Goal: Task Accomplishment & Management: Use online tool/utility

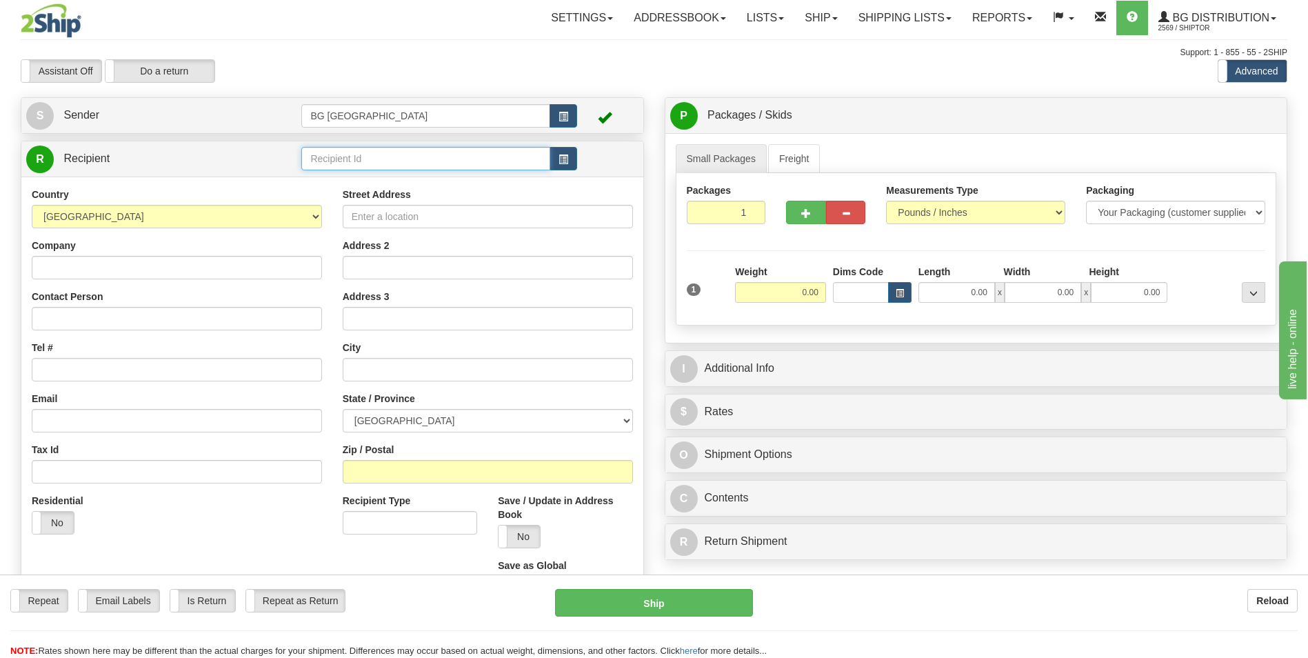
click at [317, 156] on input "text" at bounding box center [425, 158] width 248 height 23
click at [310, 183] on div "60300" at bounding box center [422, 179] width 235 height 15
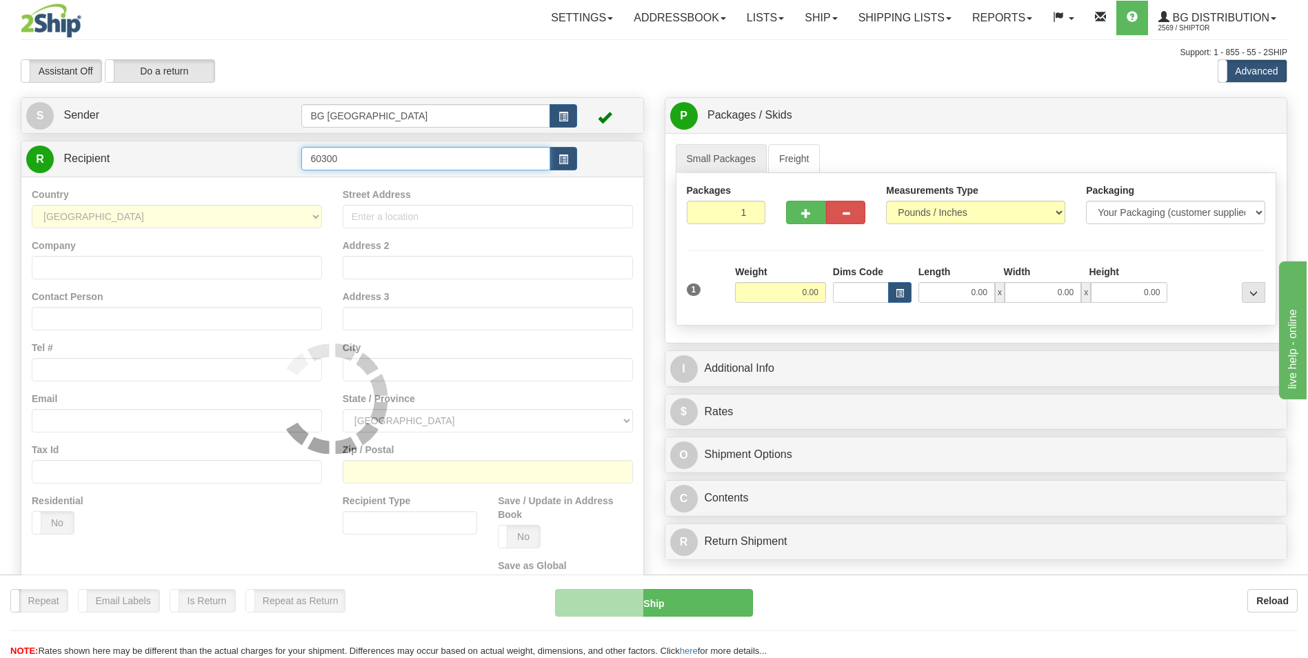
type input "60300"
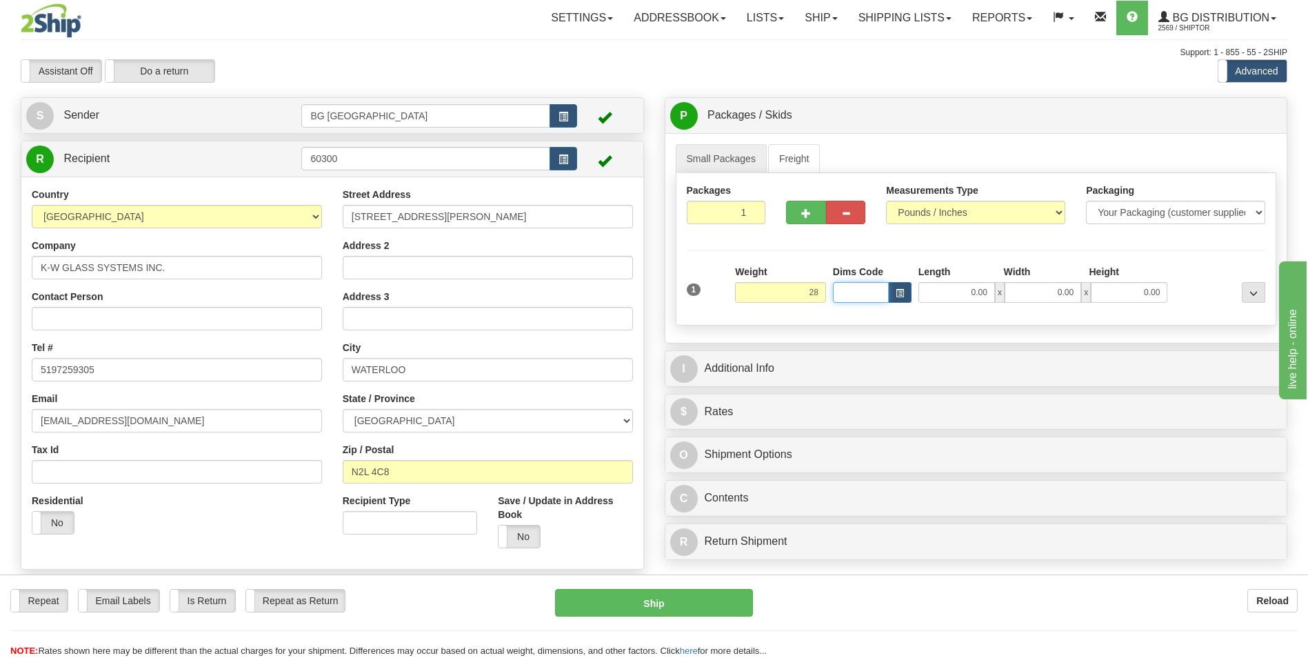
type input "28.00"
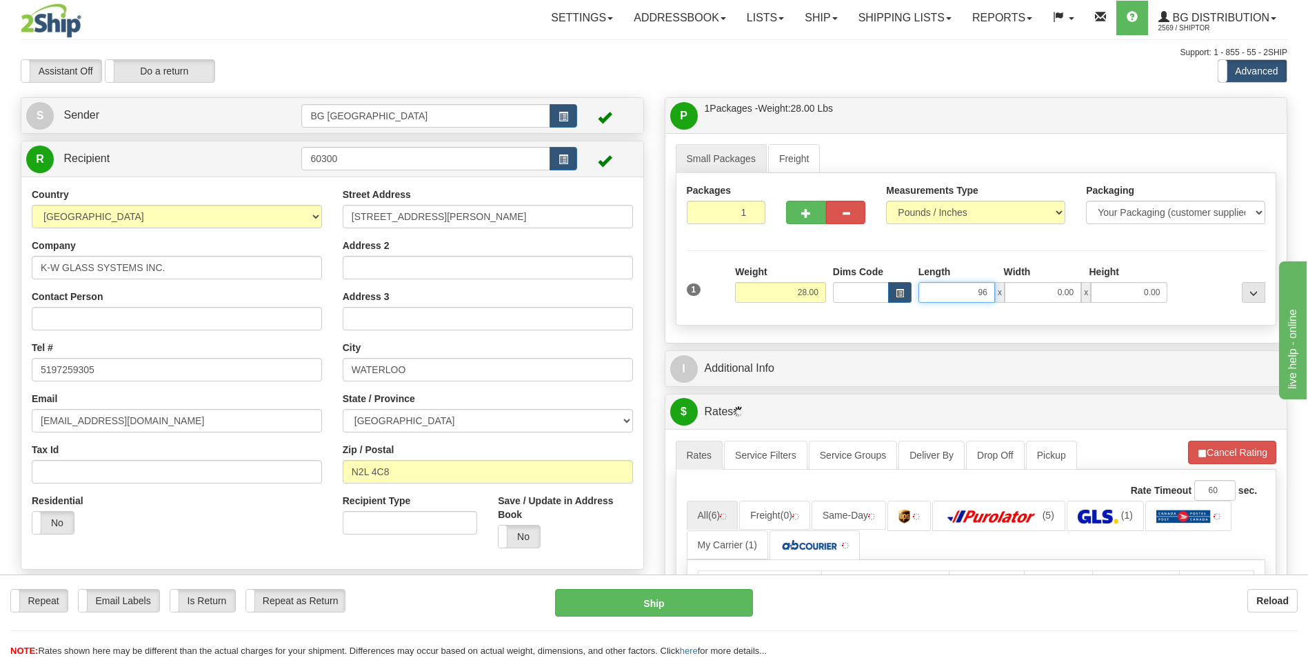
type input "96.00"
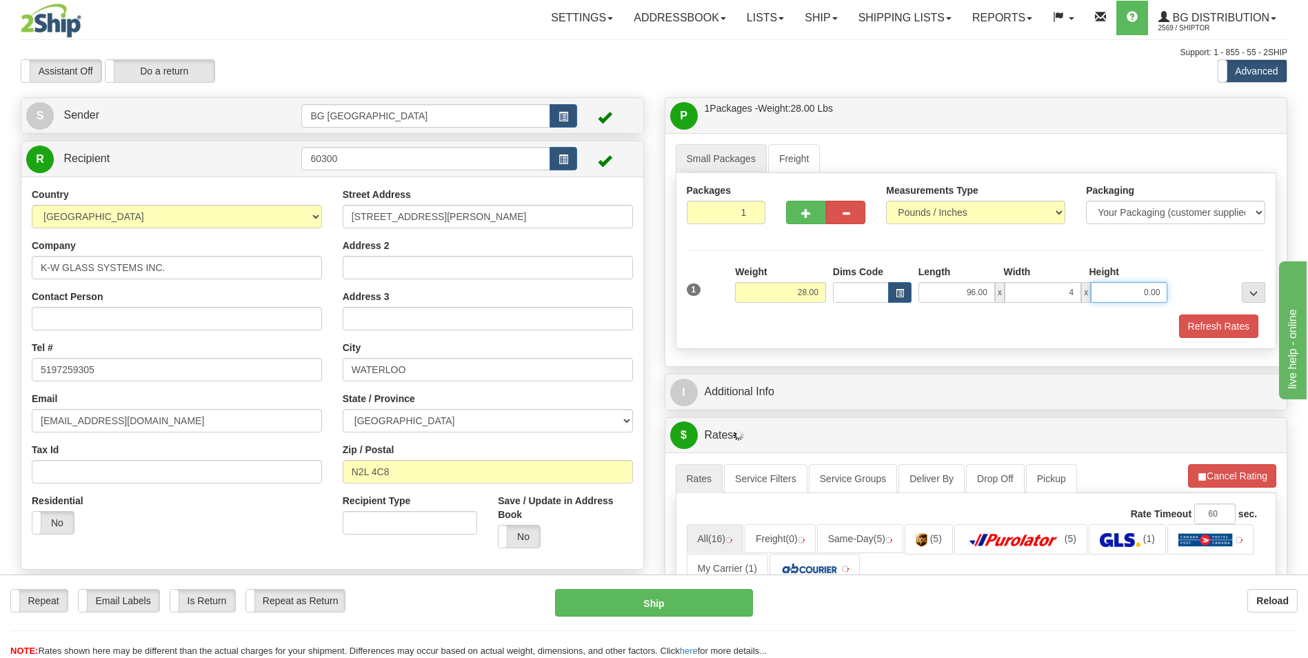
type input "4.00"
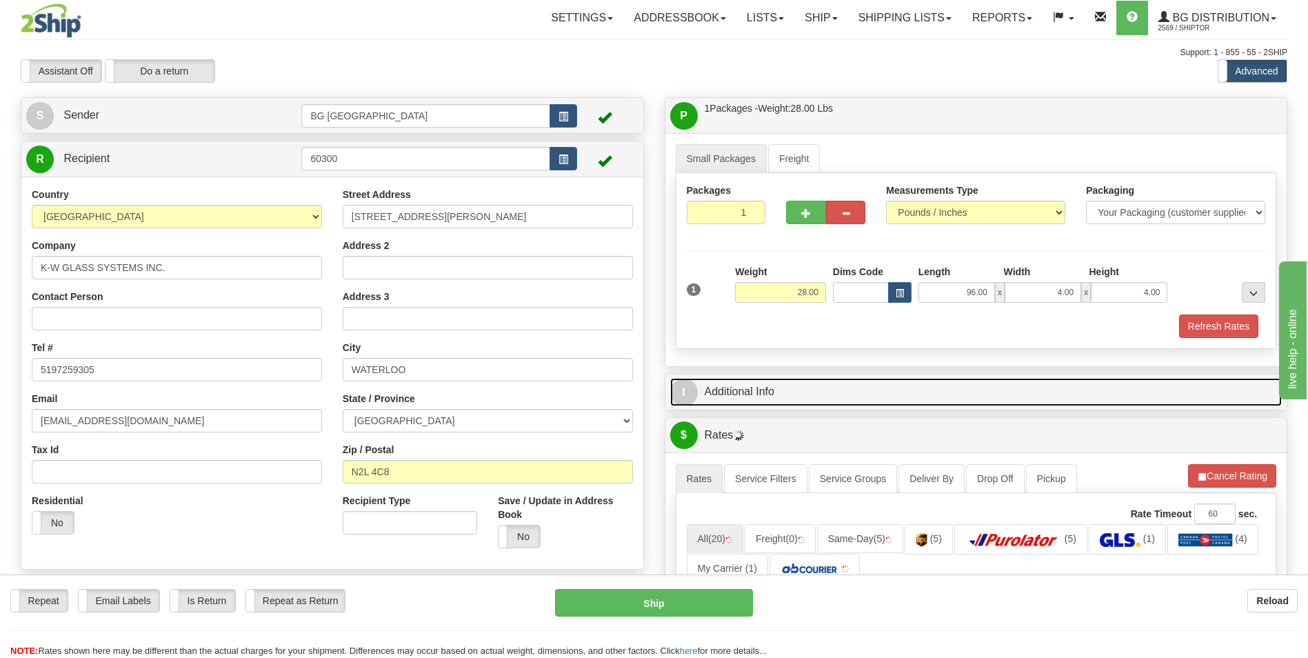
click at [765, 384] on link "I Additional Info" at bounding box center [976, 392] width 612 height 28
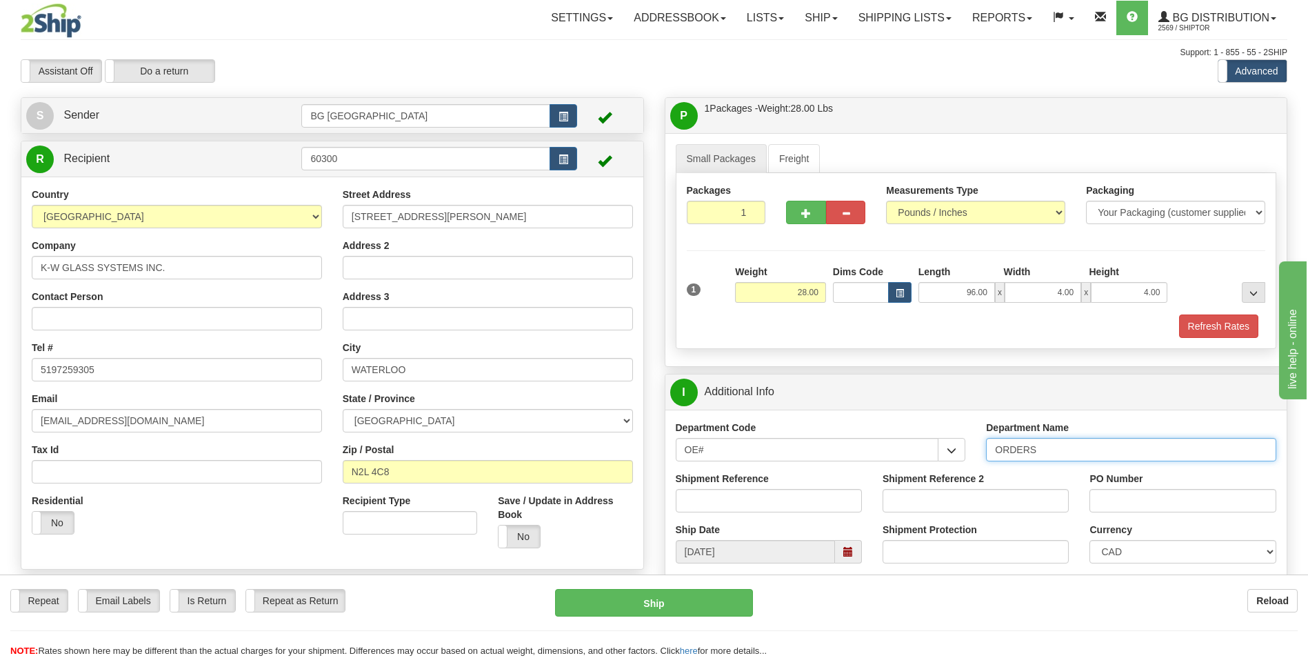
click at [1071, 455] on input "ORDERS" at bounding box center [1131, 449] width 290 height 23
type input "70183239-00"
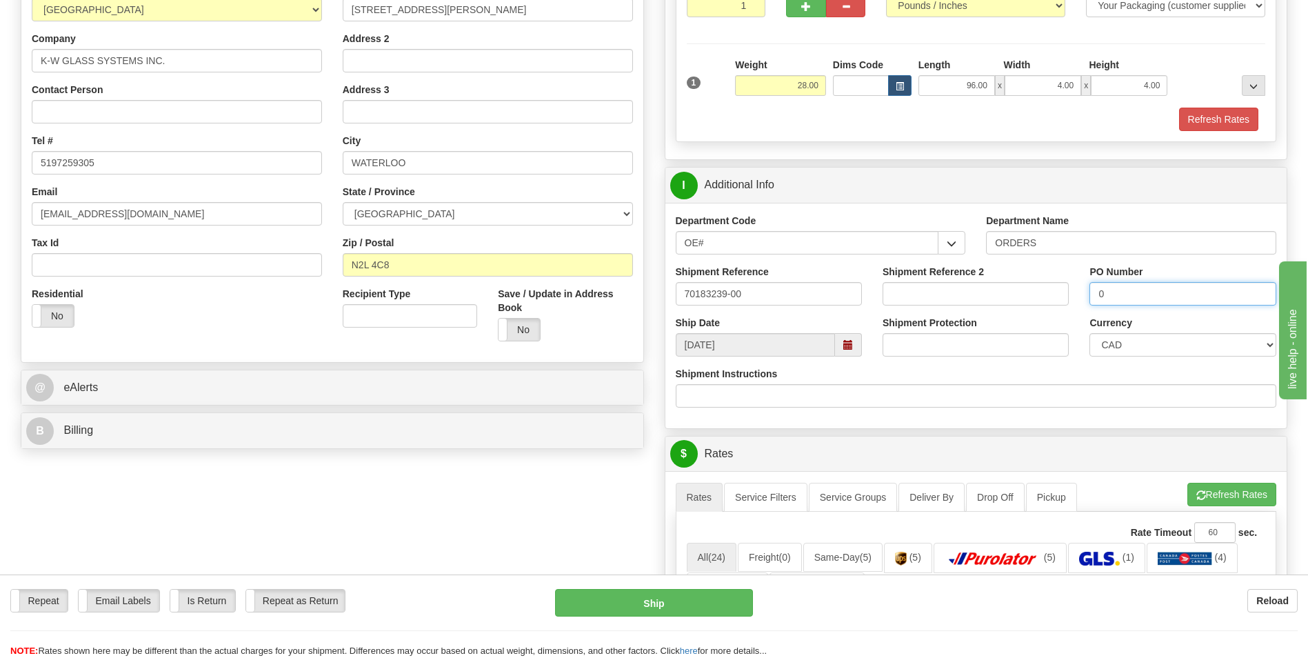
scroll to position [345, 0]
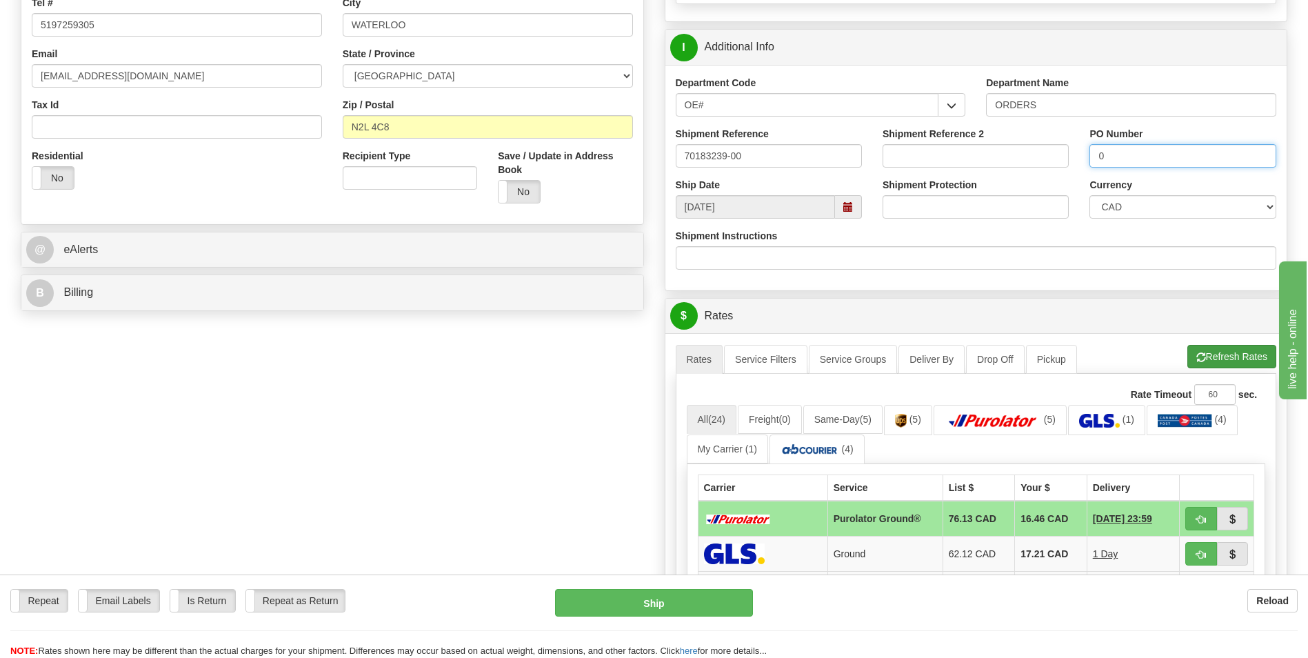
type input "0"
click at [1218, 353] on button "Refresh Rates" at bounding box center [1231, 356] width 89 height 23
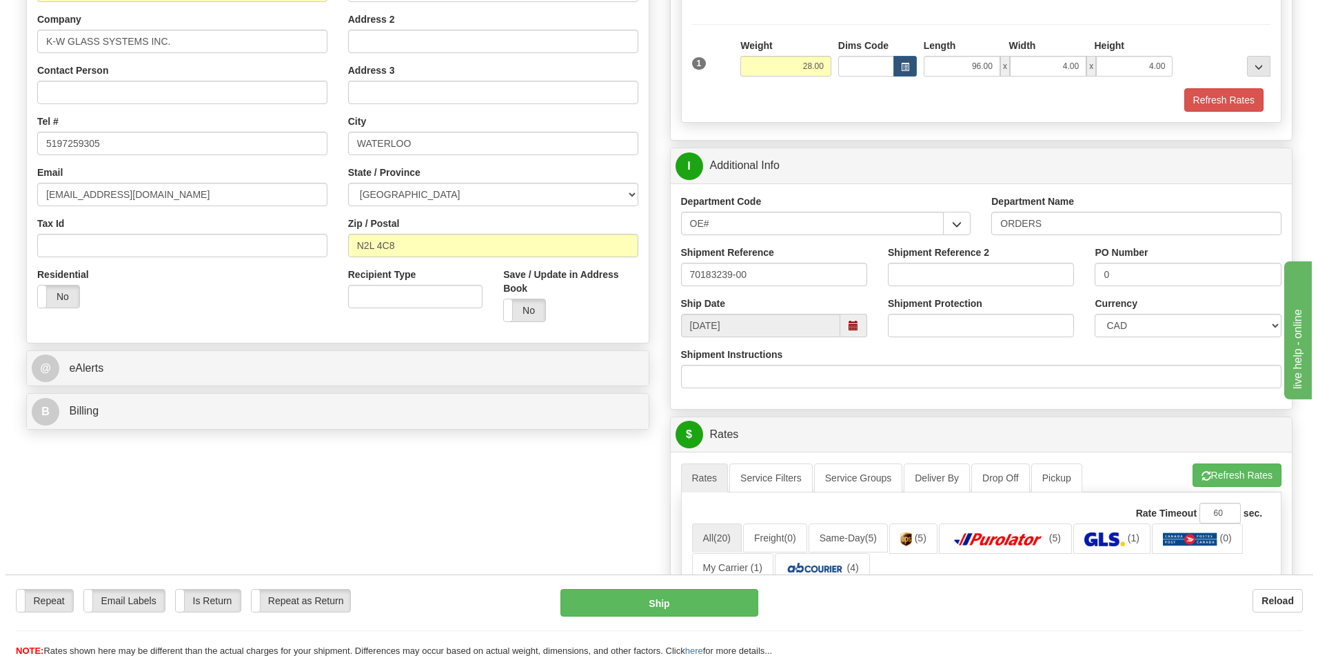
scroll to position [414, 0]
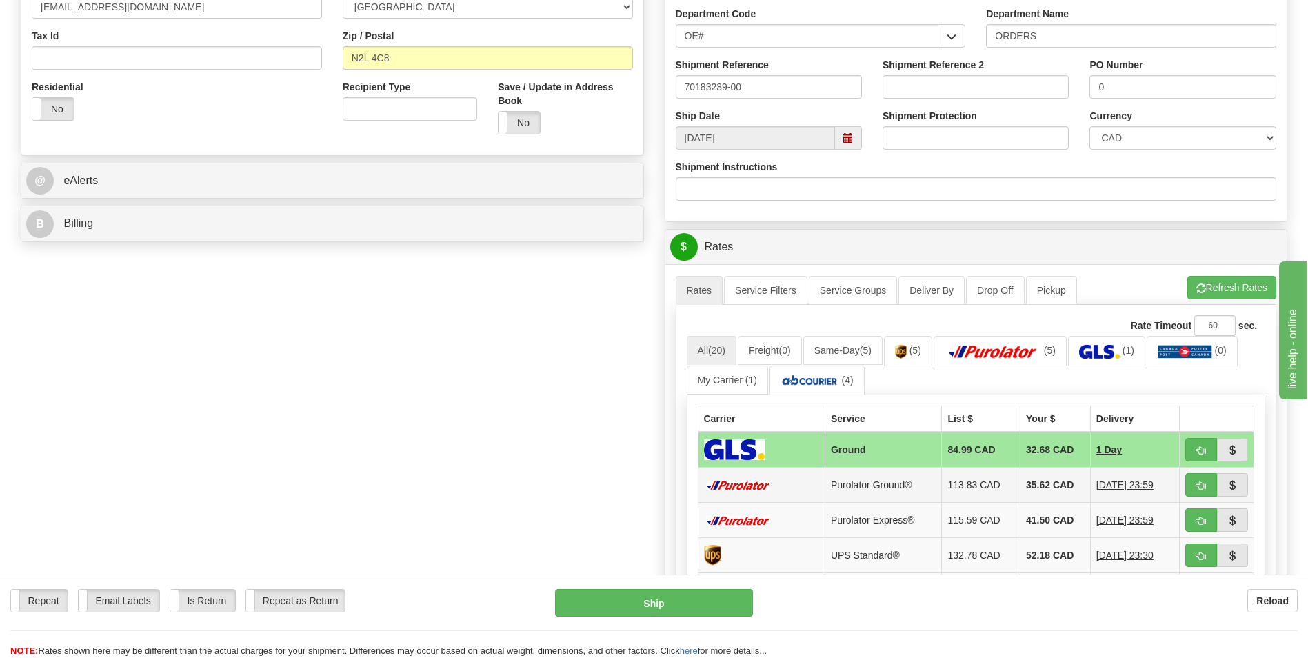
click at [1047, 489] on td "35.62 CAD" at bounding box center [1056, 485] width 70 height 35
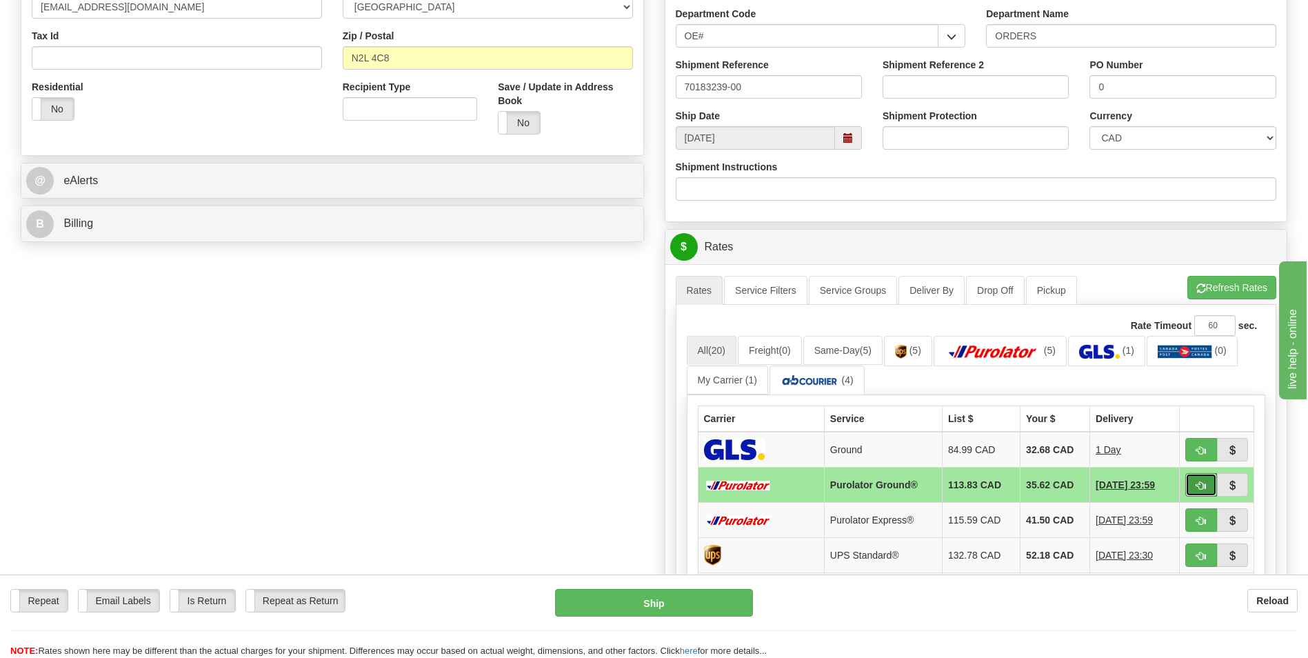
click at [1195, 479] on button "button" at bounding box center [1201, 484] width 32 height 23
type input "260"
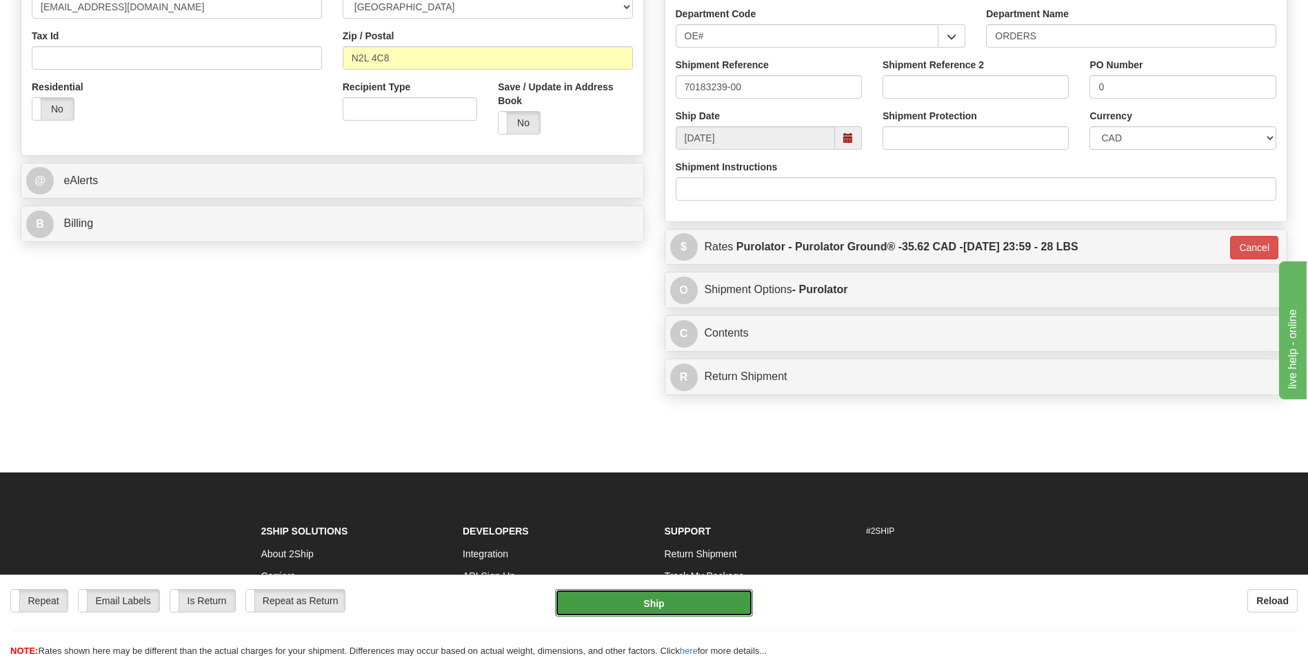
click at [700, 594] on button "Ship" at bounding box center [653, 603] width 197 height 28
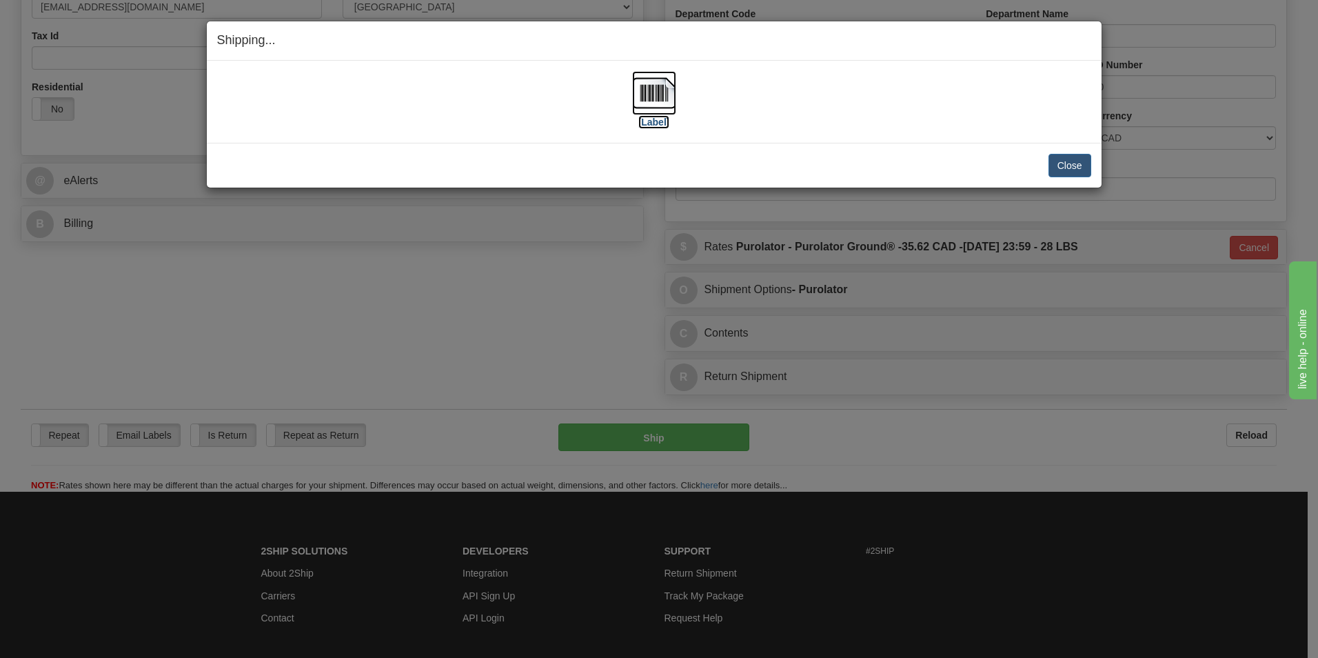
click at [656, 100] on img at bounding box center [654, 93] width 44 height 44
click at [1078, 166] on button "Close" at bounding box center [1070, 165] width 43 height 23
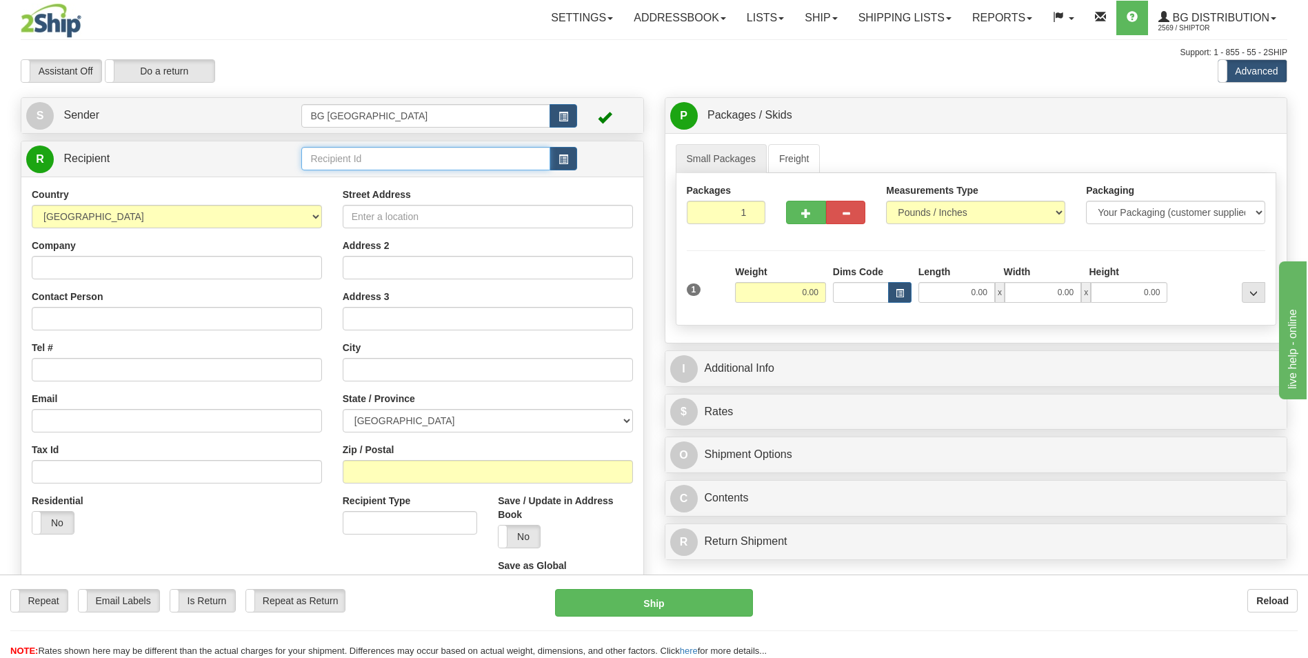
click at [339, 159] on input "text" at bounding box center [425, 158] width 248 height 23
click at [331, 183] on div "60585" at bounding box center [422, 179] width 235 height 15
type input "60585"
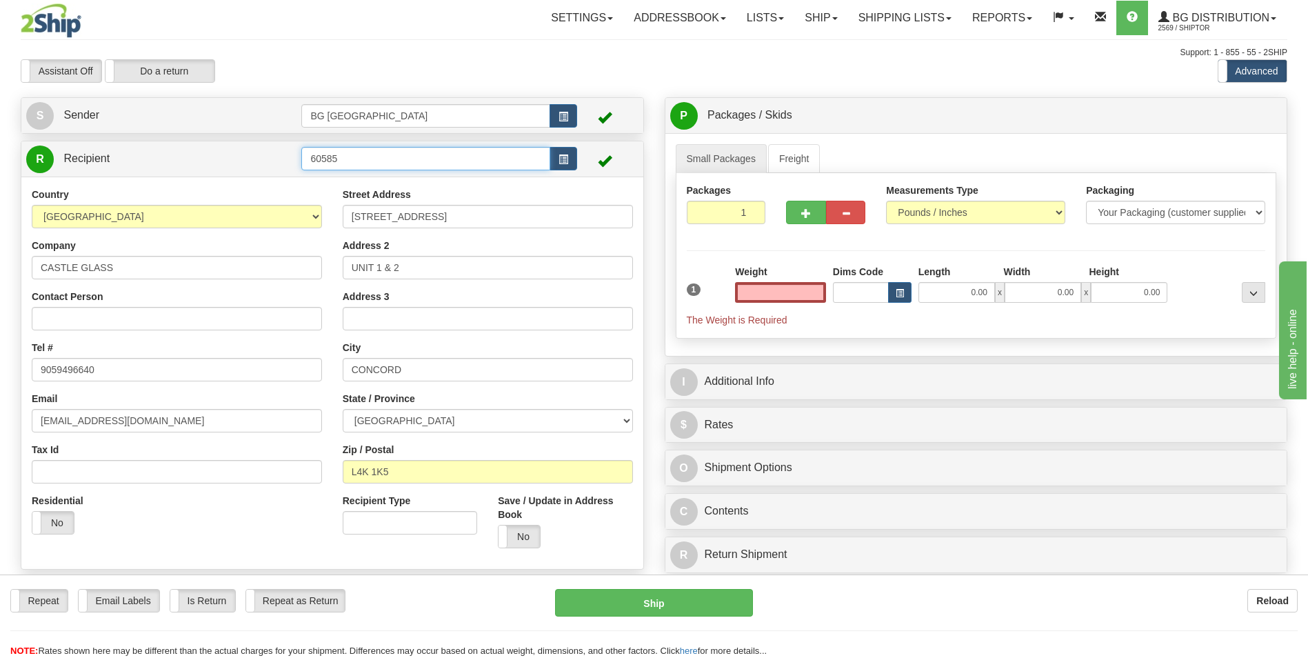
type input "0.00"
click at [374, 164] on input "60585" at bounding box center [425, 158] width 248 height 23
click at [359, 173] on div "60586" at bounding box center [422, 179] width 235 height 15
type input "60586"
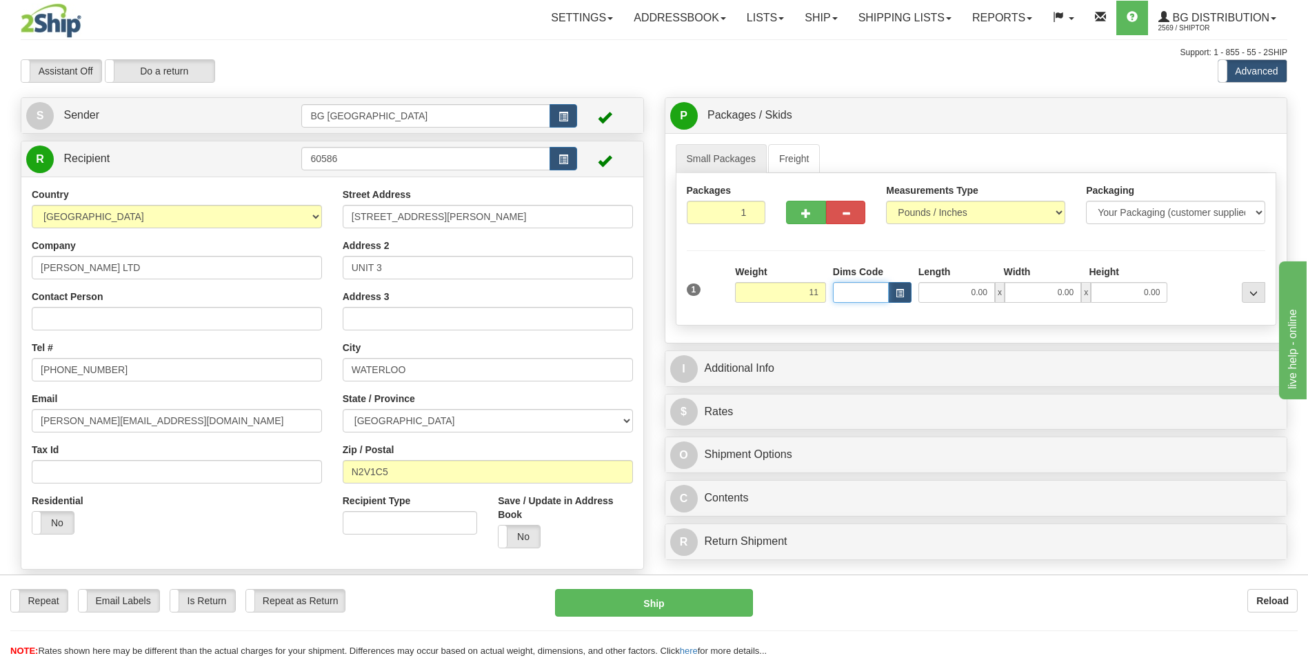
type input "11.00"
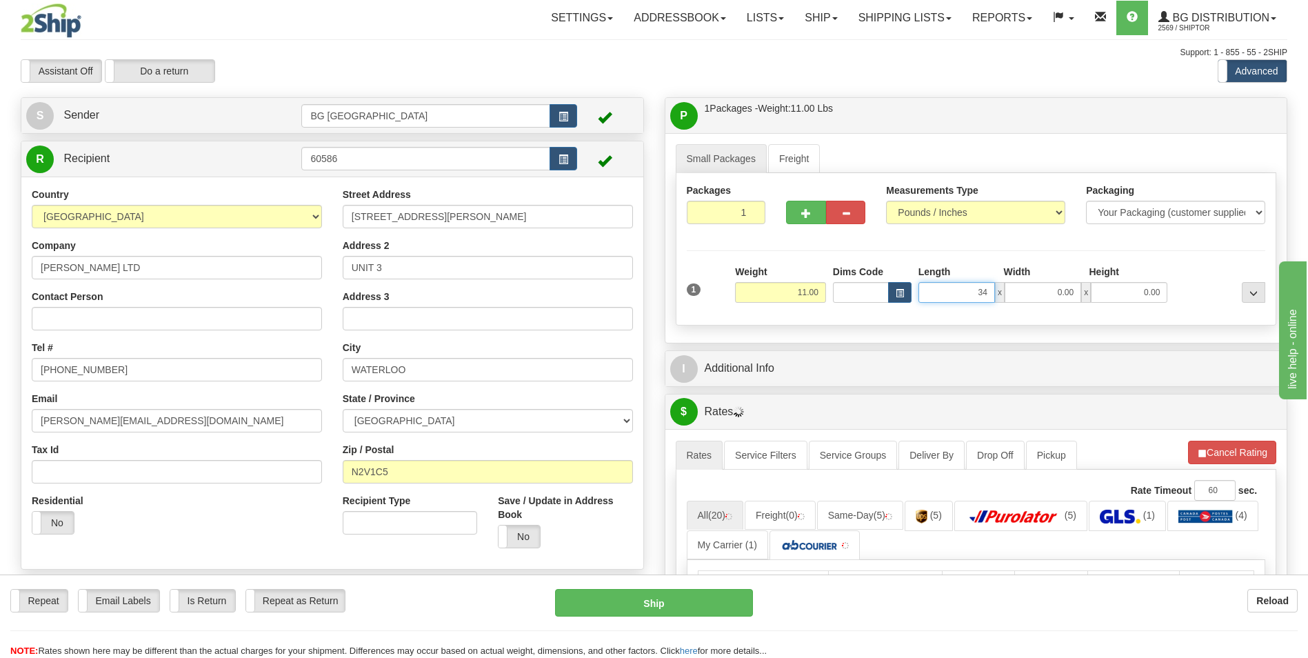
type input "34.00"
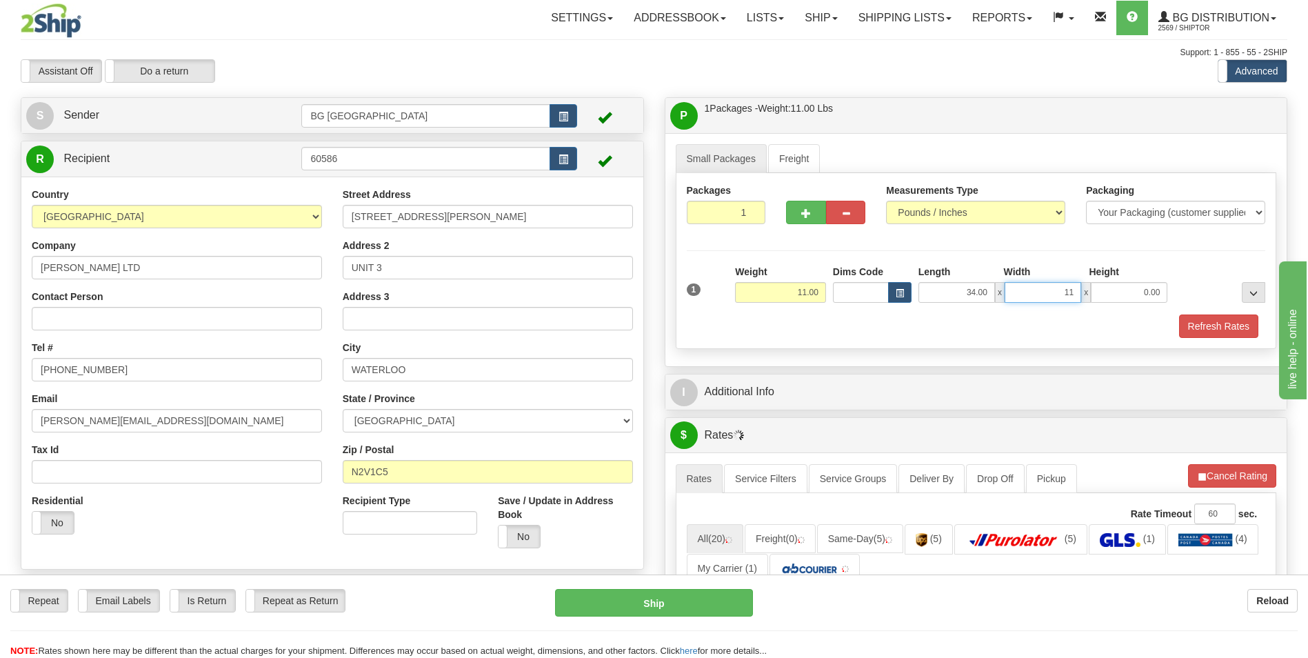
type input "11.00"
type input "9.00"
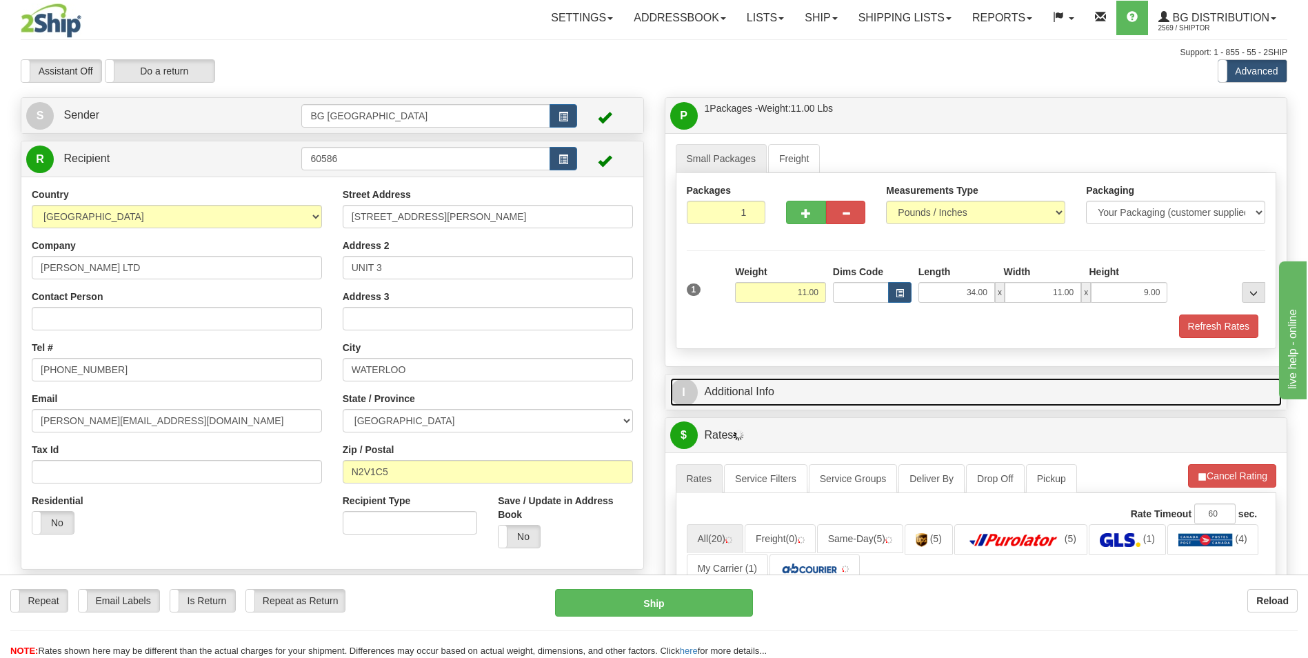
click at [812, 383] on link "I Additional Info" at bounding box center [976, 392] width 612 height 28
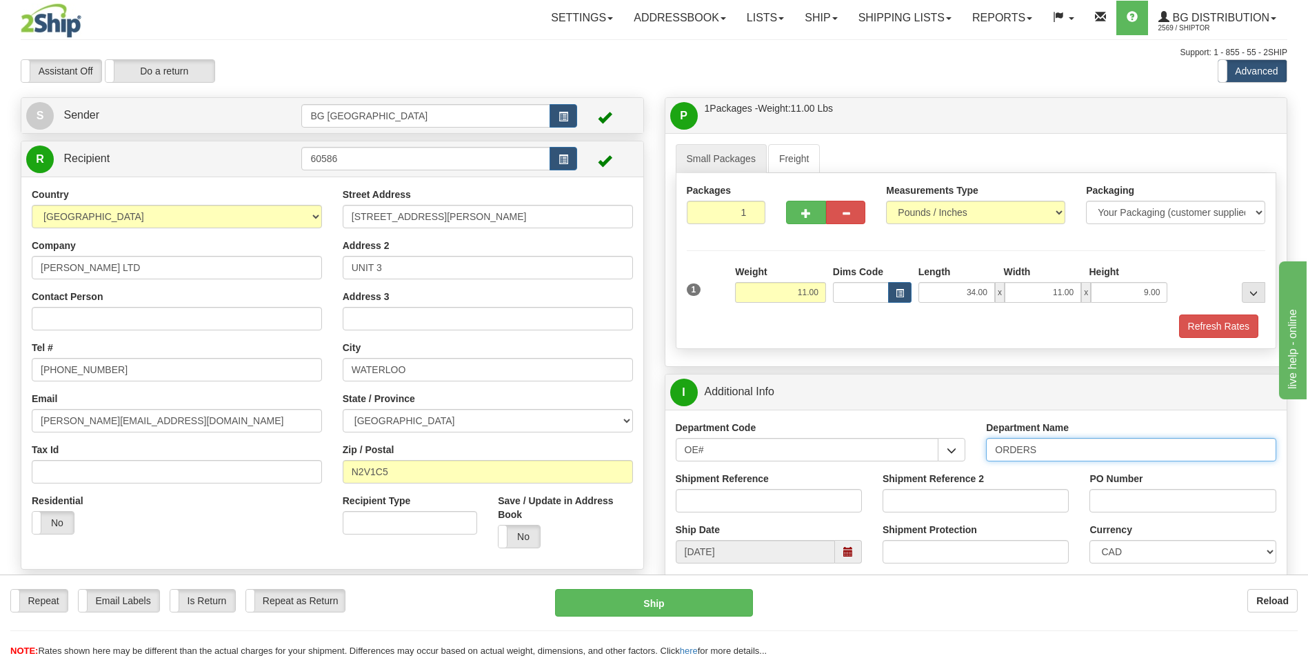
click at [1064, 448] on input "ORDERS" at bounding box center [1131, 449] width 290 height 23
type input "70183244-00"
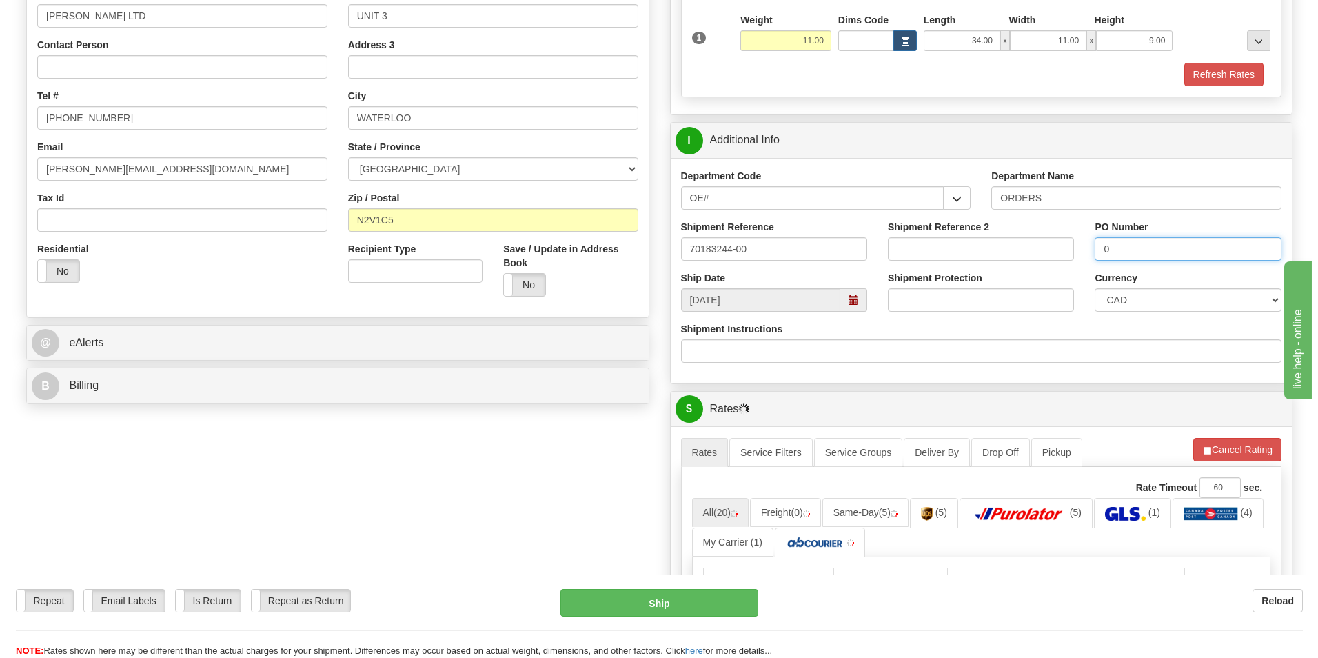
scroll to position [414, 0]
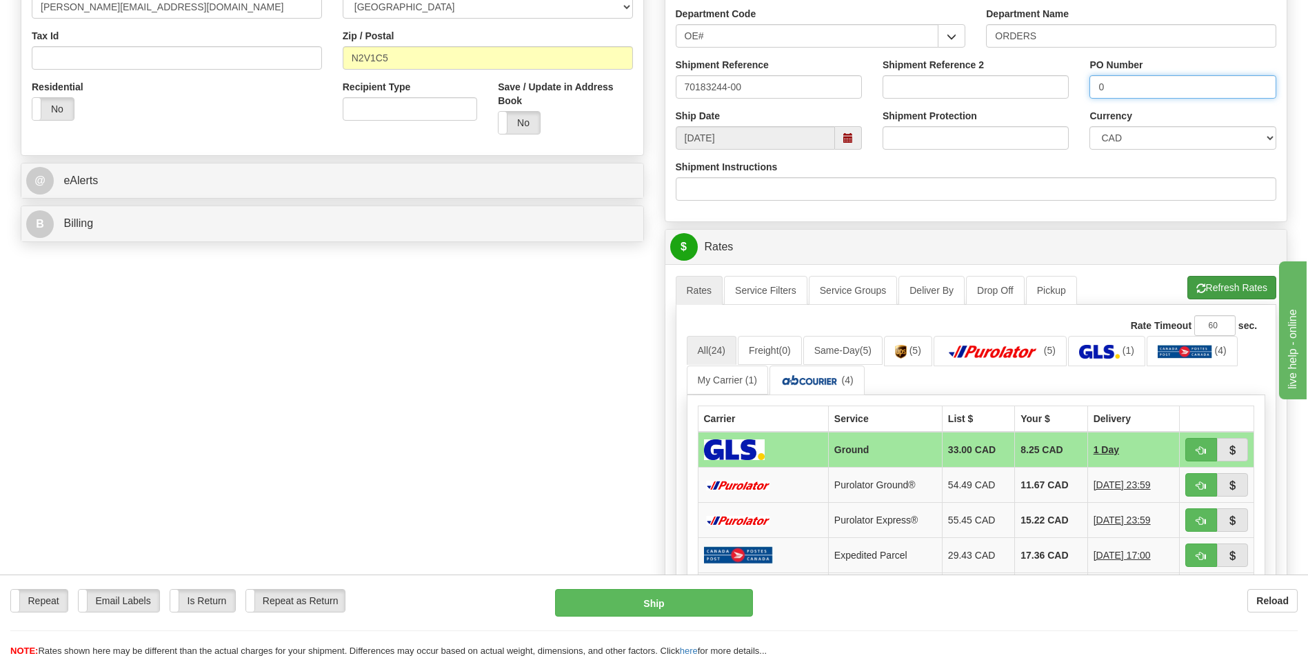
type input "0"
click at [1220, 293] on button "Refresh Rates" at bounding box center [1231, 287] width 89 height 23
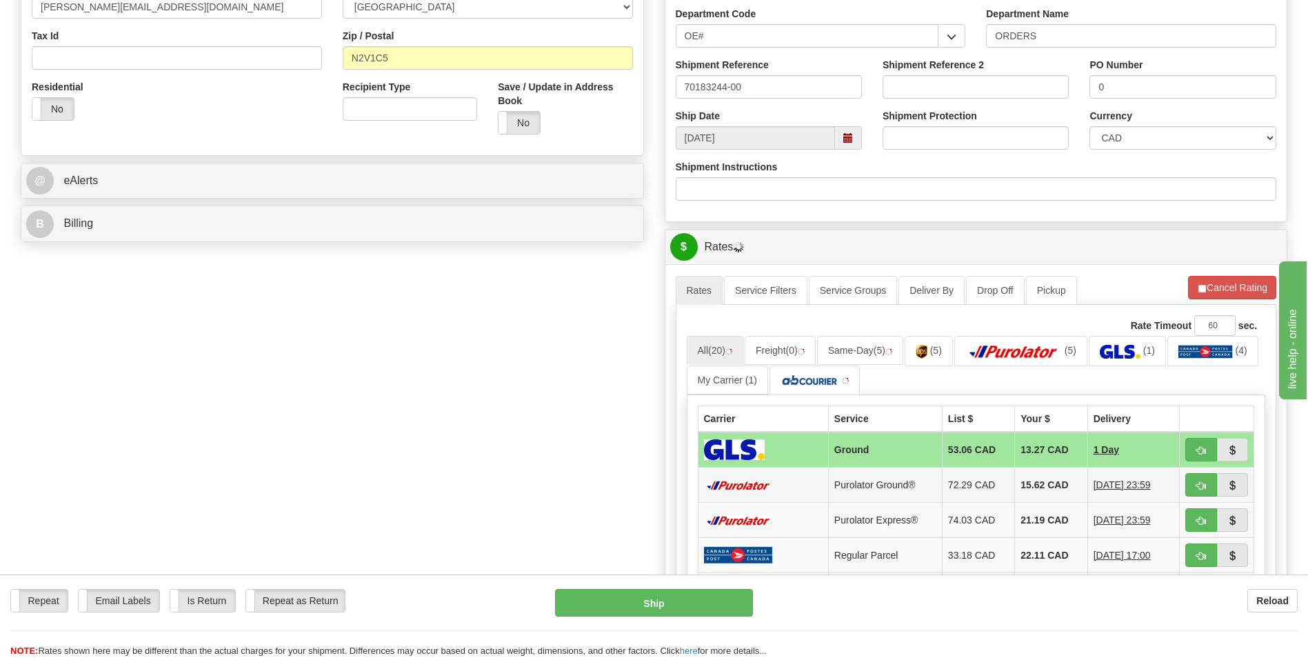
click at [1031, 488] on td "15.62 CAD" at bounding box center [1051, 485] width 72 height 35
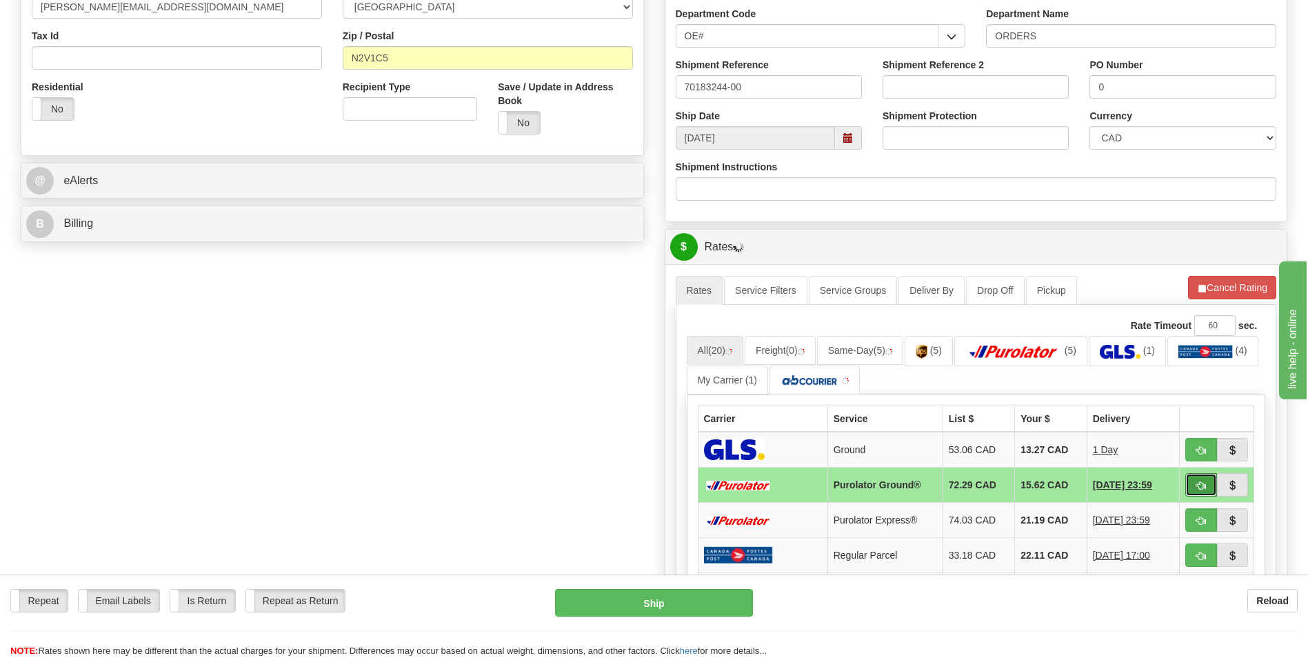
click at [1194, 483] on button "button" at bounding box center [1201, 484] width 32 height 23
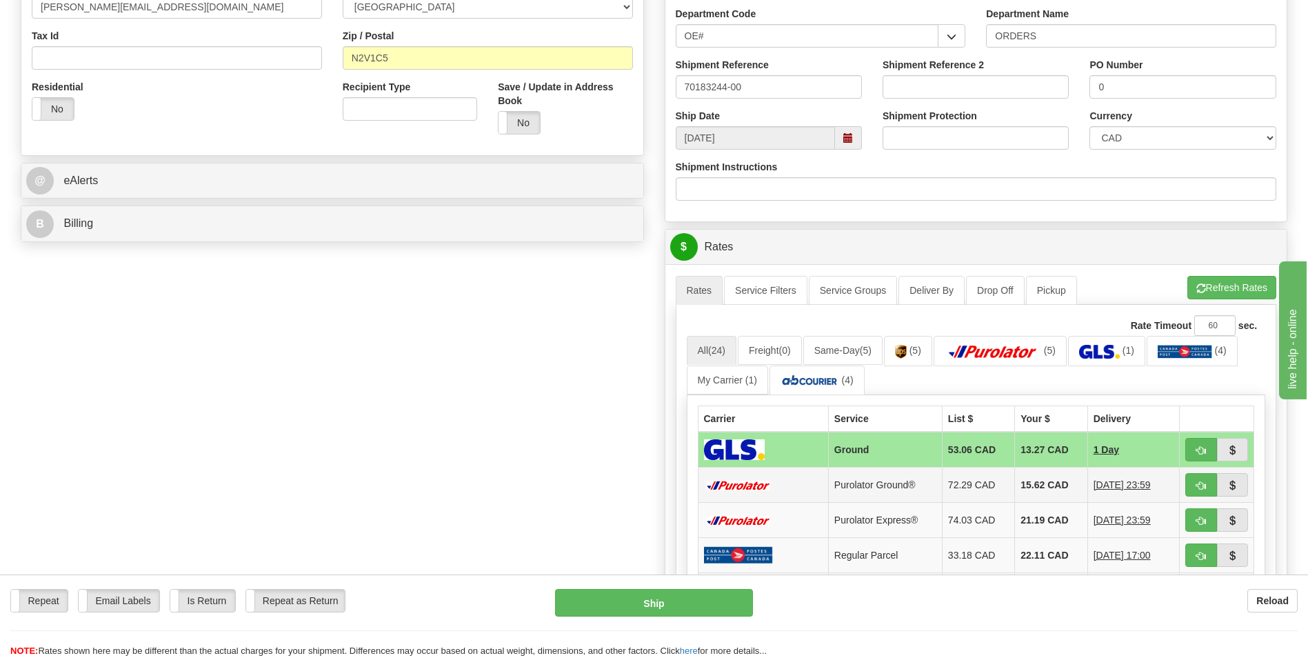
click at [1041, 489] on td "15.62 CAD" at bounding box center [1051, 485] width 72 height 35
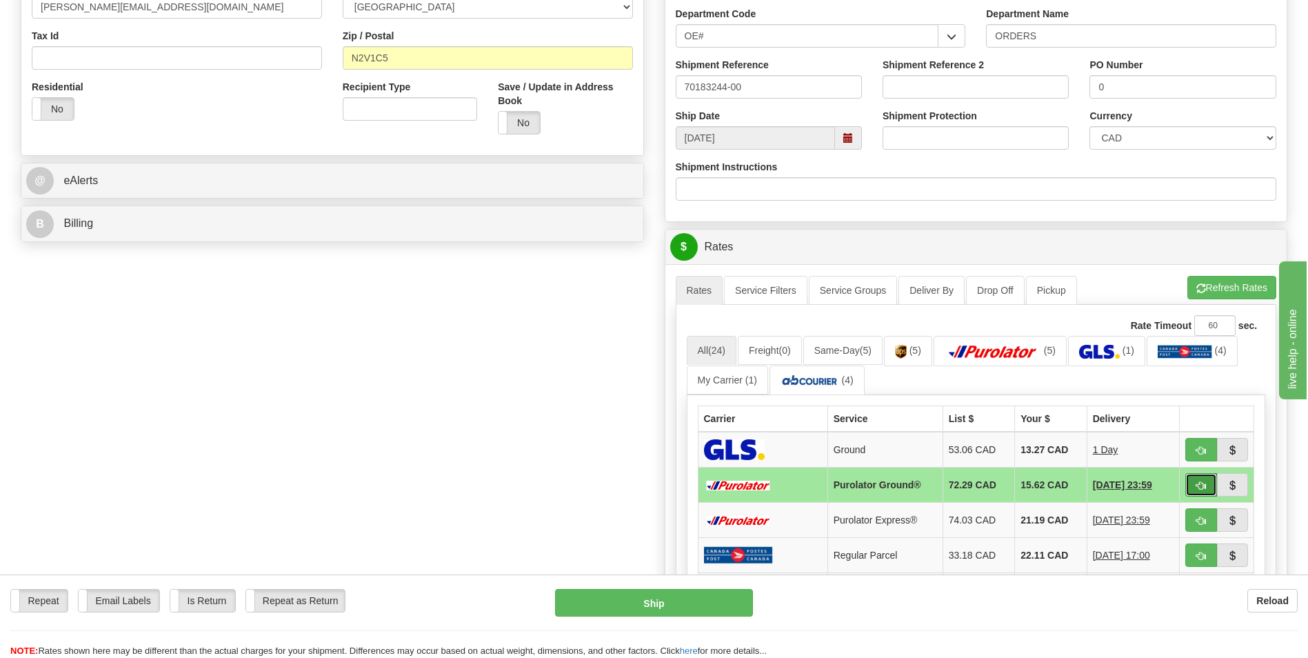
click at [1197, 483] on span "button" at bounding box center [1201, 485] width 10 height 9
type input "260"
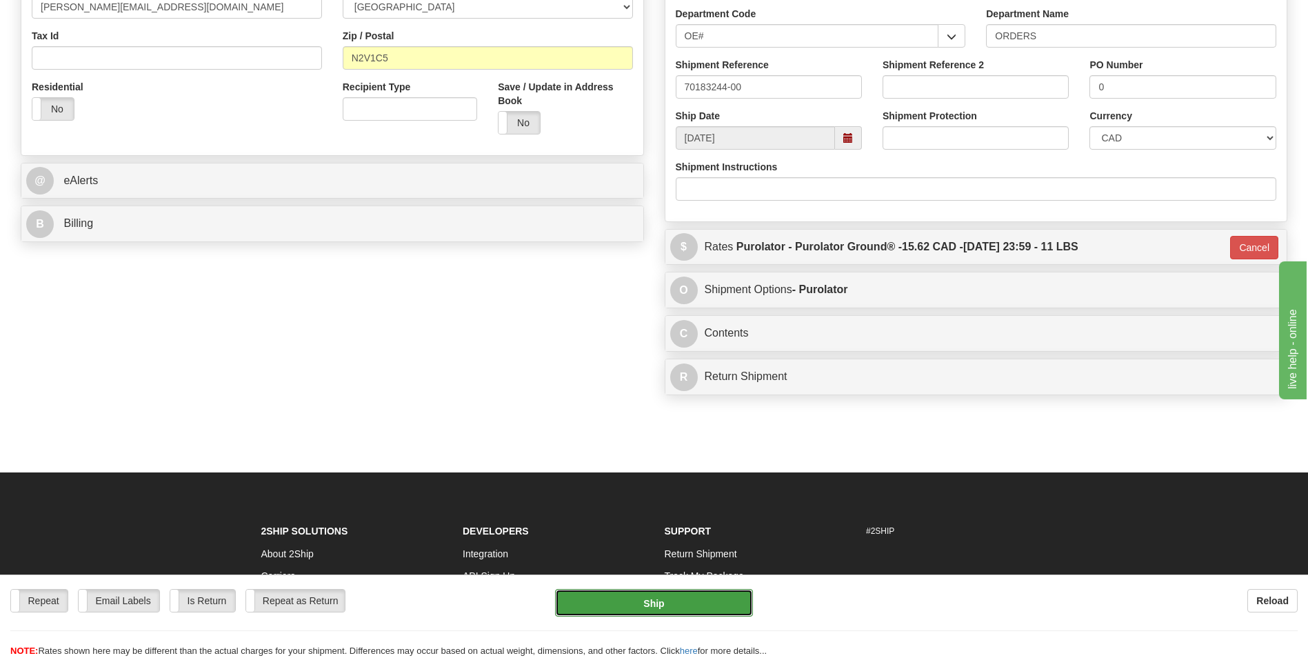
click at [696, 592] on button "Ship" at bounding box center [653, 603] width 197 height 28
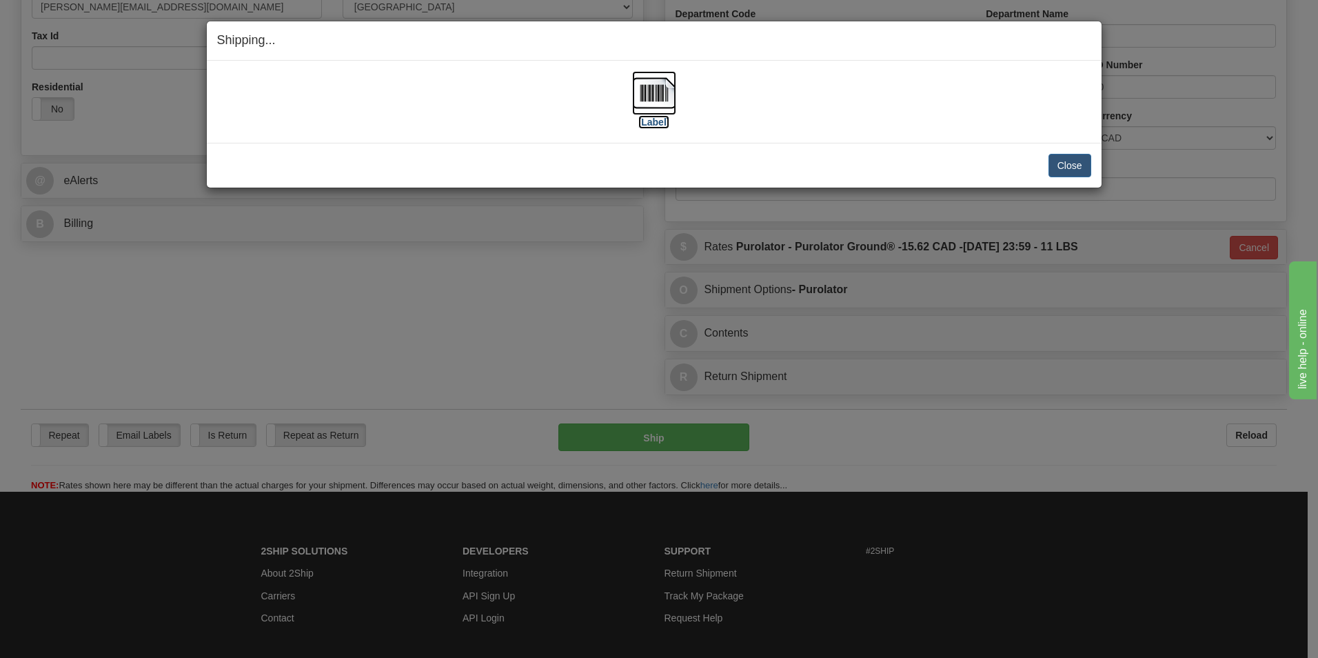
click at [654, 94] on img at bounding box center [654, 93] width 44 height 44
click at [1056, 162] on button "Close" at bounding box center [1070, 165] width 43 height 23
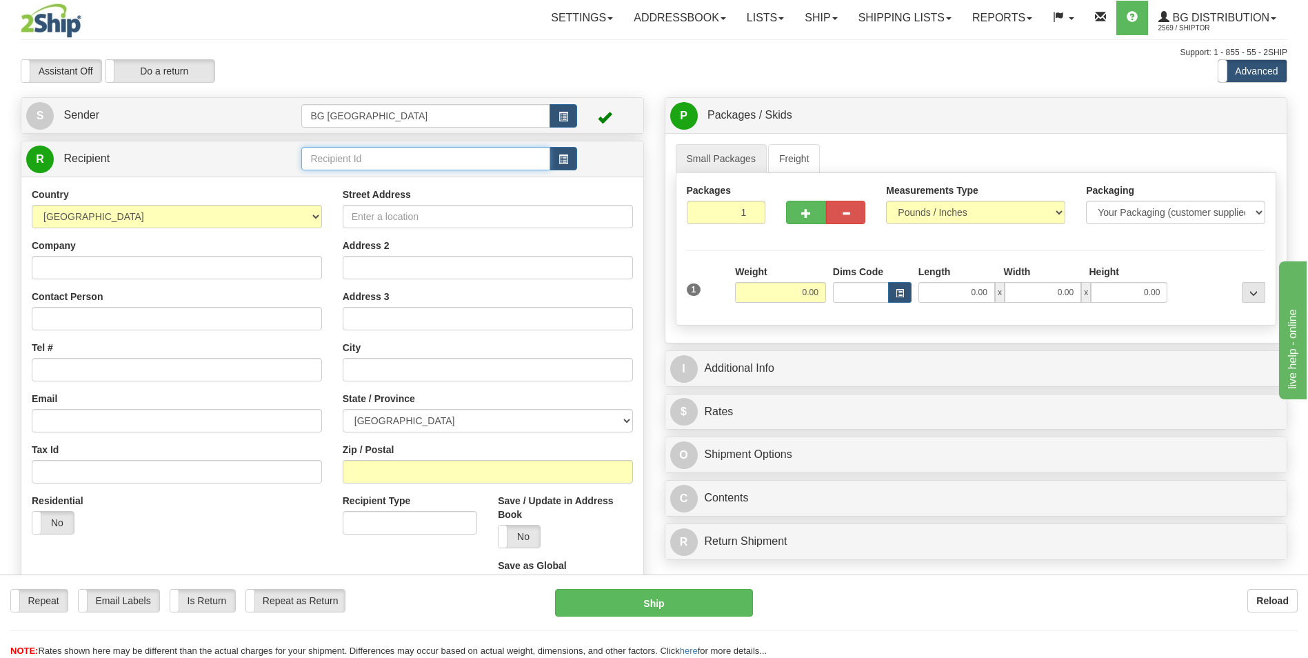
click at [348, 163] on input "text" at bounding box center [425, 158] width 248 height 23
type input "60035"
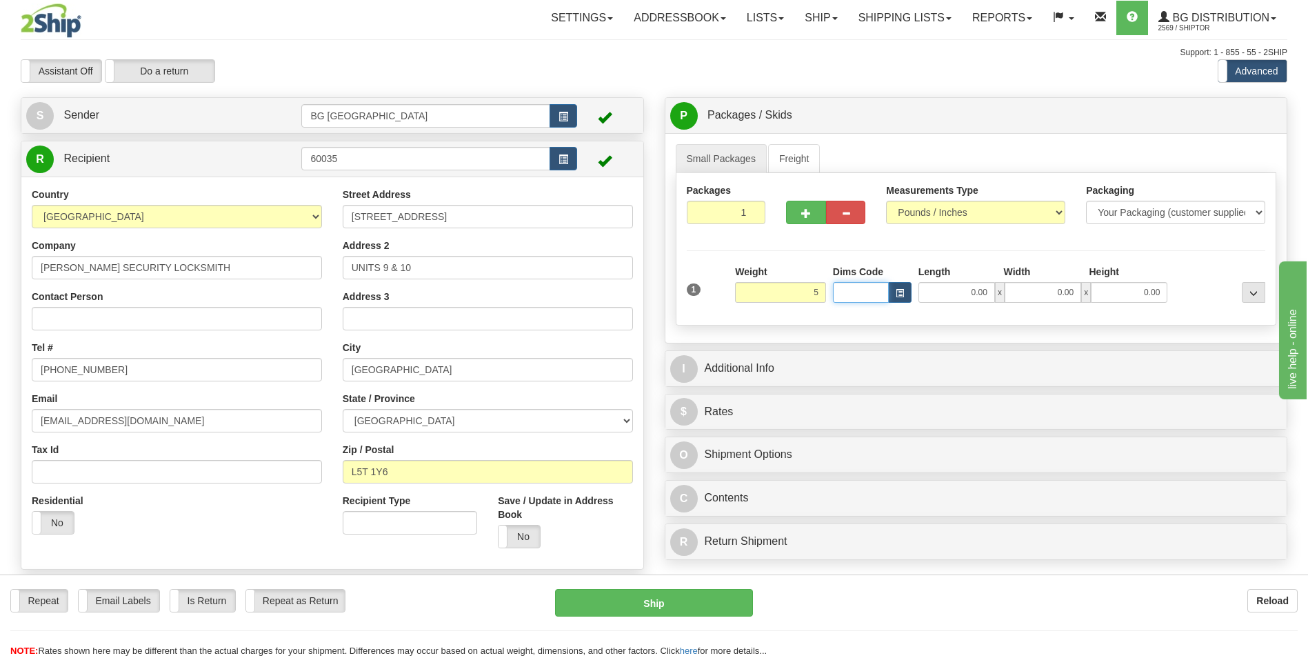
type input "5.00"
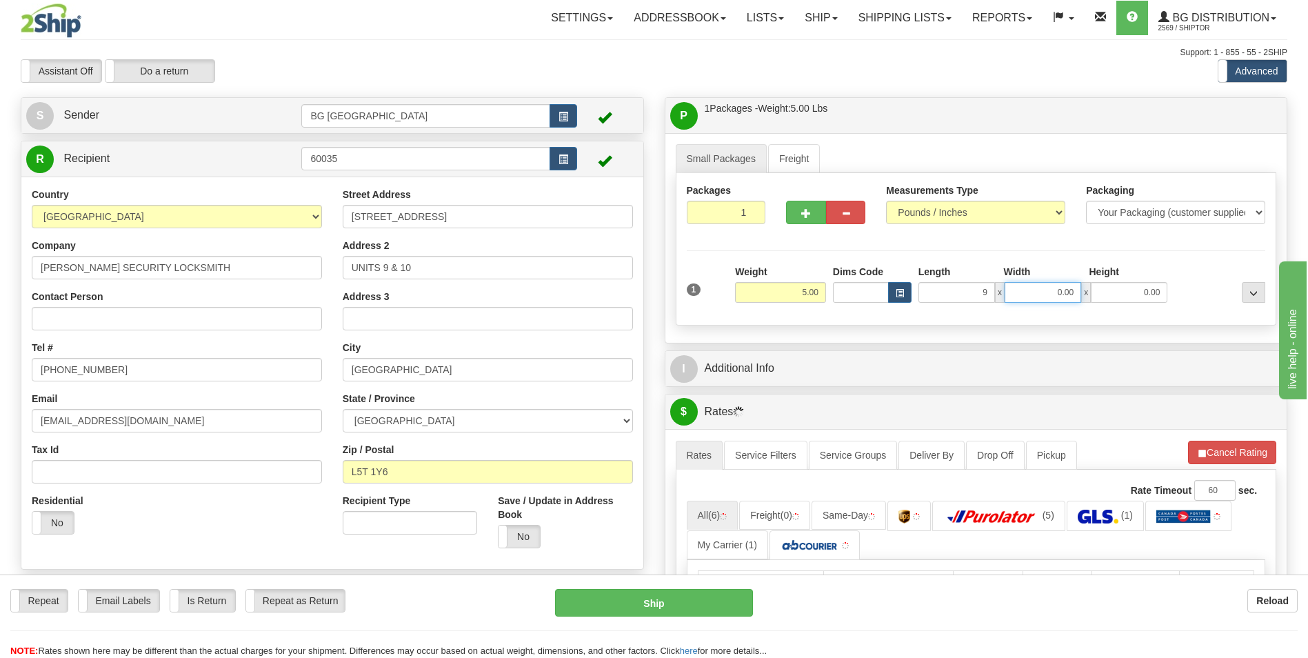
type input "9.00"
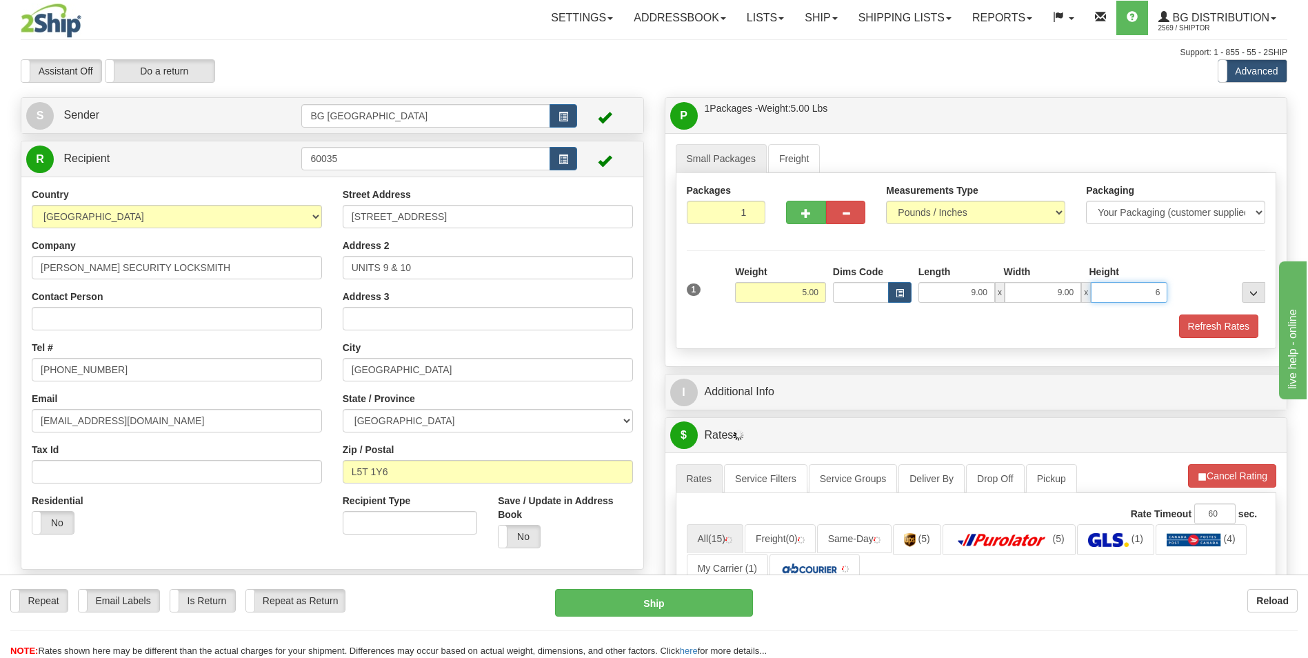
type input "6.00"
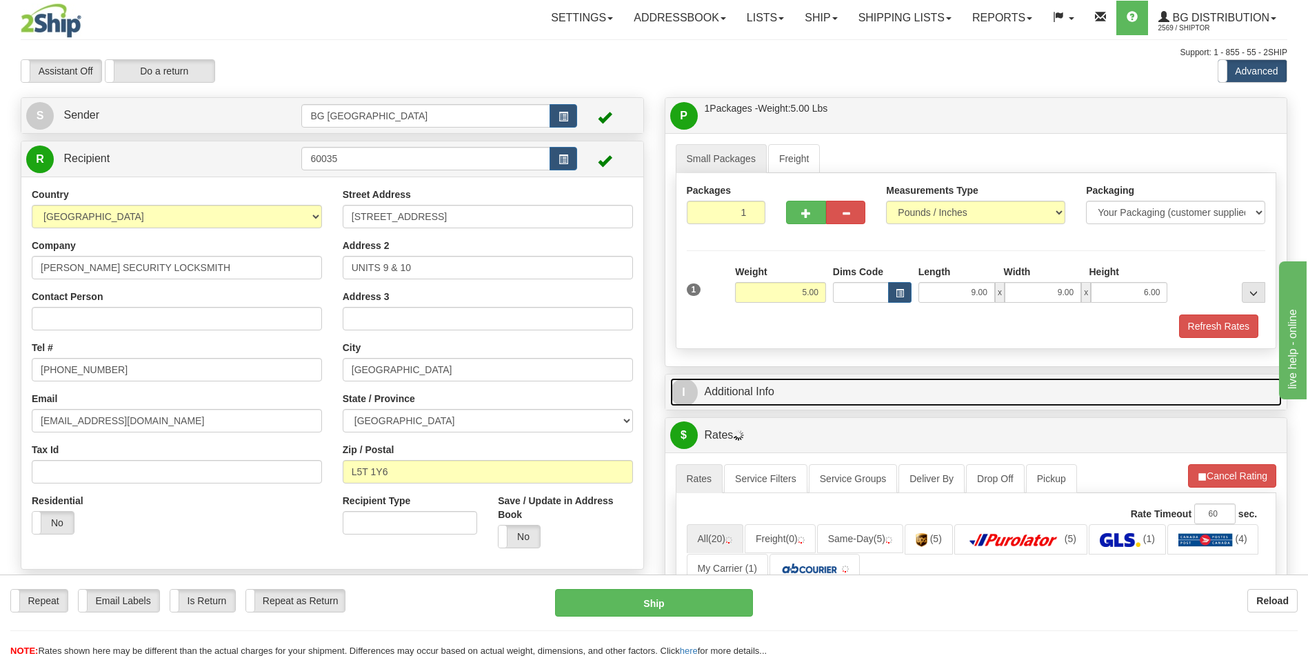
click at [802, 394] on link "I Additional Info" at bounding box center [976, 392] width 612 height 28
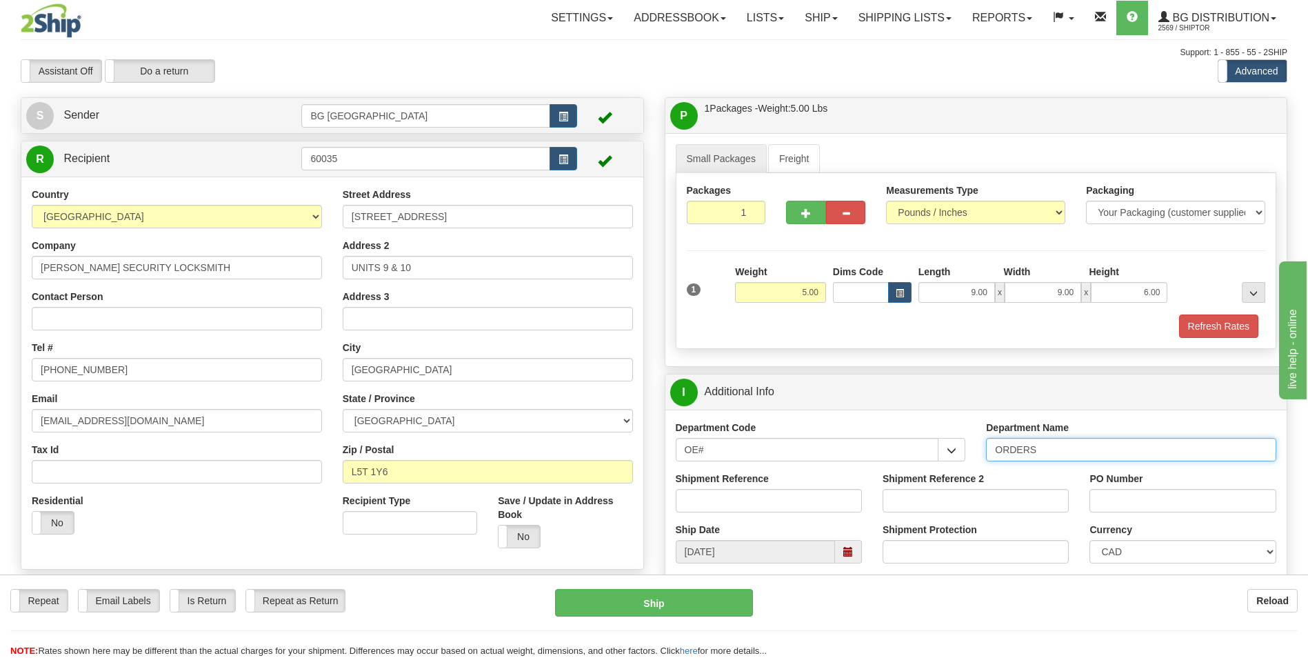
click at [1052, 452] on input "ORDERS" at bounding box center [1131, 449] width 290 height 23
type input "70180947-00"
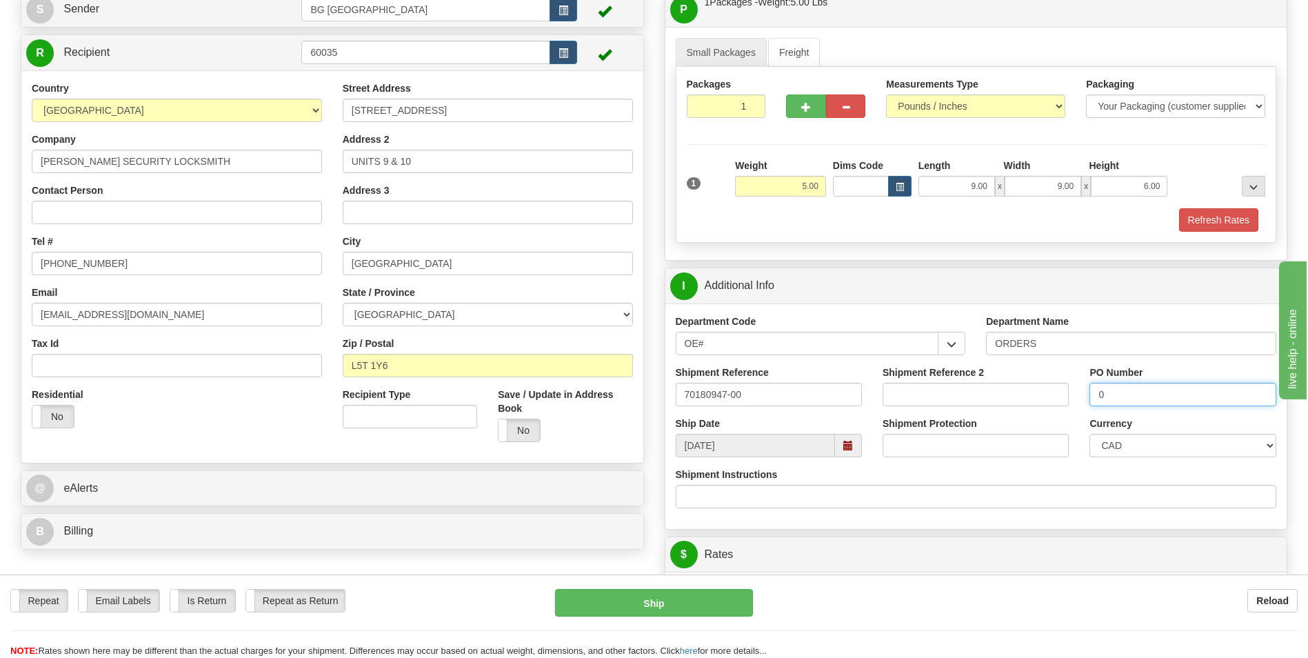
scroll to position [345, 0]
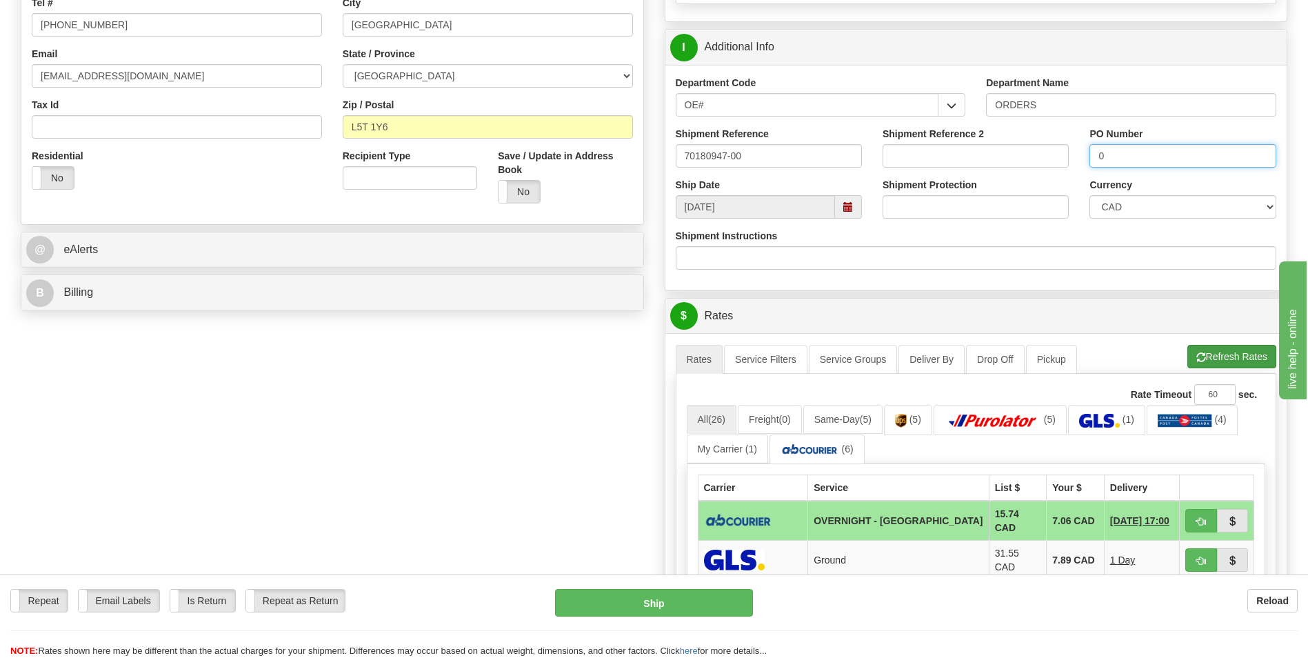
type input "0"
click at [1207, 359] on button "Refresh Rates" at bounding box center [1231, 356] width 89 height 23
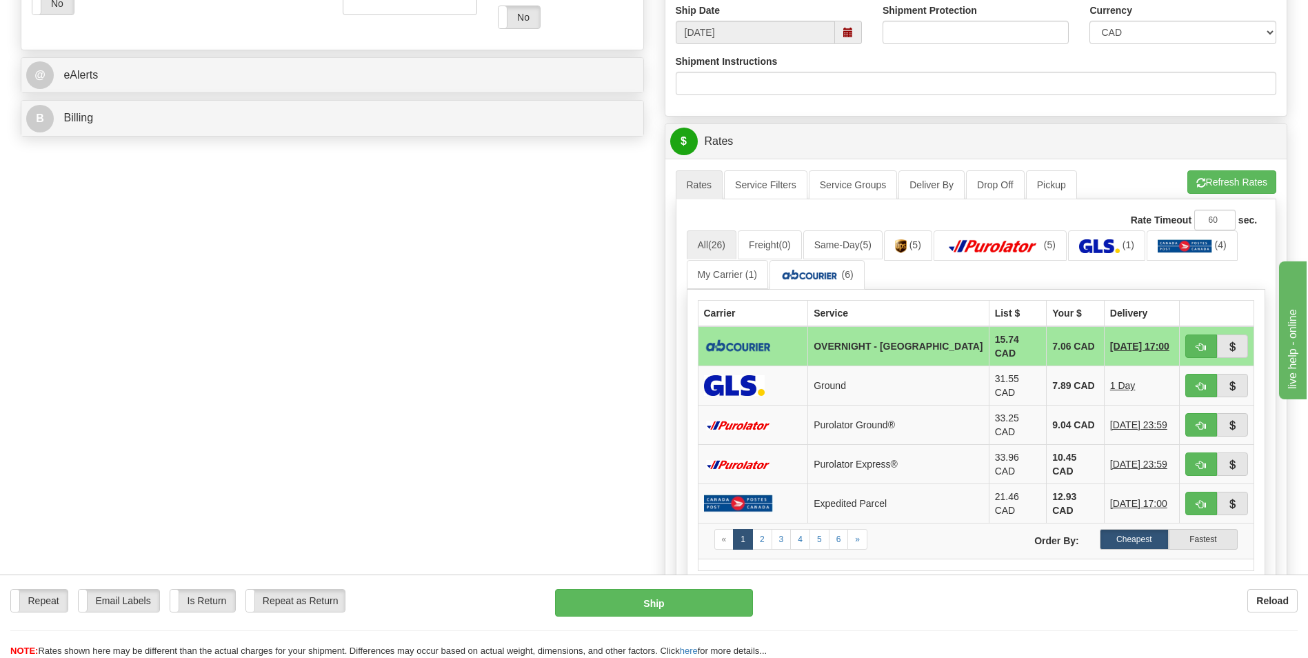
scroll to position [552, 0]
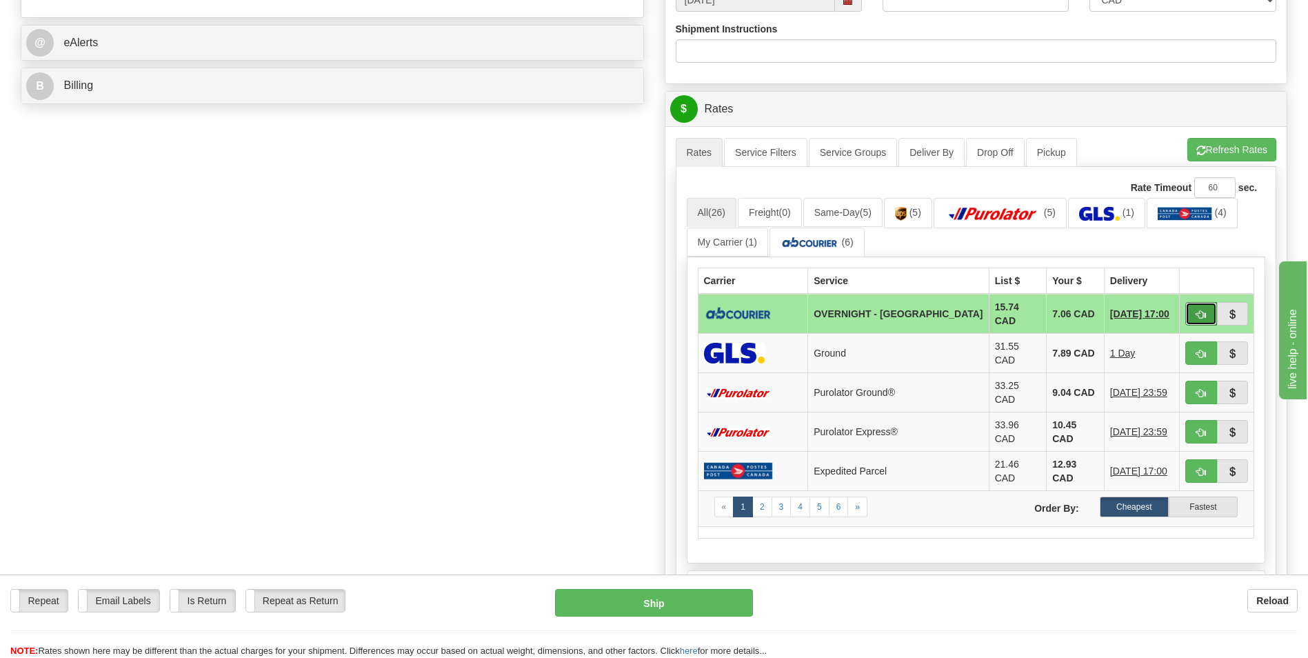
click at [1203, 315] on span "button" at bounding box center [1201, 314] width 10 height 9
type input "4"
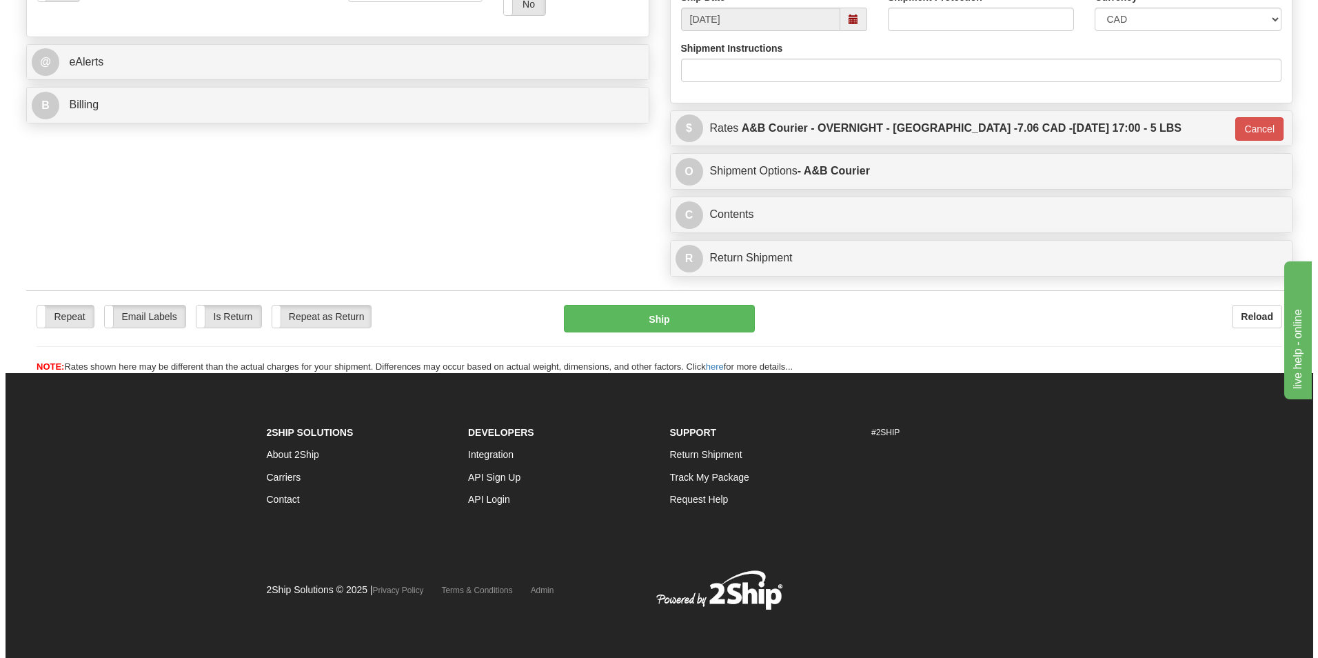
scroll to position [119, 0]
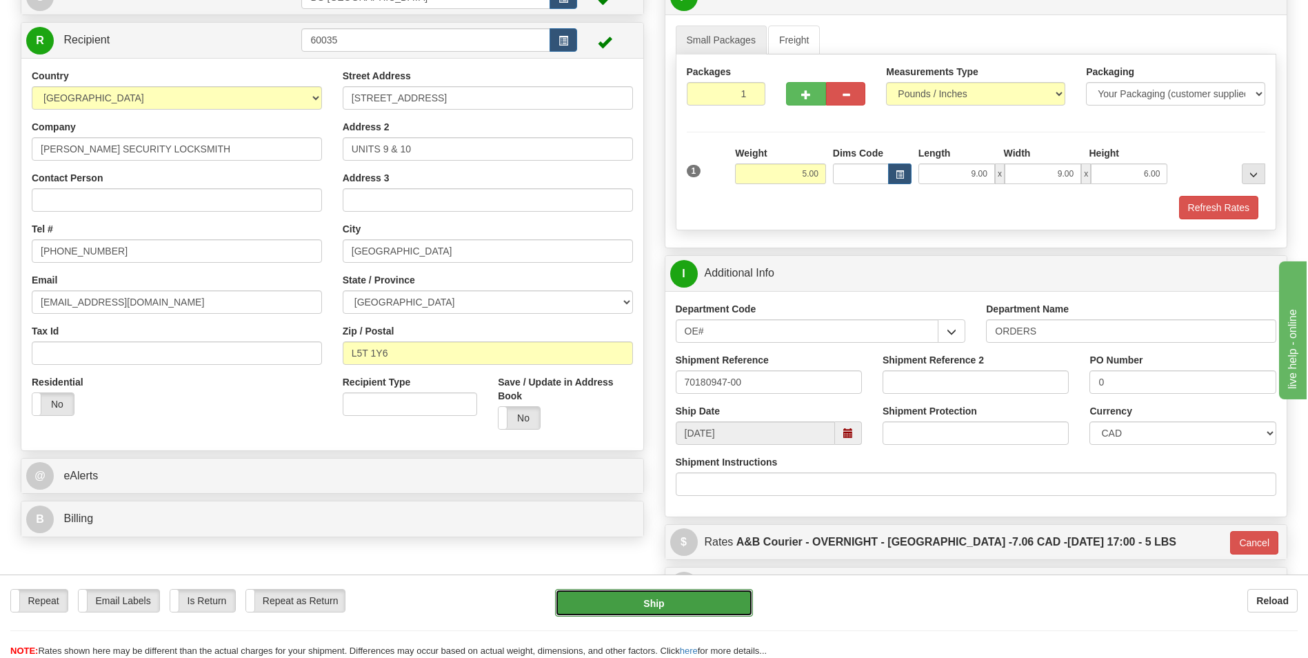
click at [610, 595] on button "Ship" at bounding box center [653, 603] width 197 height 28
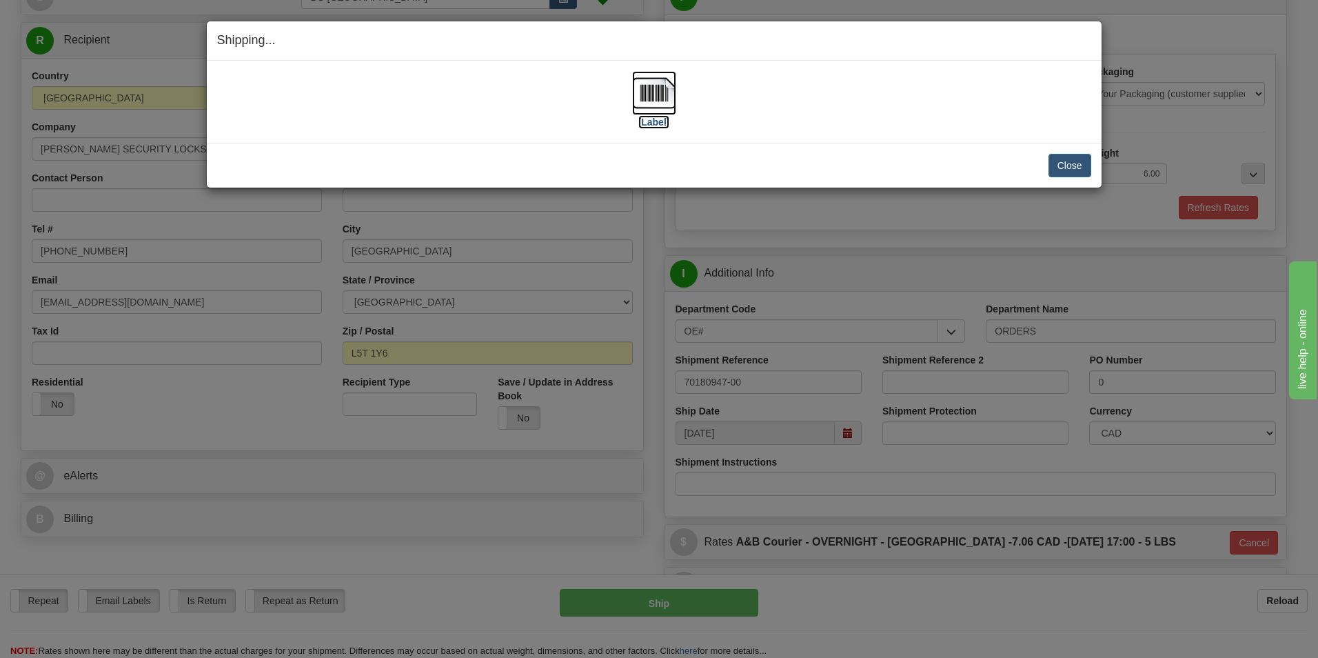
click at [669, 99] on img at bounding box center [654, 93] width 44 height 44
click at [630, 89] on div "[Label]" at bounding box center [654, 101] width 874 height 61
click at [645, 89] on img at bounding box center [654, 93] width 44 height 44
click at [1054, 161] on button "Close" at bounding box center [1070, 165] width 43 height 23
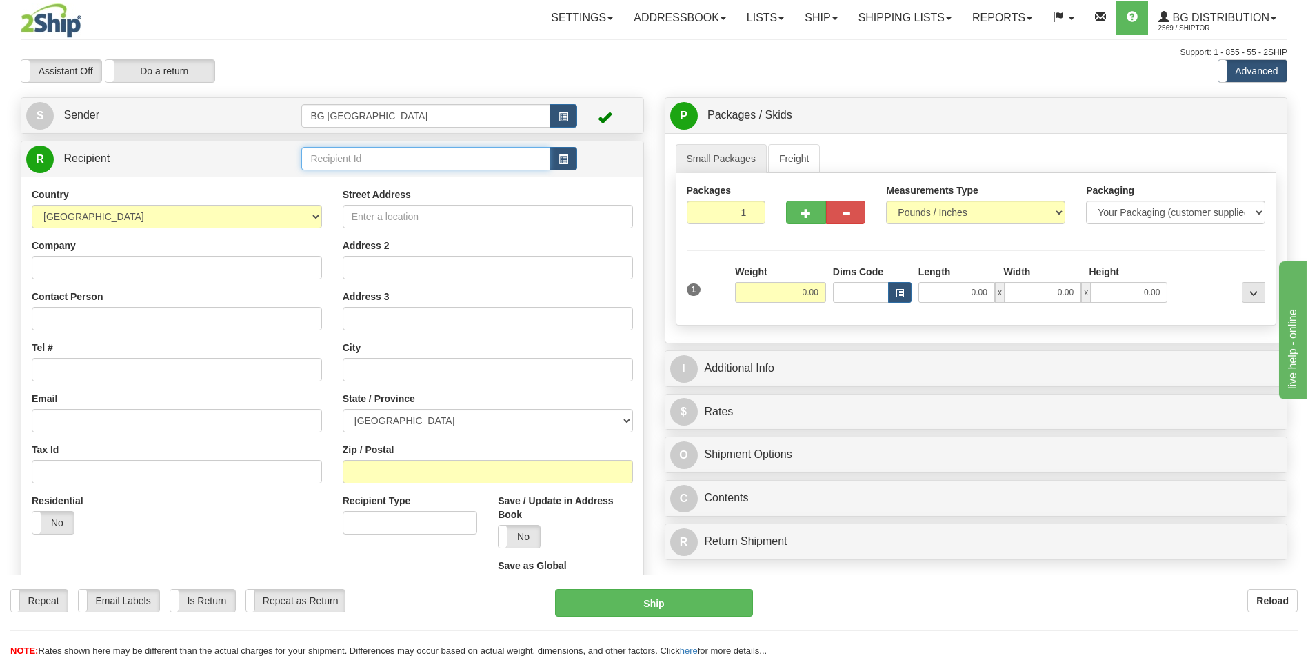
click at [325, 158] on input "text" at bounding box center [425, 158] width 248 height 23
click at [318, 181] on div "60235" at bounding box center [422, 179] width 235 height 15
type input "60235"
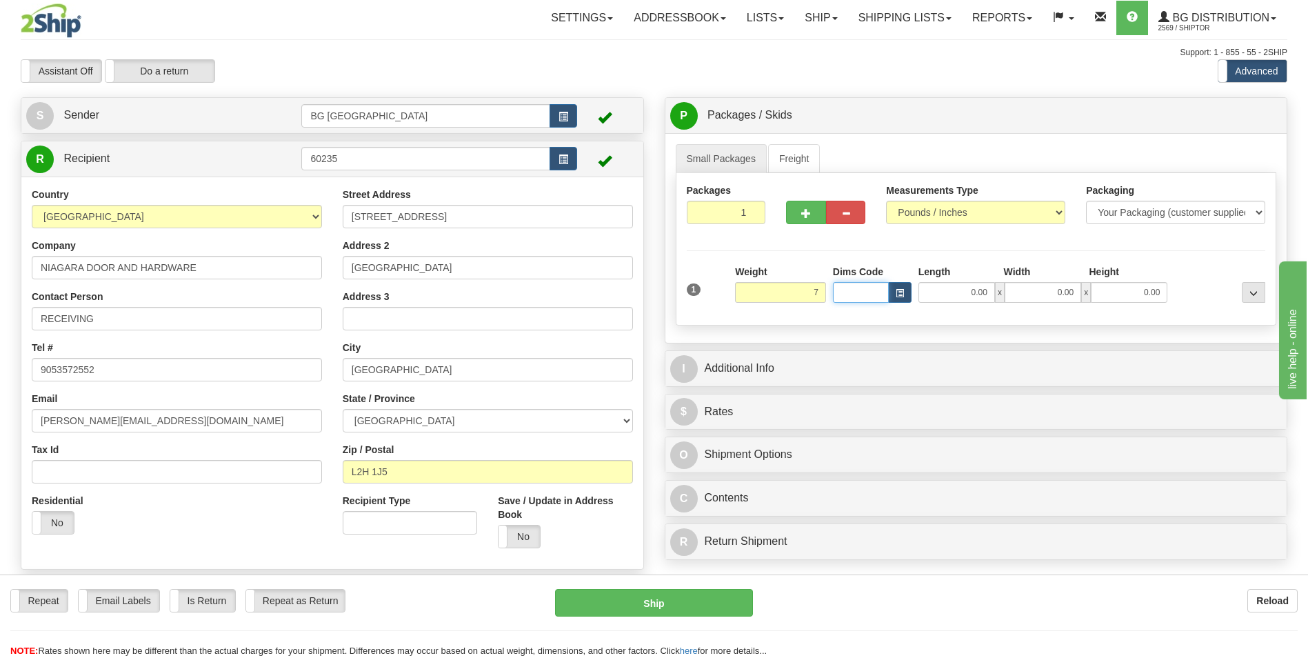
type input "7.00"
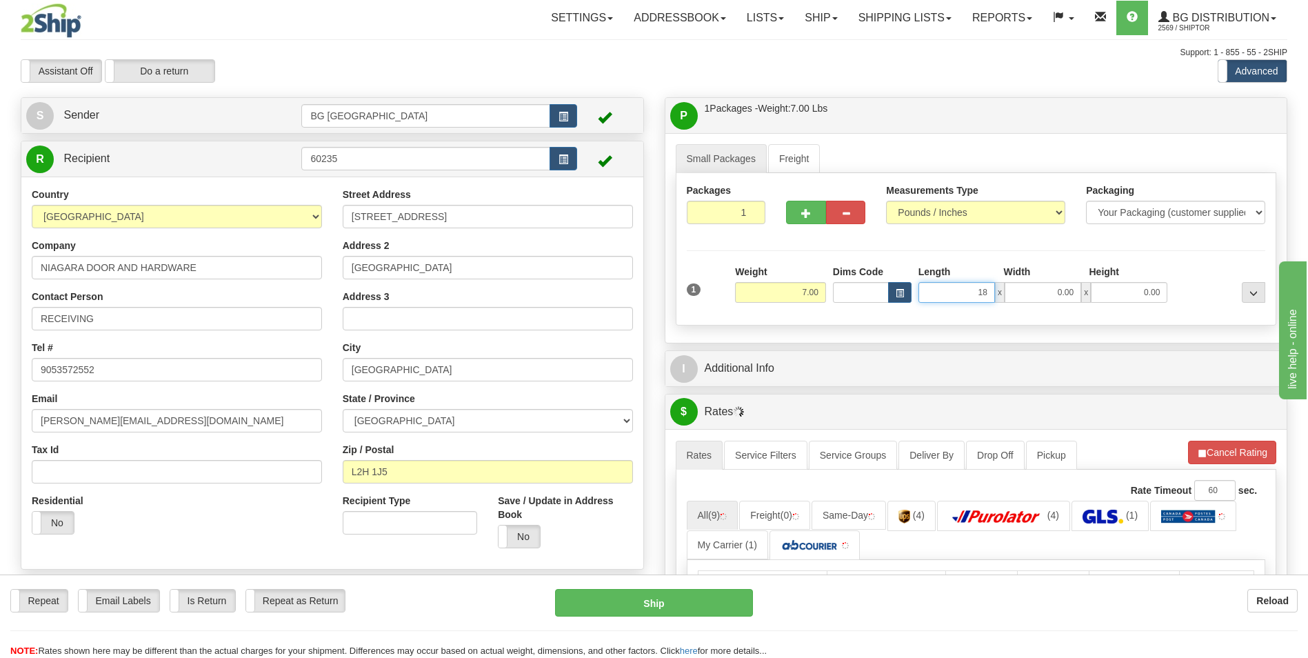
type input "18.00"
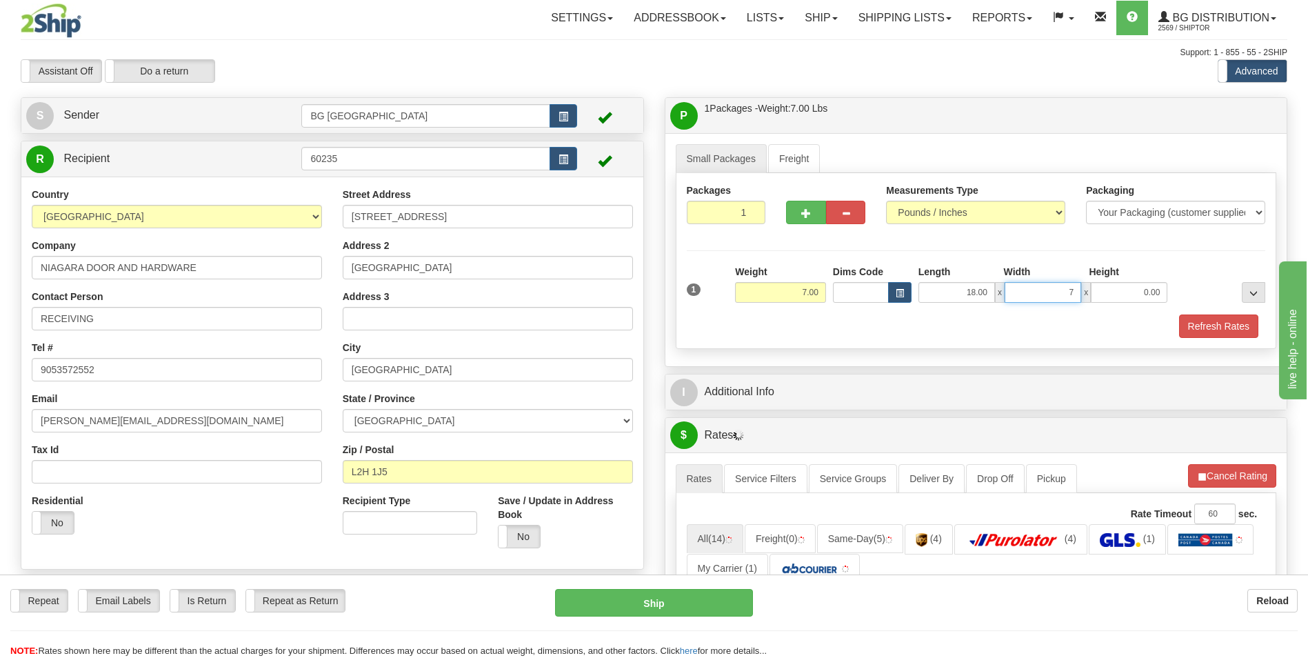
type input "7.00"
type input "5.00"
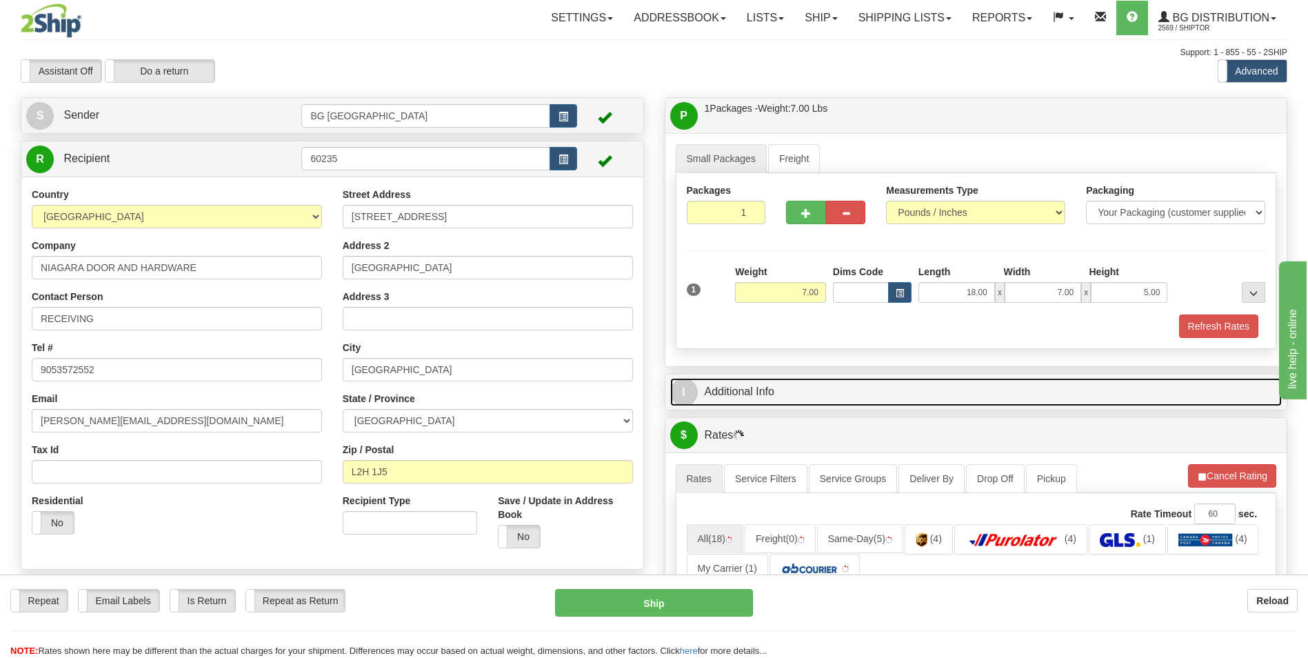
click at [792, 379] on link "I Additional Info" at bounding box center [976, 392] width 612 height 28
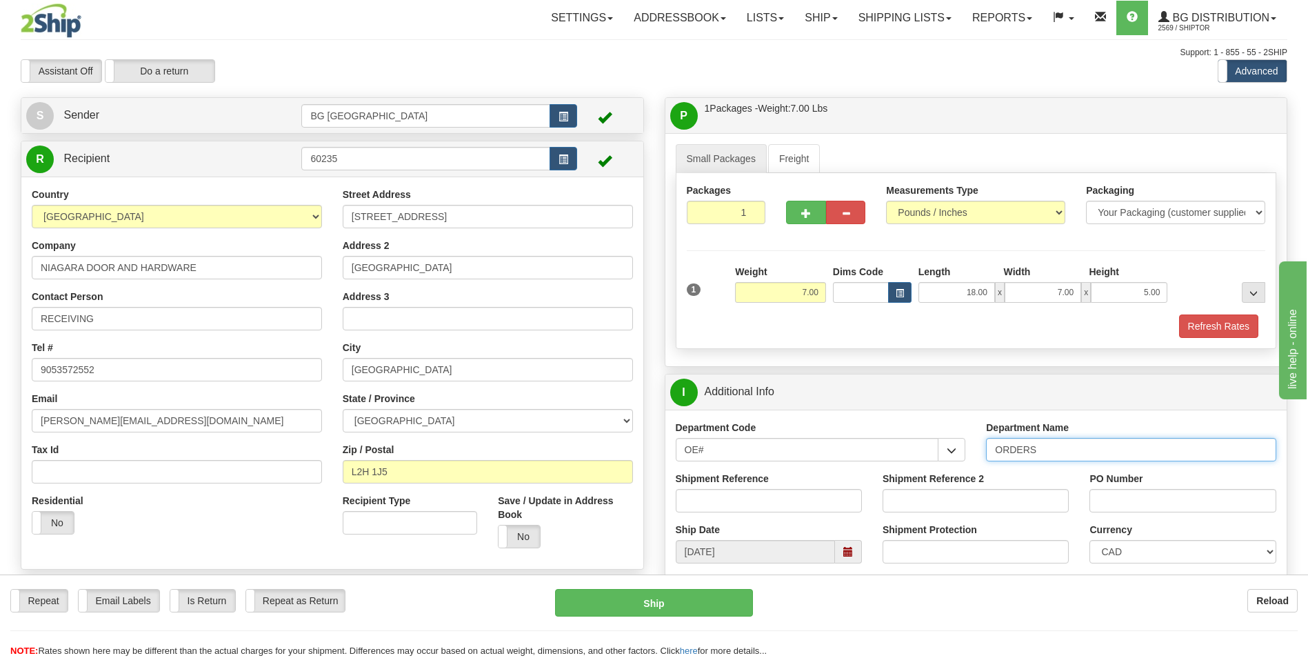
click at [1069, 459] on input "ORDERS" at bounding box center [1131, 449] width 290 height 23
type input "70183247-00"
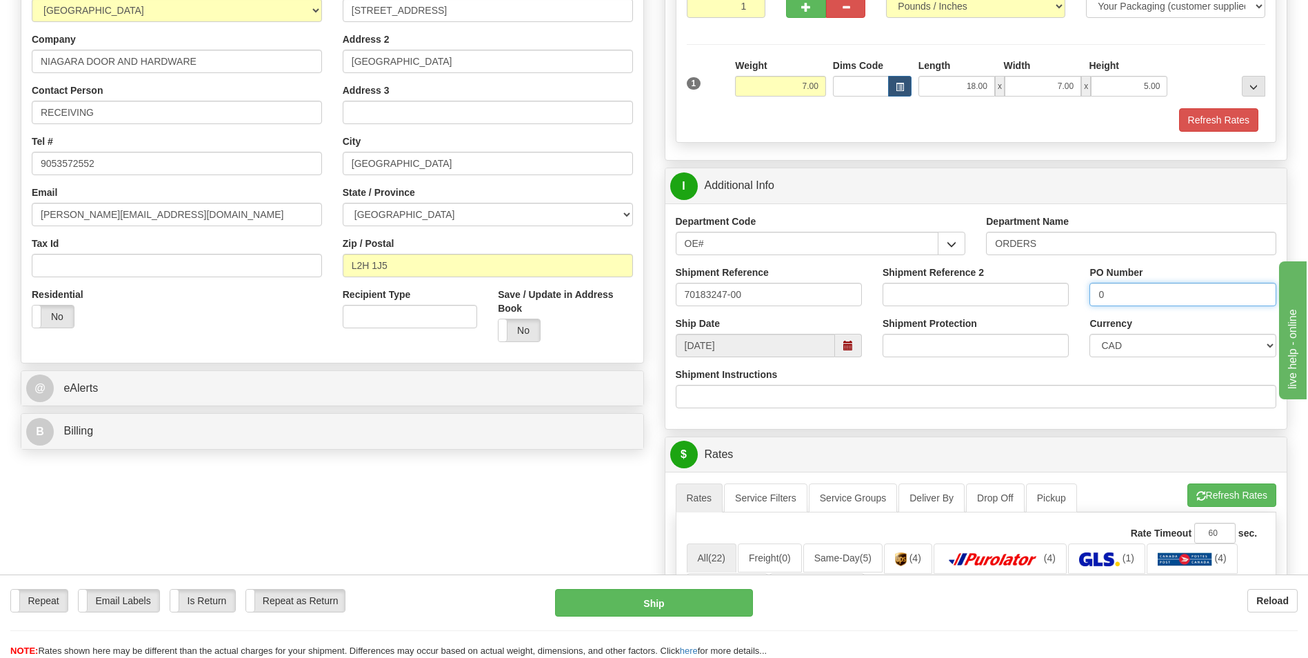
scroll to position [207, 0]
type input "0"
click at [1200, 488] on button "Refresh Rates" at bounding box center [1231, 494] width 89 height 23
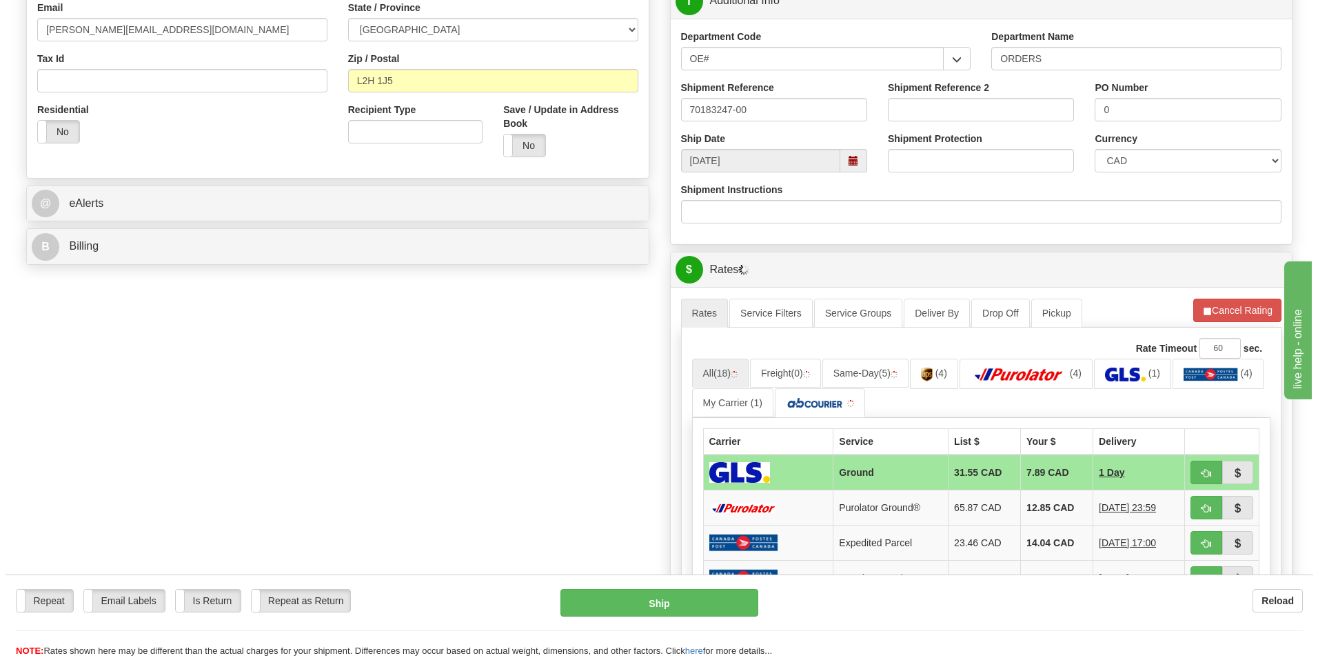
scroll to position [414, 0]
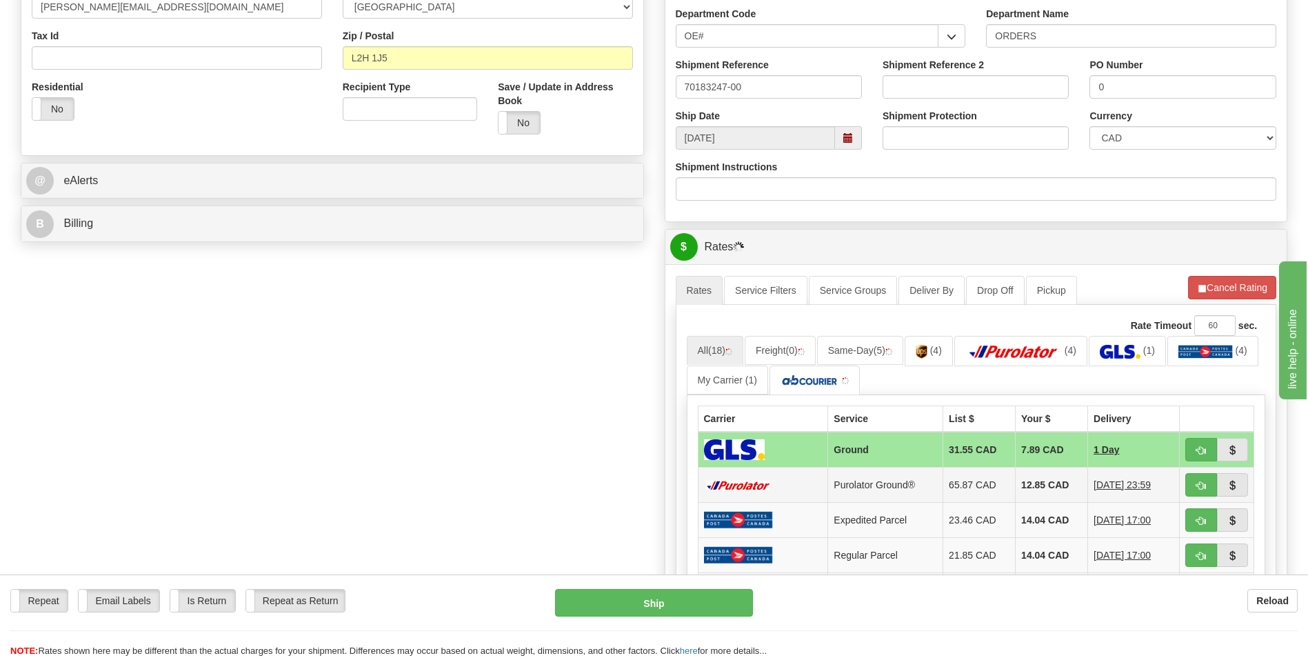
click at [1023, 481] on td "12.85 CAD" at bounding box center [1052, 485] width 72 height 35
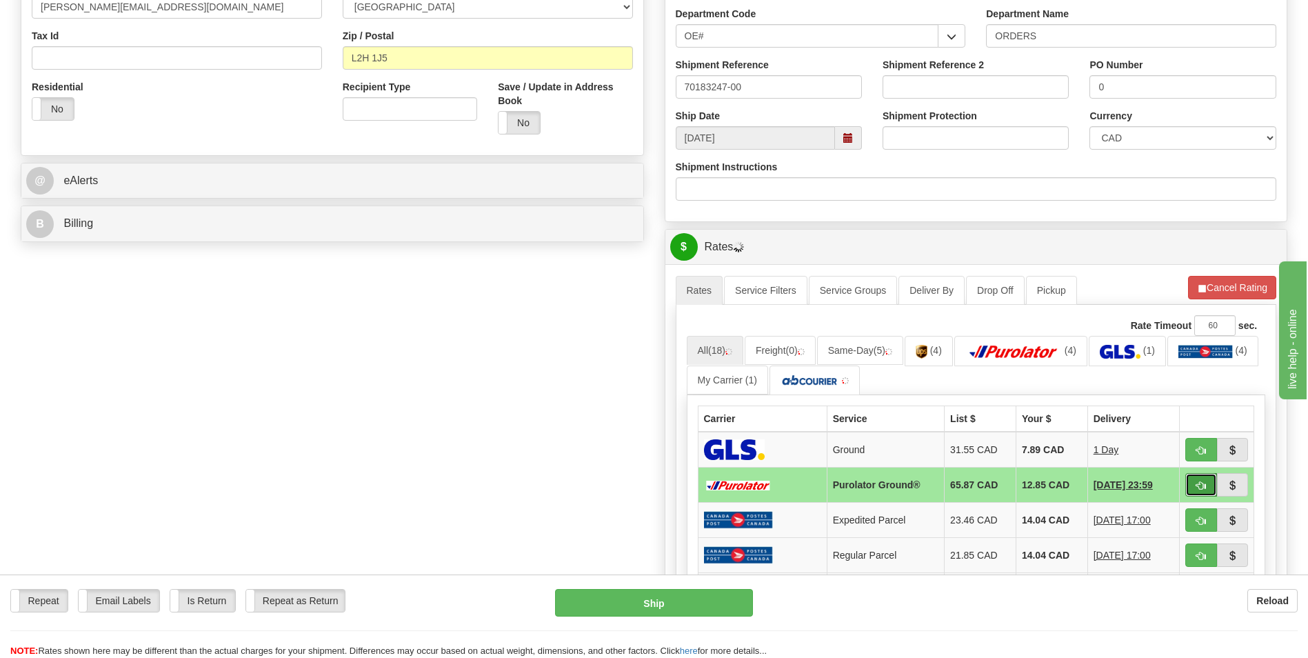
click at [1196, 482] on span "button" at bounding box center [1201, 485] width 10 height 9
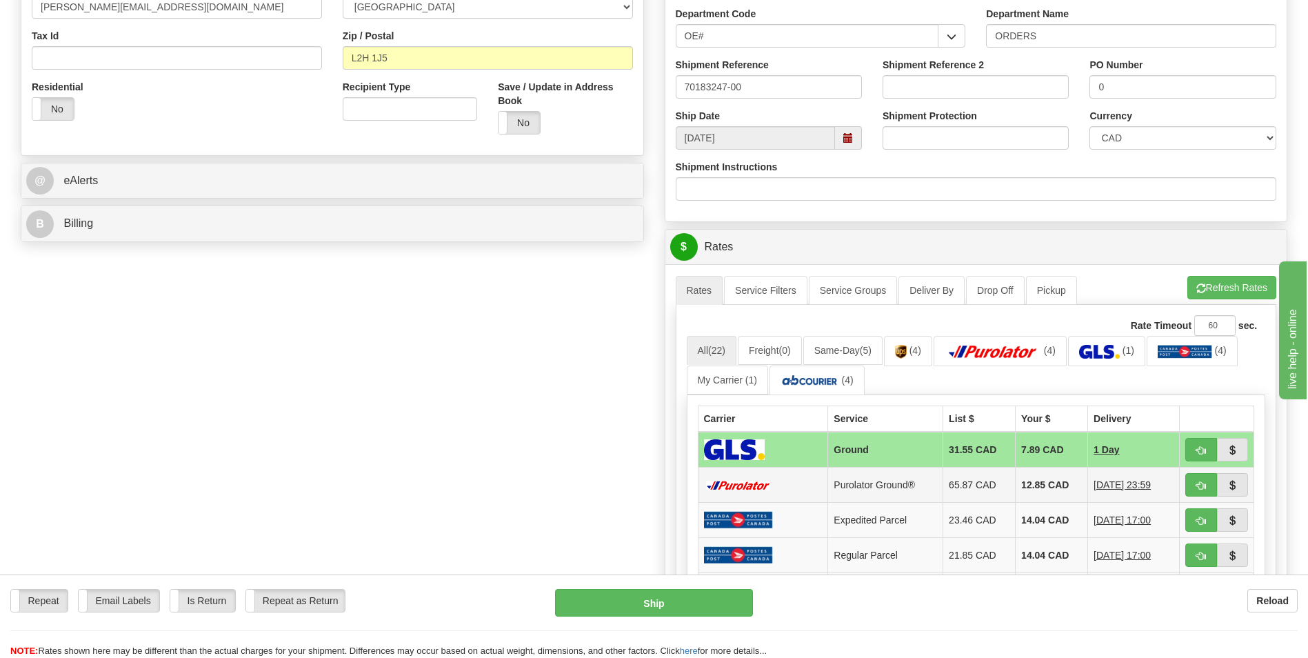
click at [1050, 488] on td "12.85 CAD" at bounding box center [1052, 485] width 72 height 35
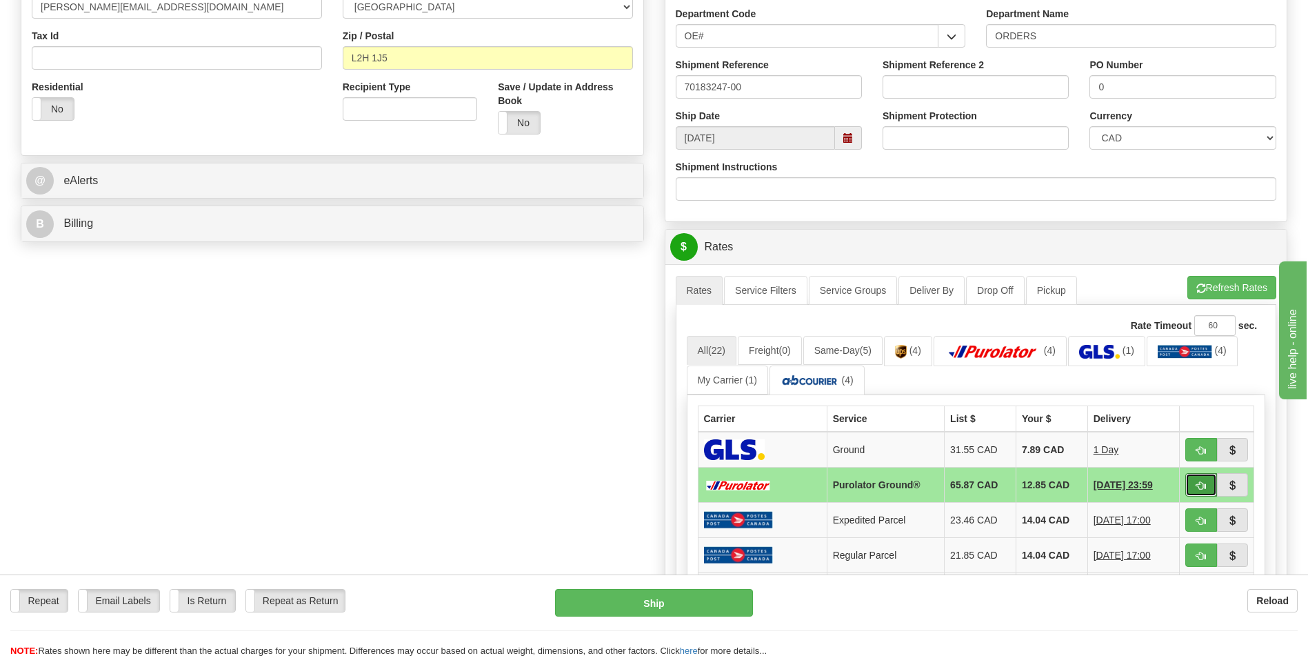
click at [1198, 488] on span "button" at bounding box center [1201, 485] width 10 height 9
type input "260"
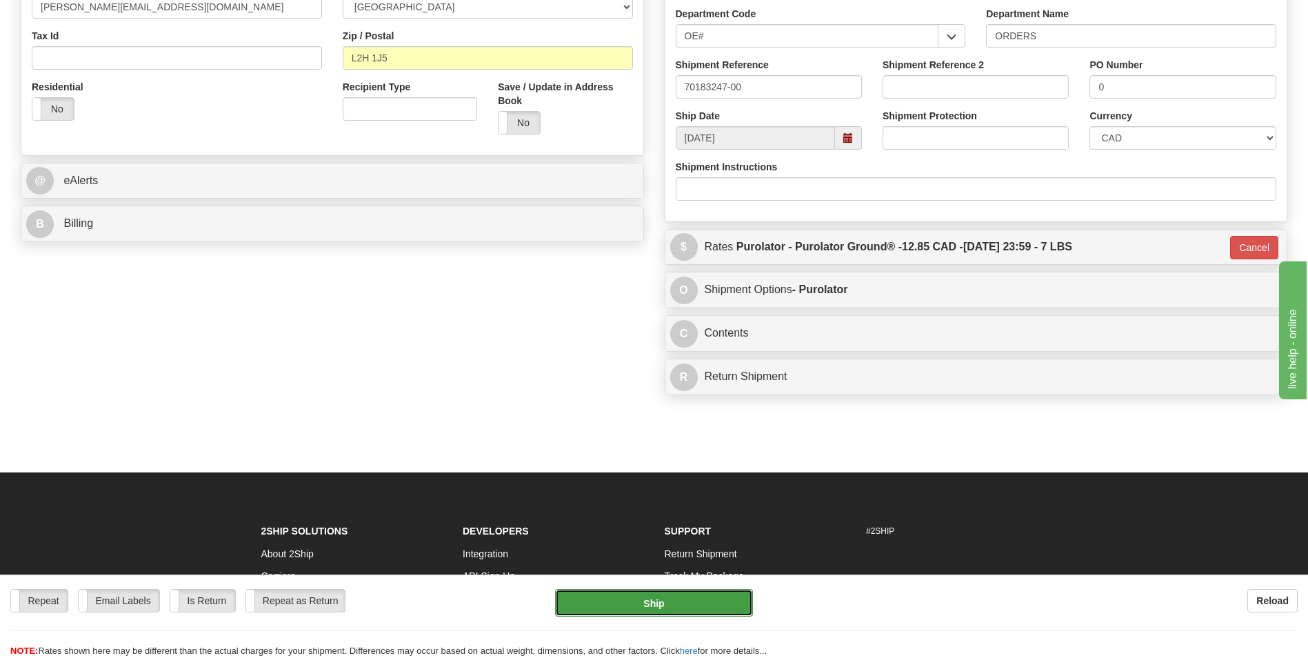
click at [673, 611] on button "Ship" at bounding box center [653, 603] width 197 height 28
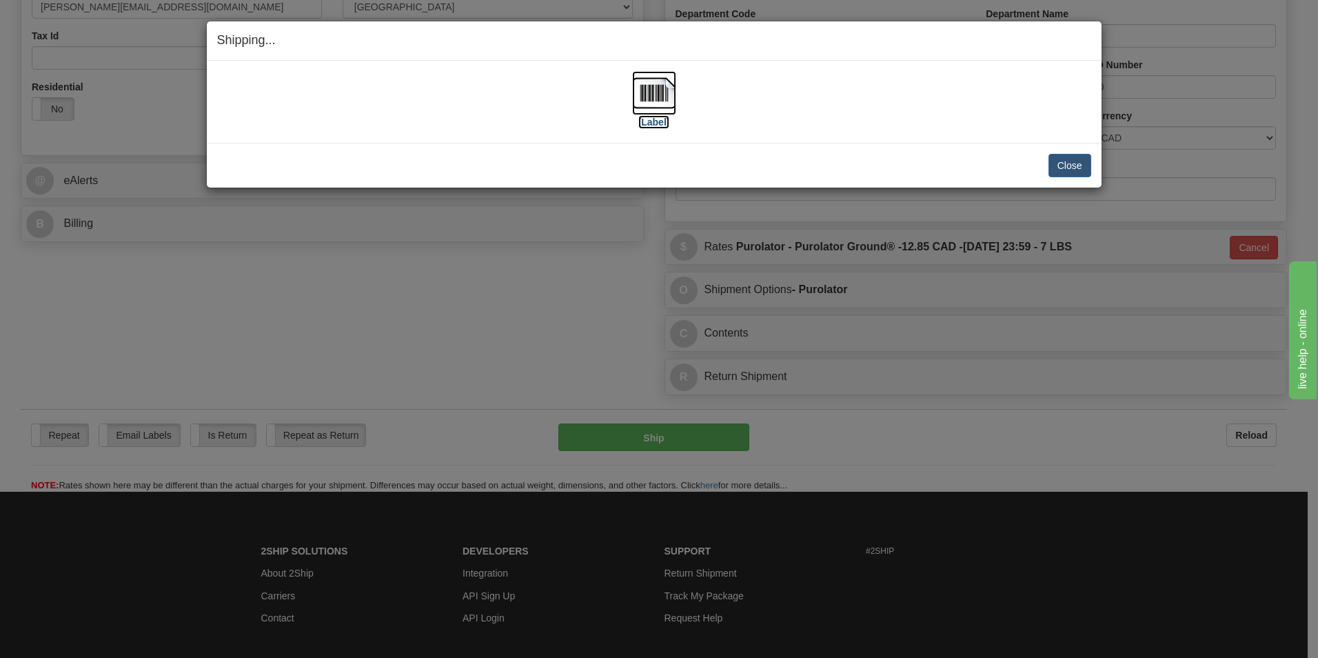
click at [663, 86] on img at bounding box center [654, 93] width 44 height 44
drag, startPoint x: 1067, startPoint y: 170, endPoint x: 993, endPoint y: 147, distance: 78.1
click at [1067, 170] on button "Close" at bounding box center [1070, 165] width 43 height 23
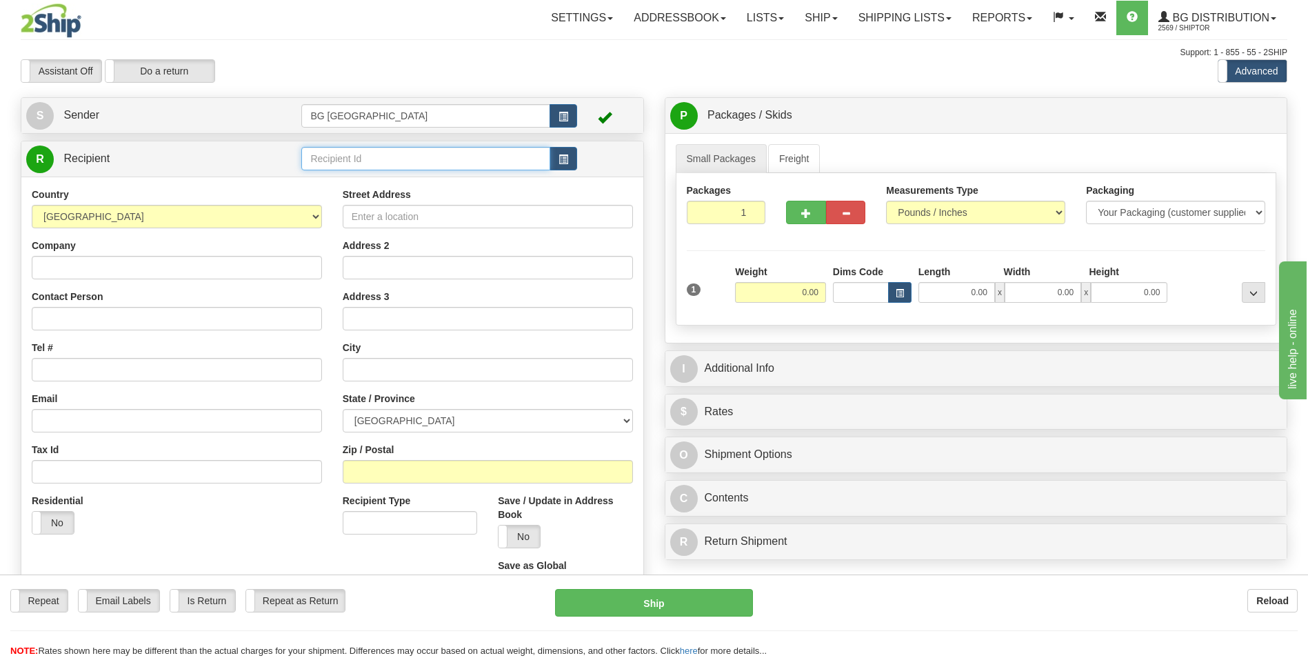
click at [319, 157] on input "text" at bounding box center [425, 158] width 248 height 23
click at [323, 182] on div "60377" at bounding box center [422, 179] width 235 height 15
type input "60377"
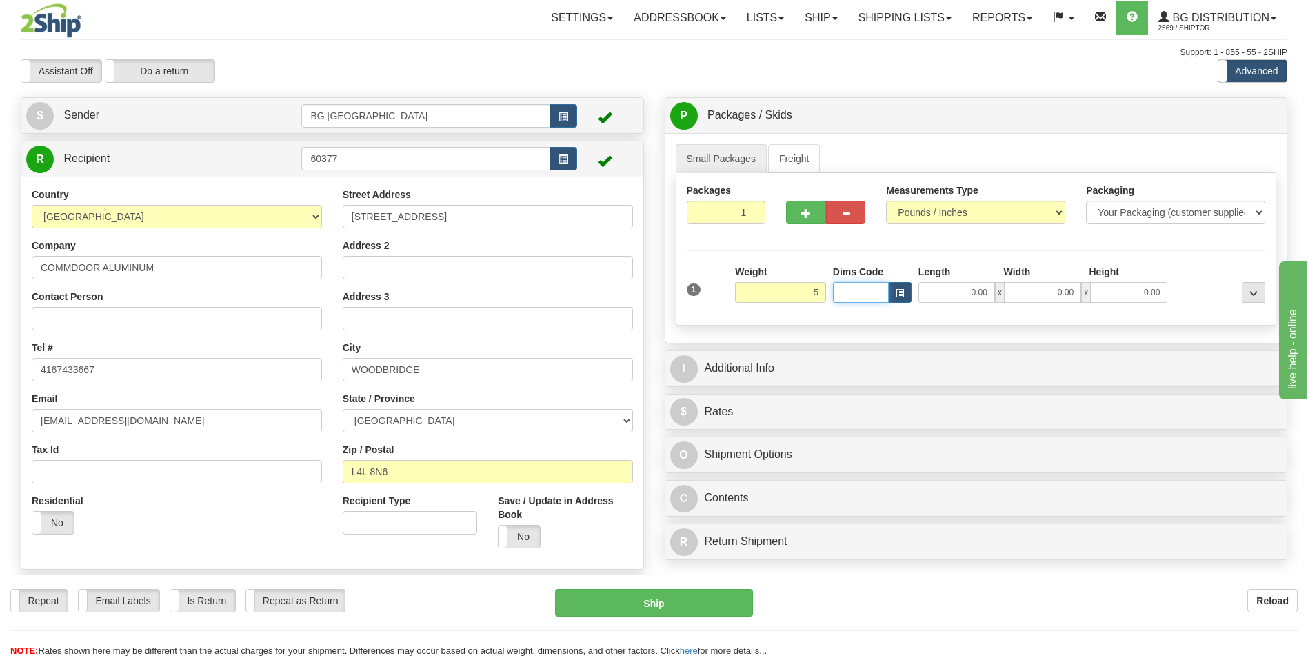
type input "5.00"
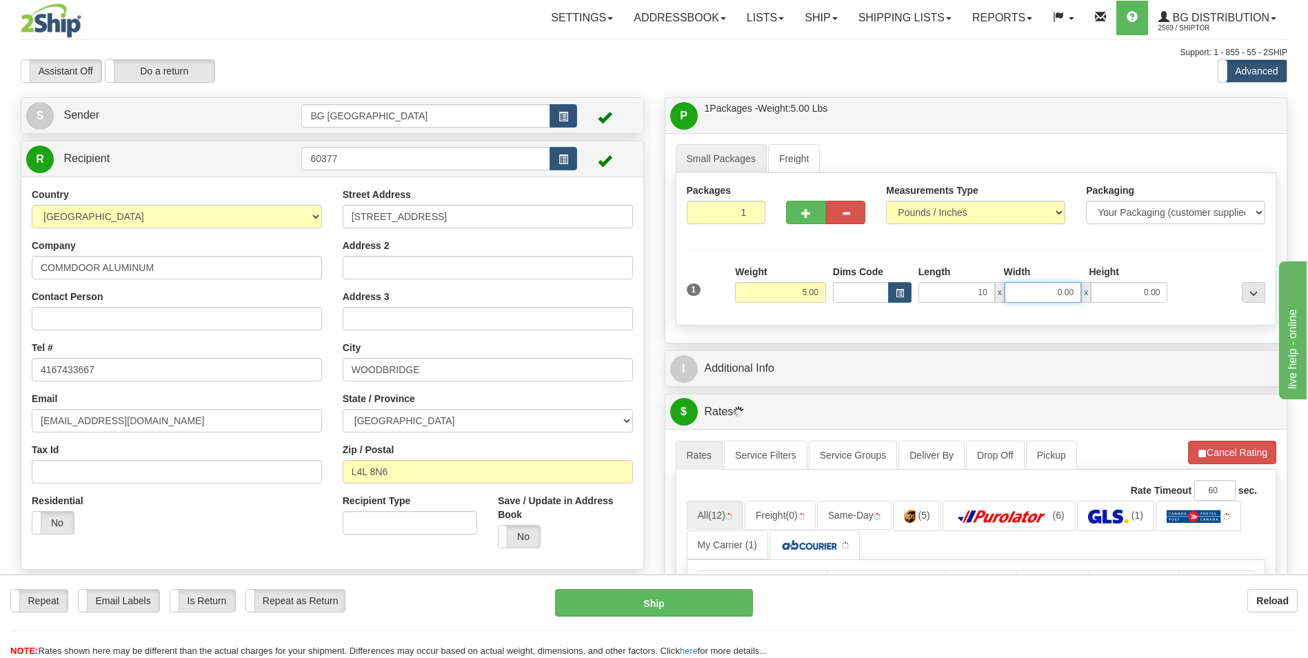
type input "10.00"
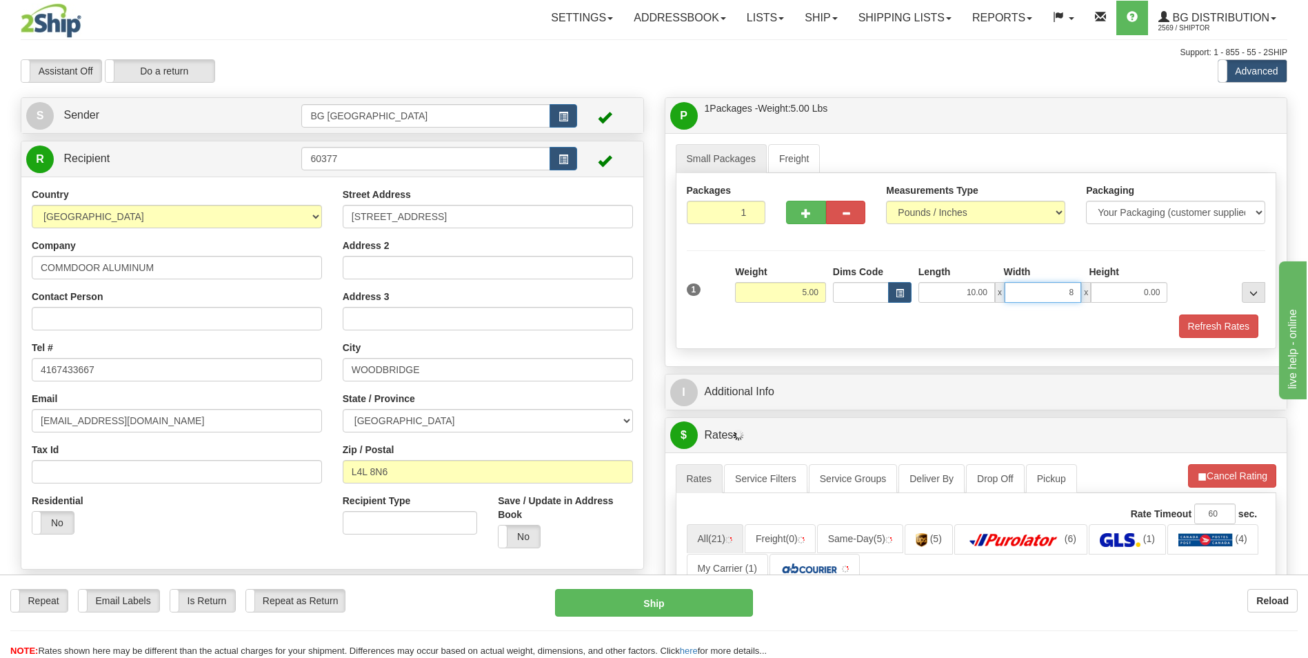
type input "8.00"
type input "5.00"
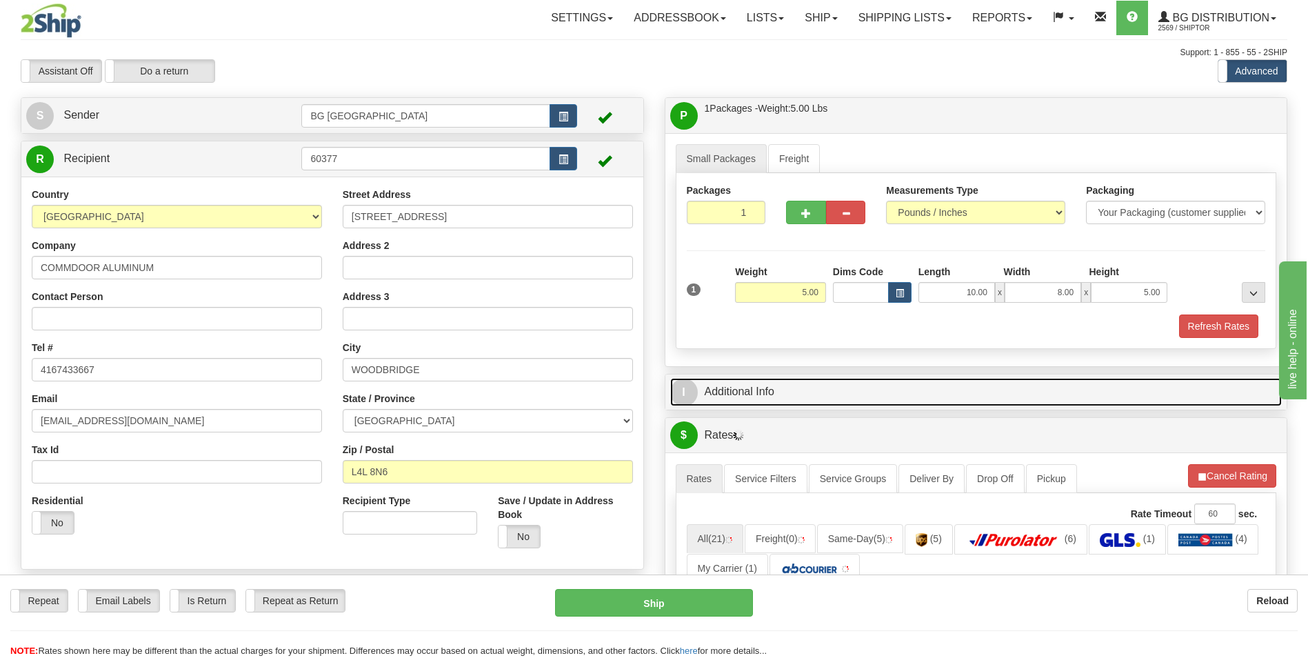
click at [771, 385] on link "I Additional Info" at bounding box center [976, 392] width 612 height 28
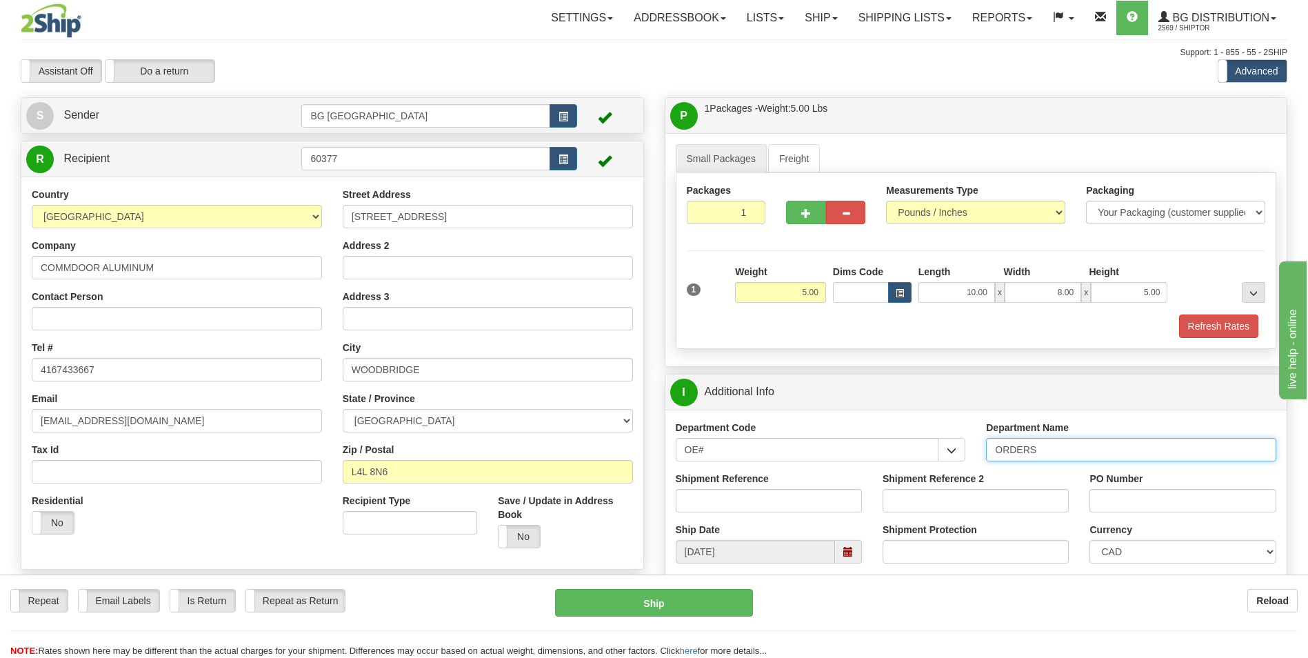
click at [1087, 453] on input "ORDERS" at bounding box center [1131, 449] width 290 height 23
type input "70183210-00"
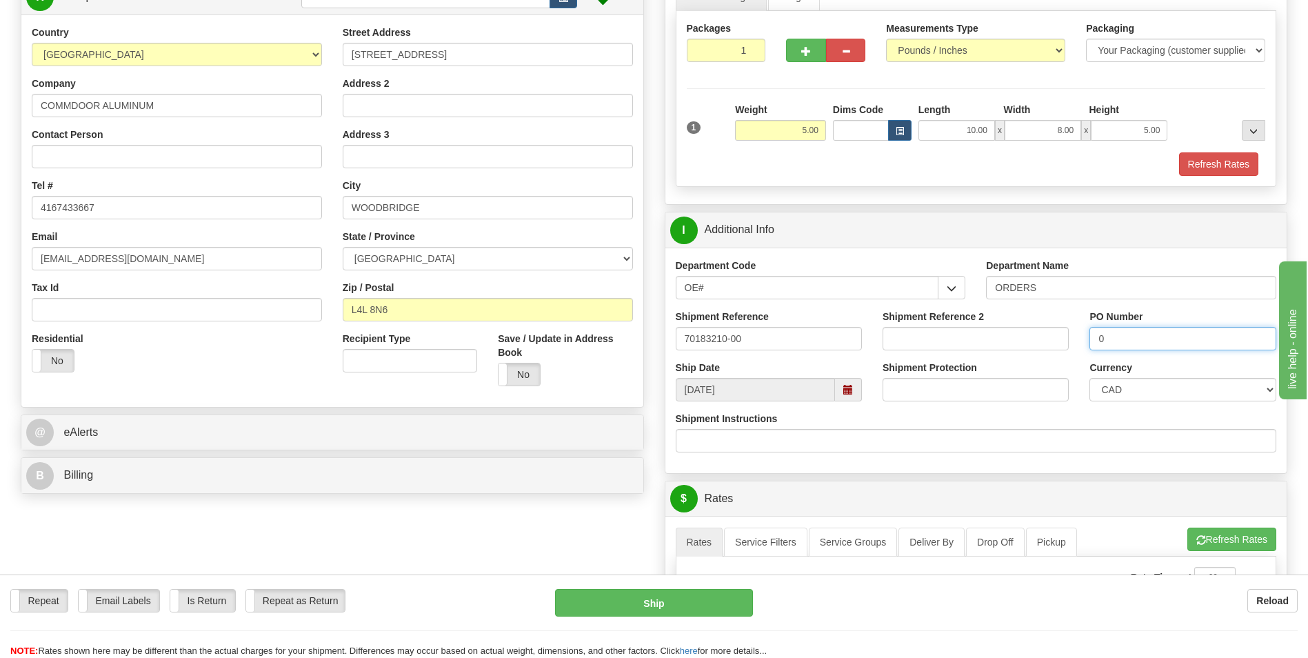
scroll to position [345, 0]
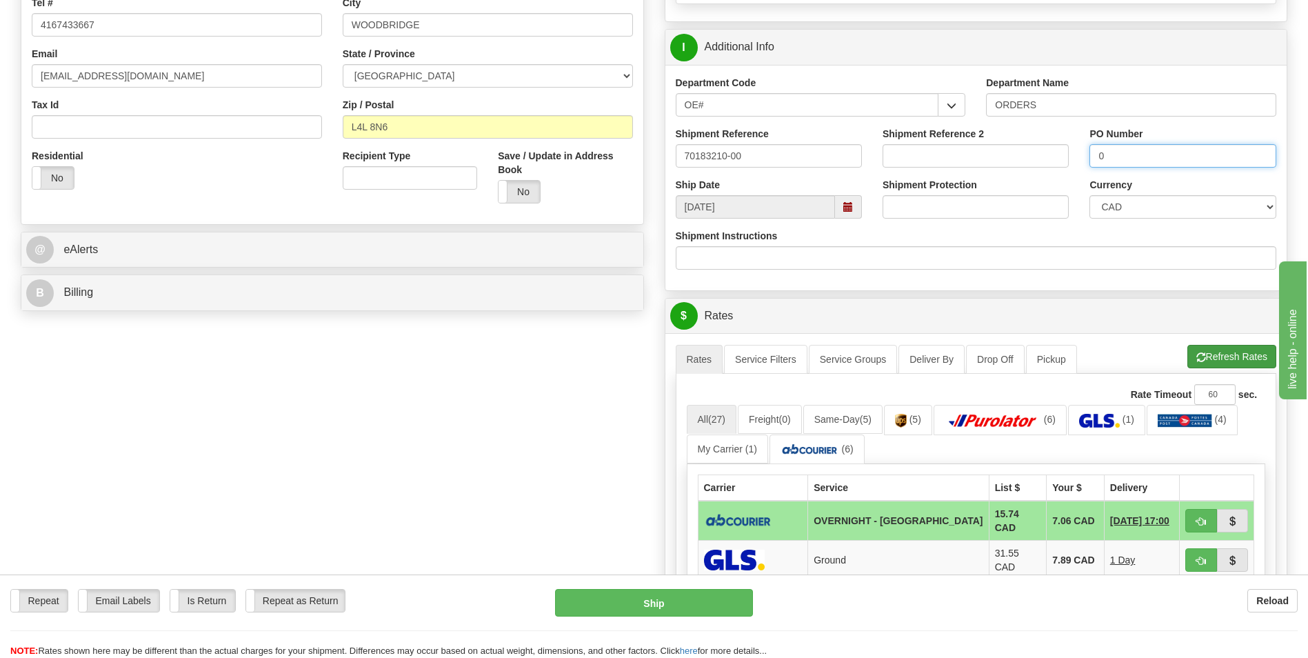
type input "0"
click at [1203, 362] on button "Refresh Rates" at bounding box center [1231, 356] width 89 height 23
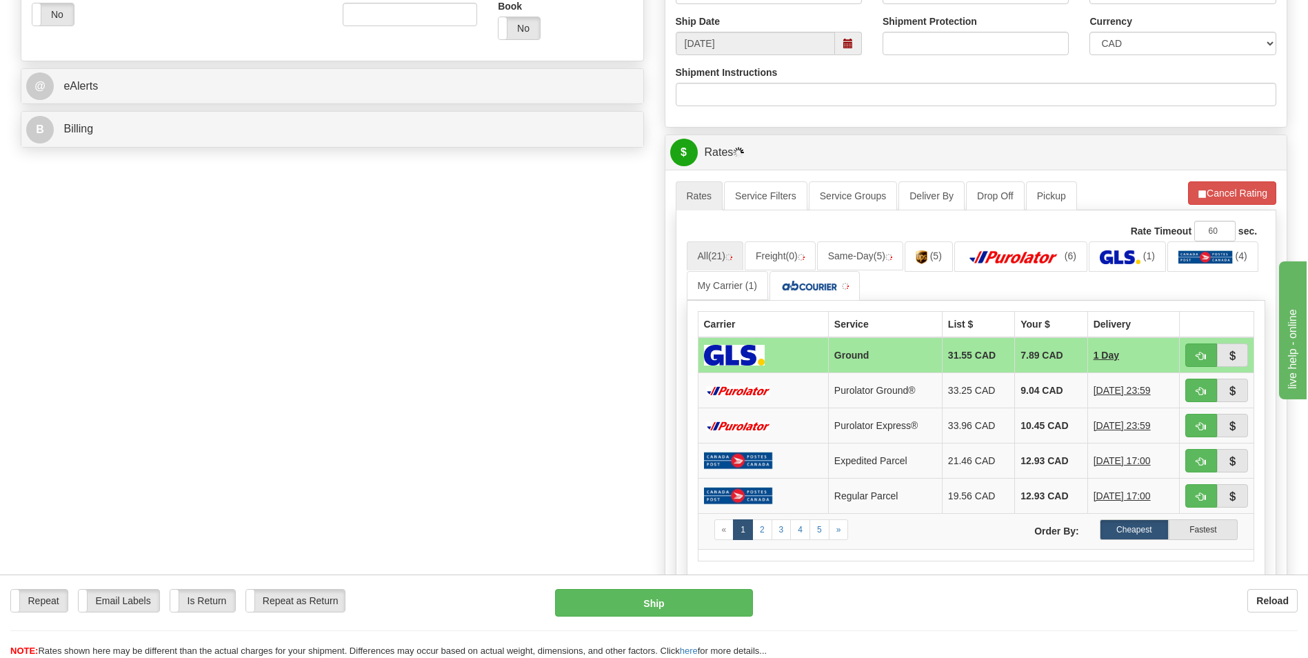
scroll to position [552, 0]
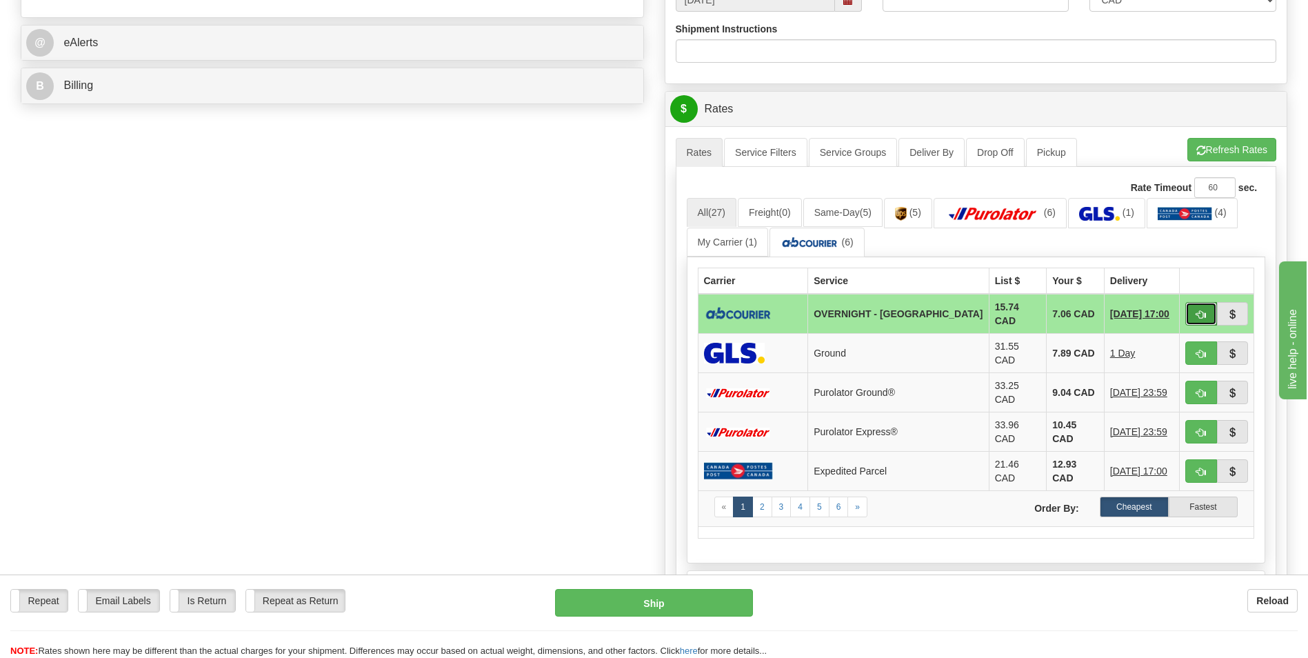
click at [1186, 311] on button "button" at bounding box center [1201, 313] width 32 height 23
type input "4"
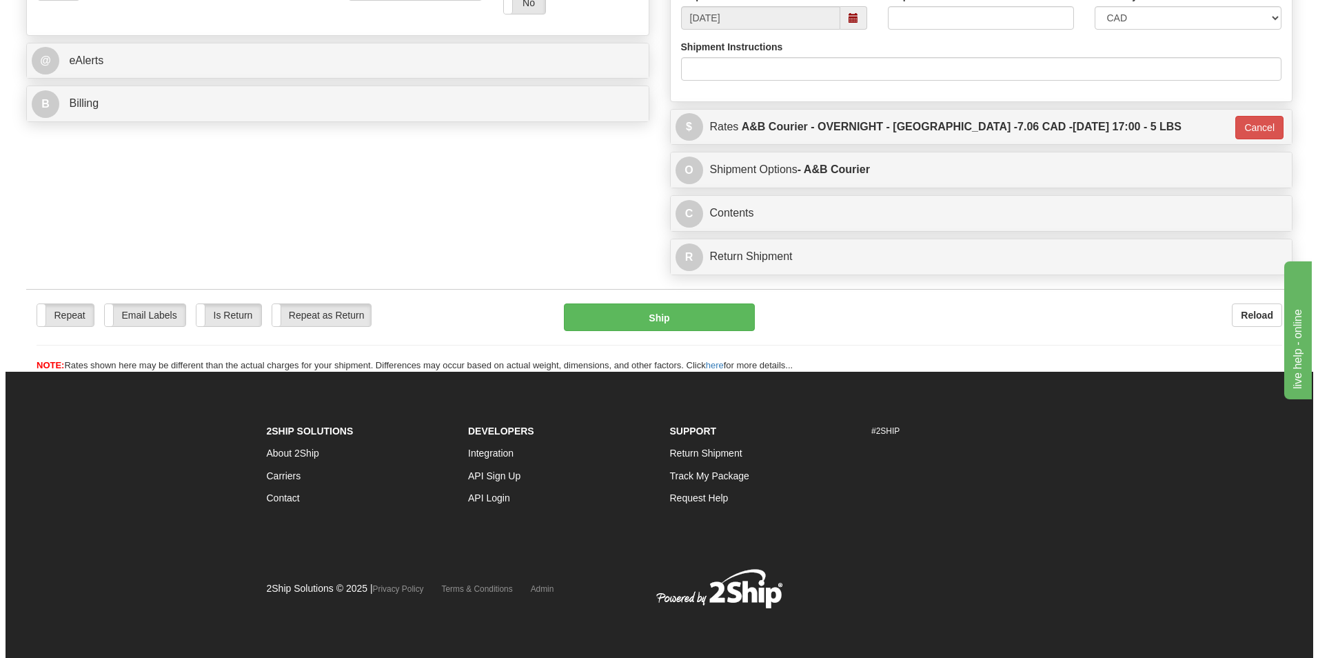
scroll to position [534, 0]
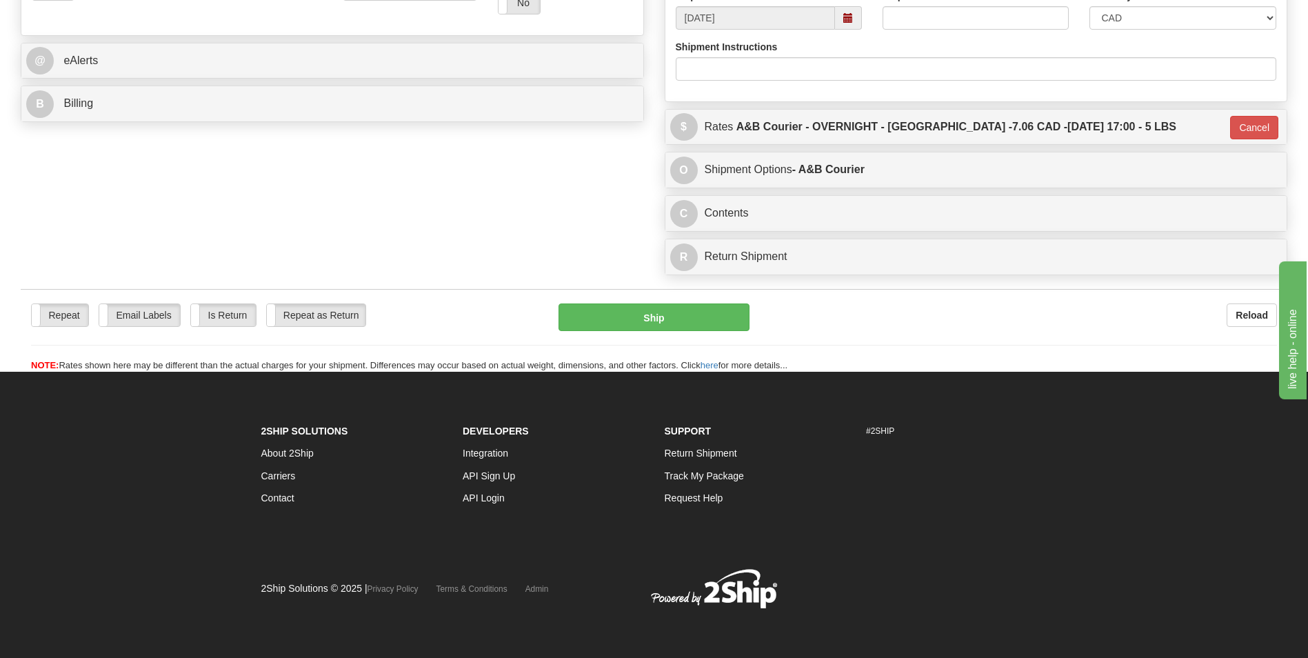
click at [677, 334] on div "Repeat Repeat Email Labels Email Labels Edit Is Return Is Return Repeat as Retu…" at bounding box center [654, 337] width 1267 height 69
click at [674, 321] on button "Ship" at bounding box center [654, 317] width 190 height 28
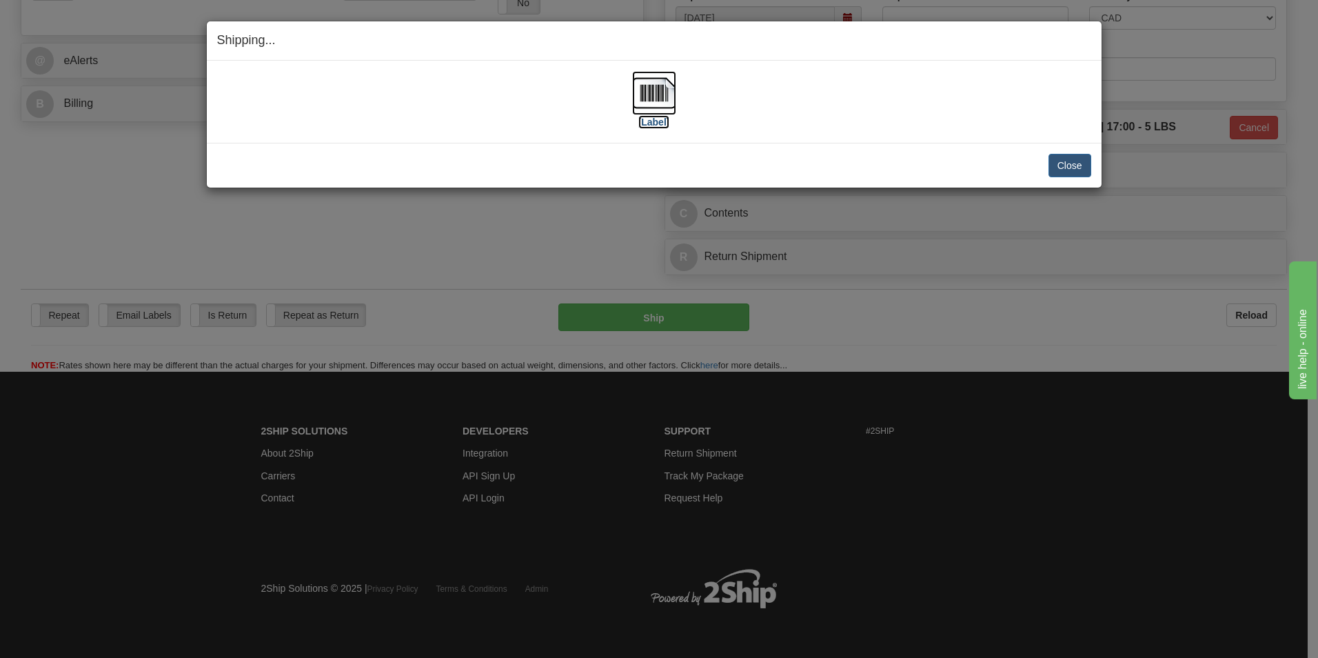
click at [650, 94] on img at bounding box center [654, 93] width 44 height 44
click at [1069, 159] on button "Close" at bounding box center [1070, 165] width 43 height 23
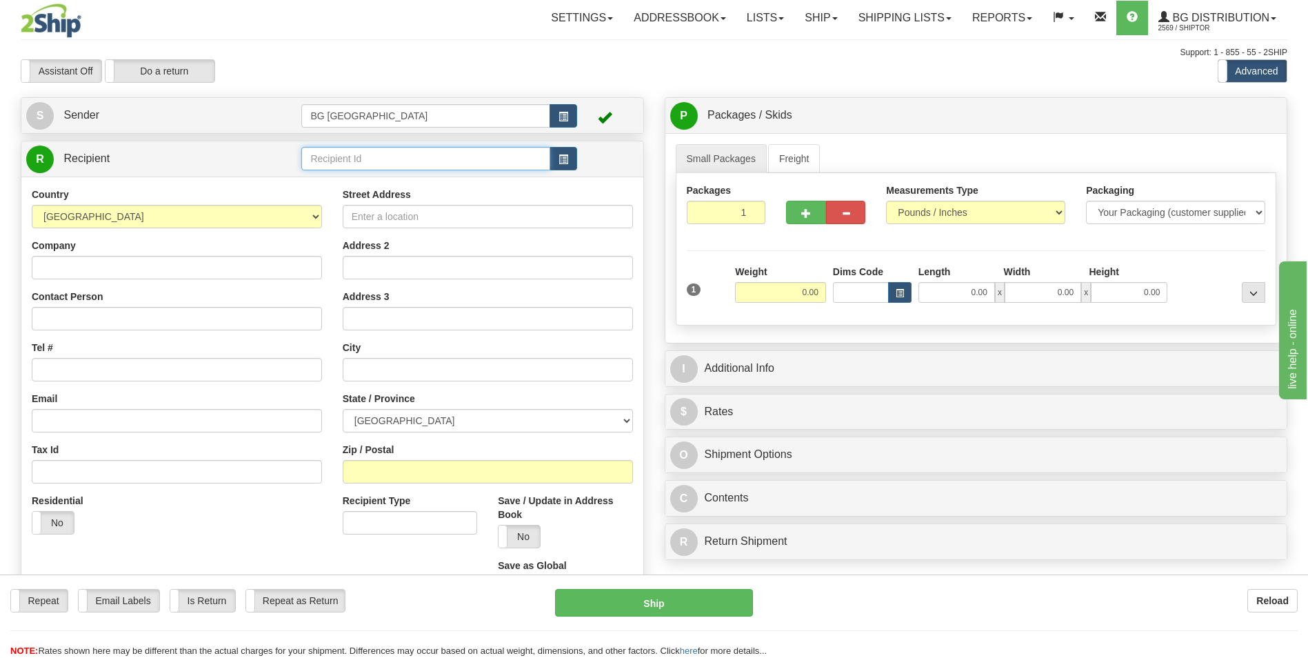
click at [354, 166] on input "text" at bounding box center [425, 158] width 248 height 23
click at [410, 182] on div "60730" at bounding box center [423, 180] width 234 height 14
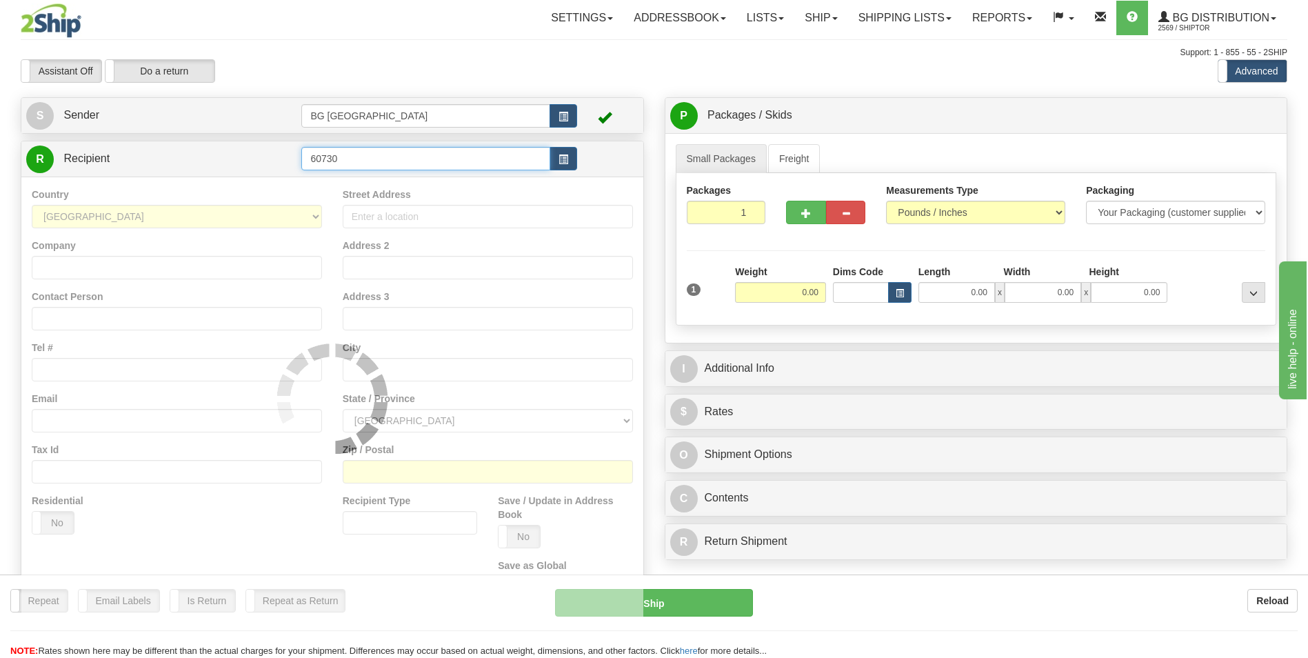
type input "60730"
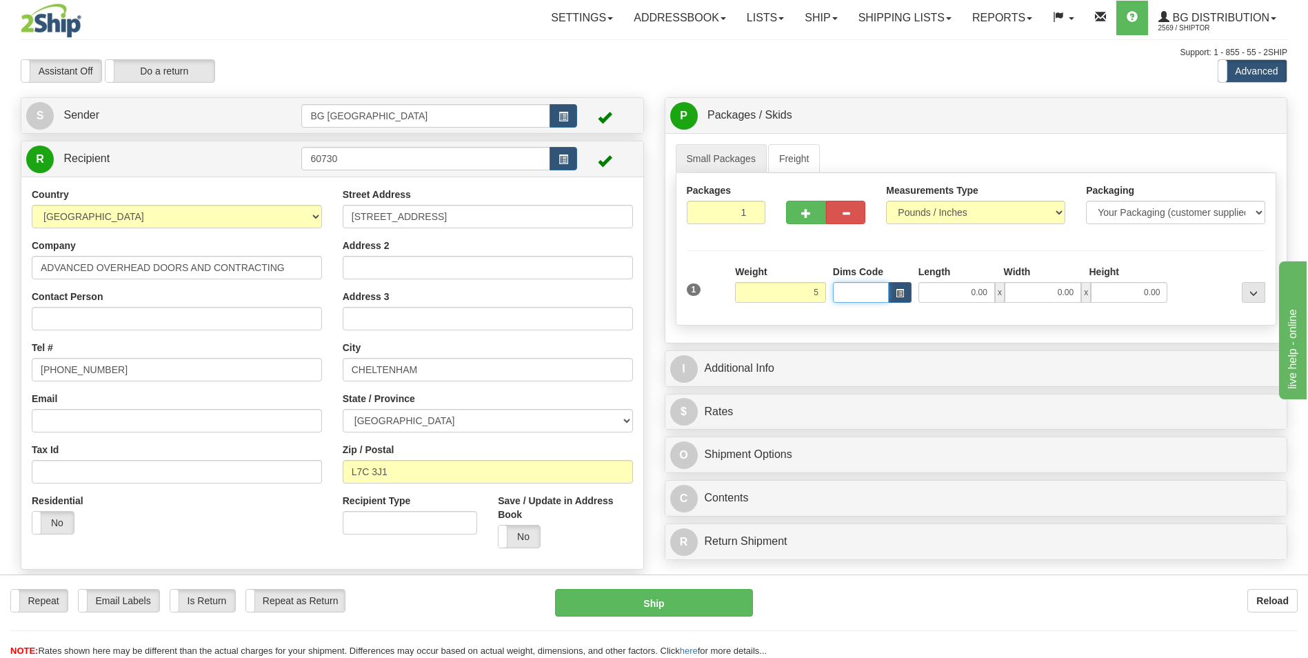
type input "5.00"
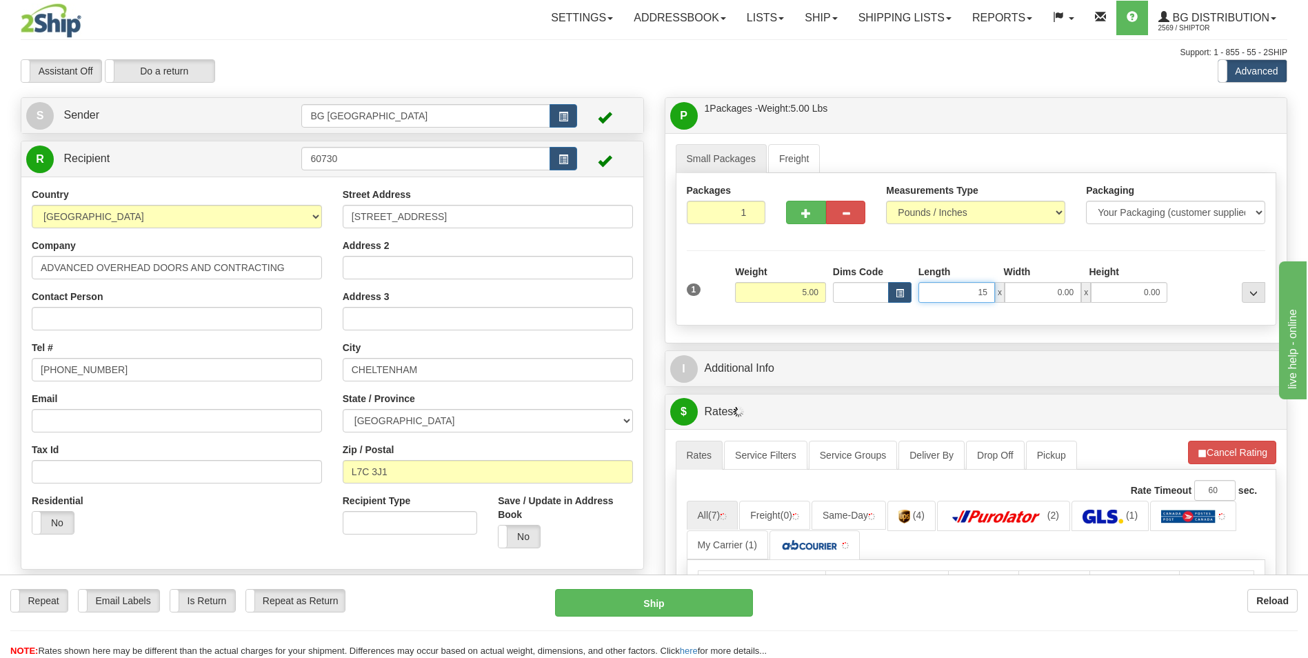
type input "15.00"
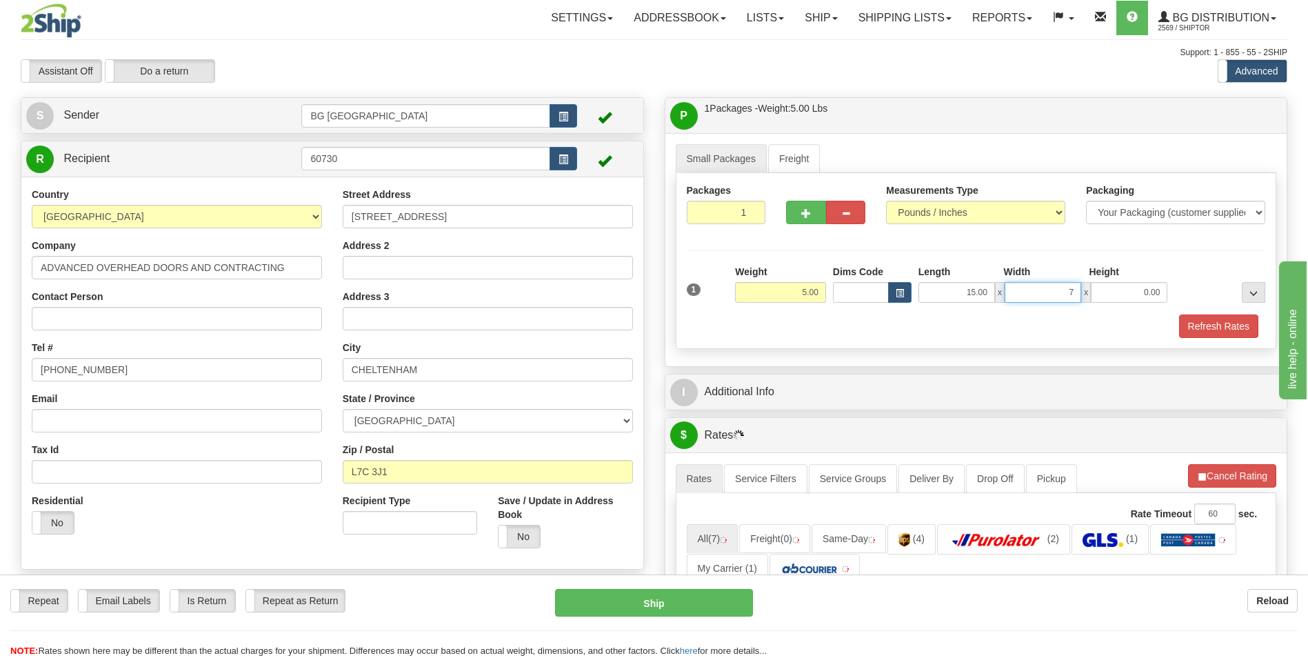
type input "7.00"
type input "5.00"
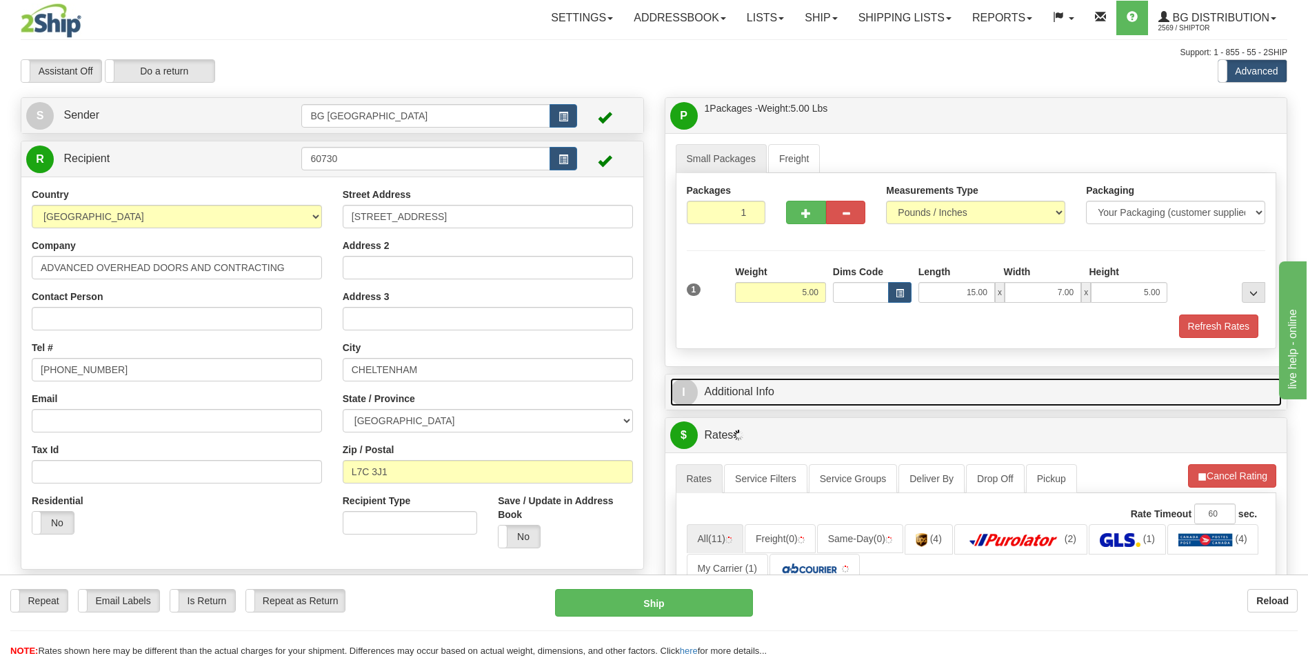
click at [756, 390] on link "I Additional Info" at bounding box center [976, 392] width 612 height 28
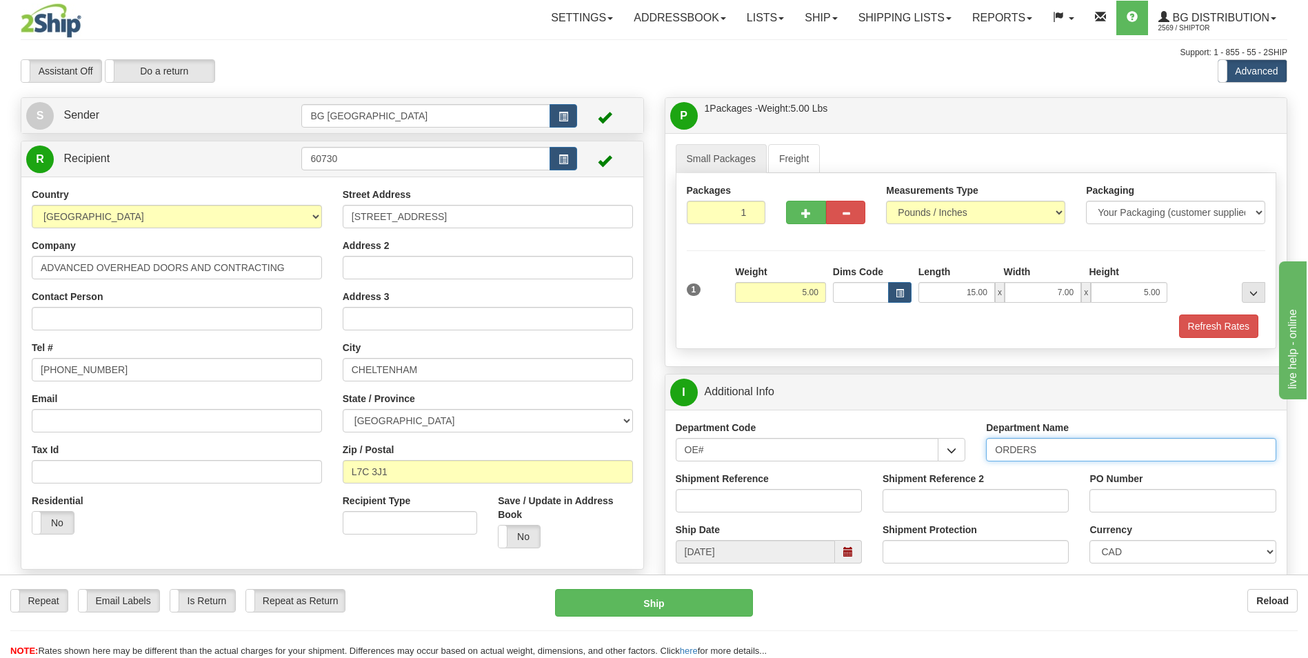
click at [1038, 451] on input "ORDERS" at bounding box center [1131, 449] width 290 height 23
type input "70182353-00"
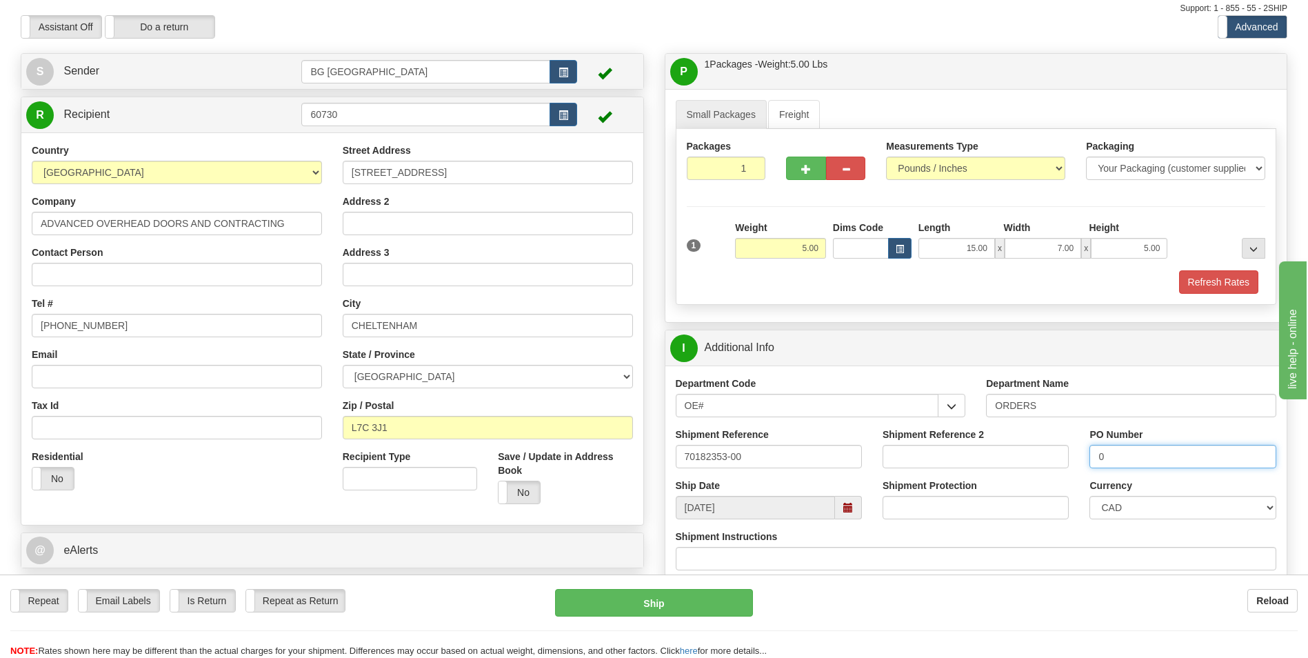
scroll to position [276, 0]
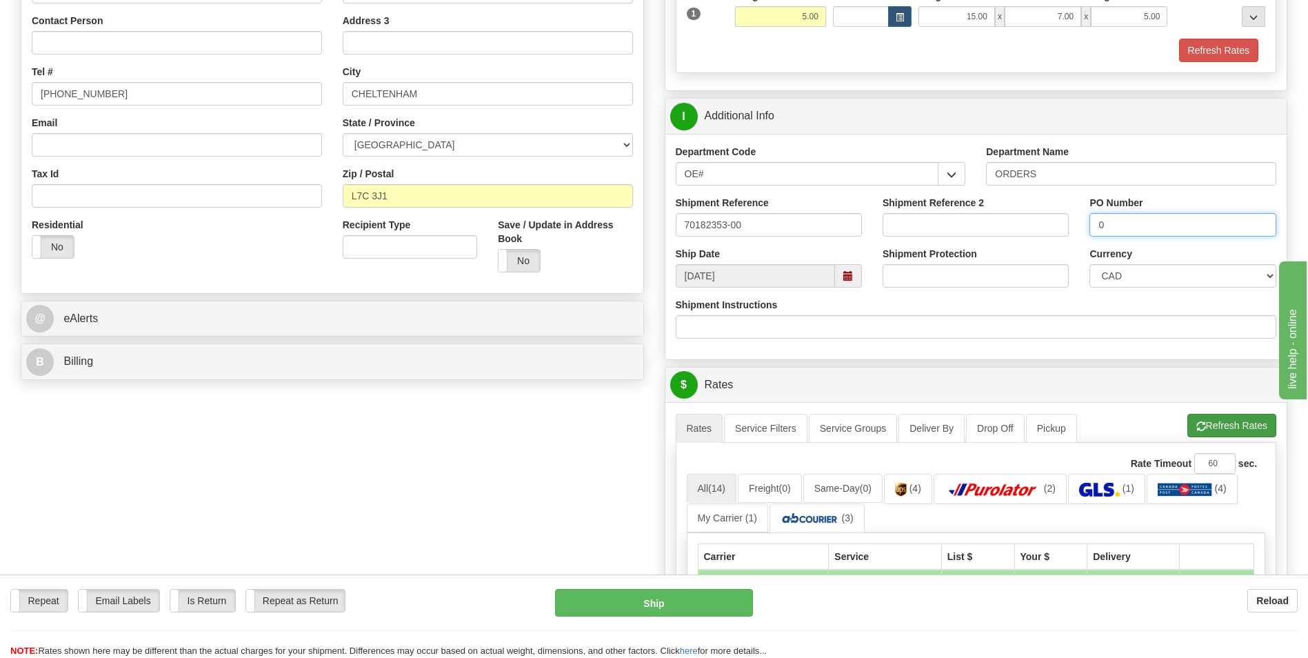
type input "0"
click at [1212, 433] on button "Refresh Rates" at bounding box center [1231, 425] width 89 height 23
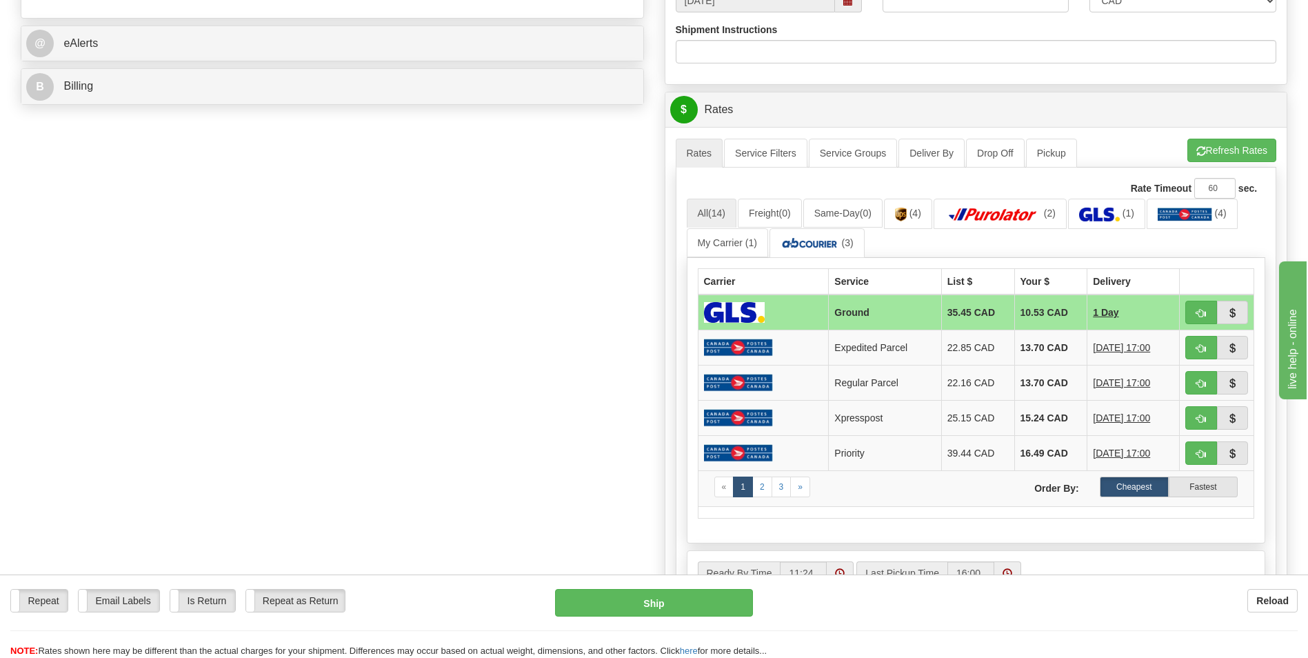
scroll to position [552, 0]
click at [1243, 153] on button "Refresh Rates" at bounding box center [1231, 149] width 89 height 23
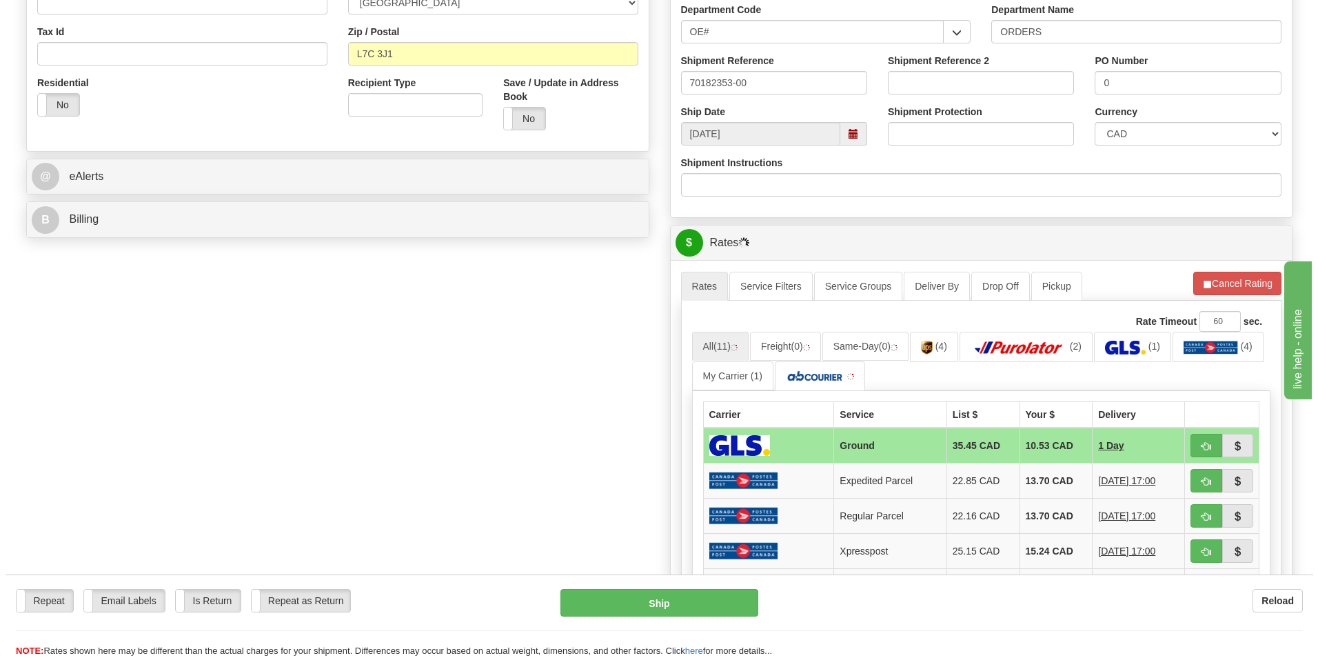
scroll to position [483, 0]
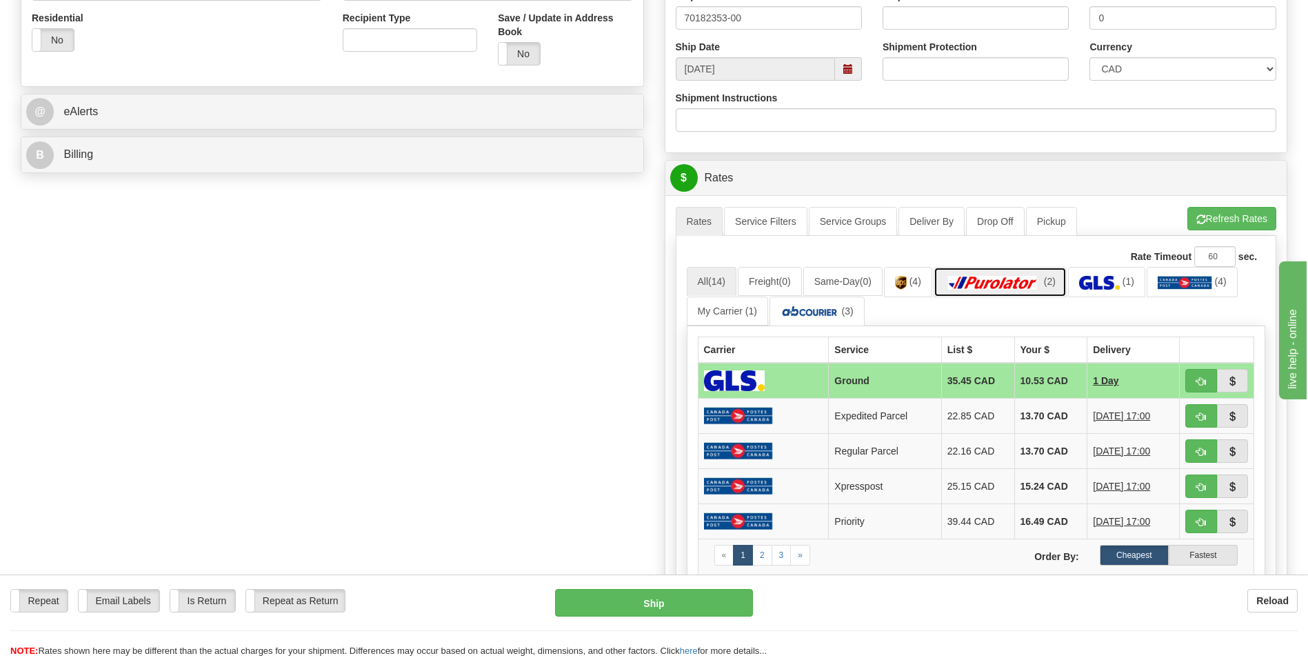
click at [1032, 287] on img at bounding box center [993, 283] width 97 height 14
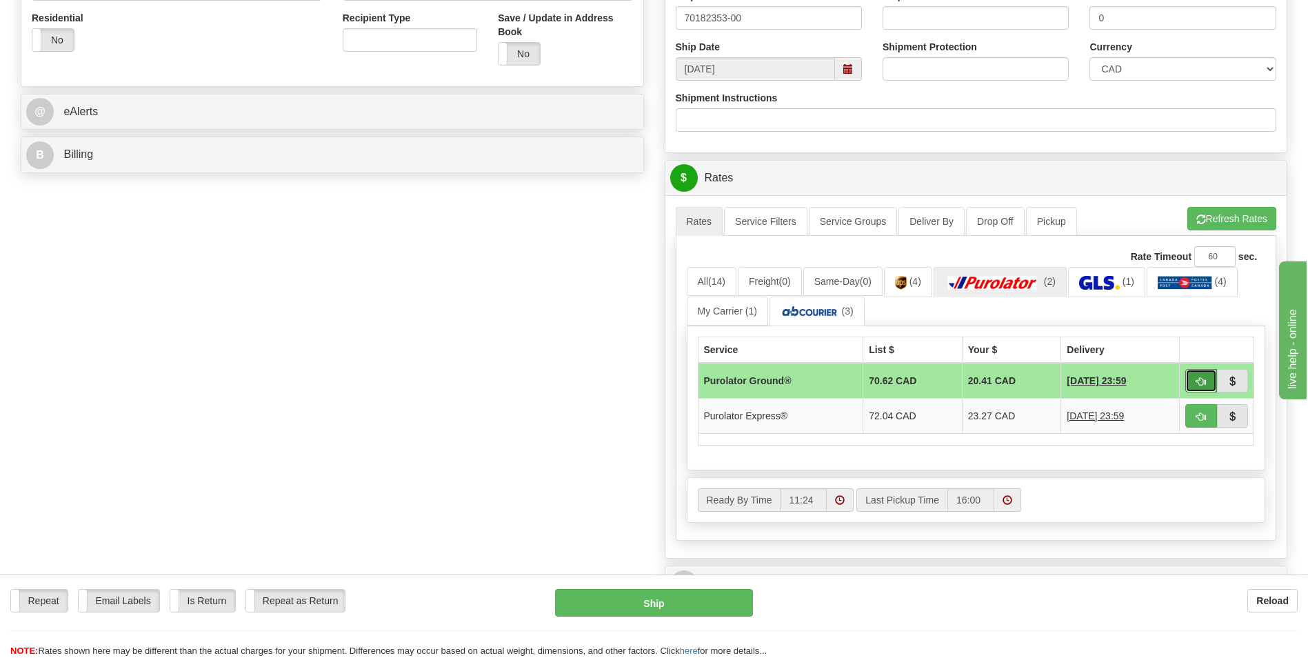
click at [1198, 381] on span "button" at bounding box center [1201, 381] width 10 height 9
type input "260"
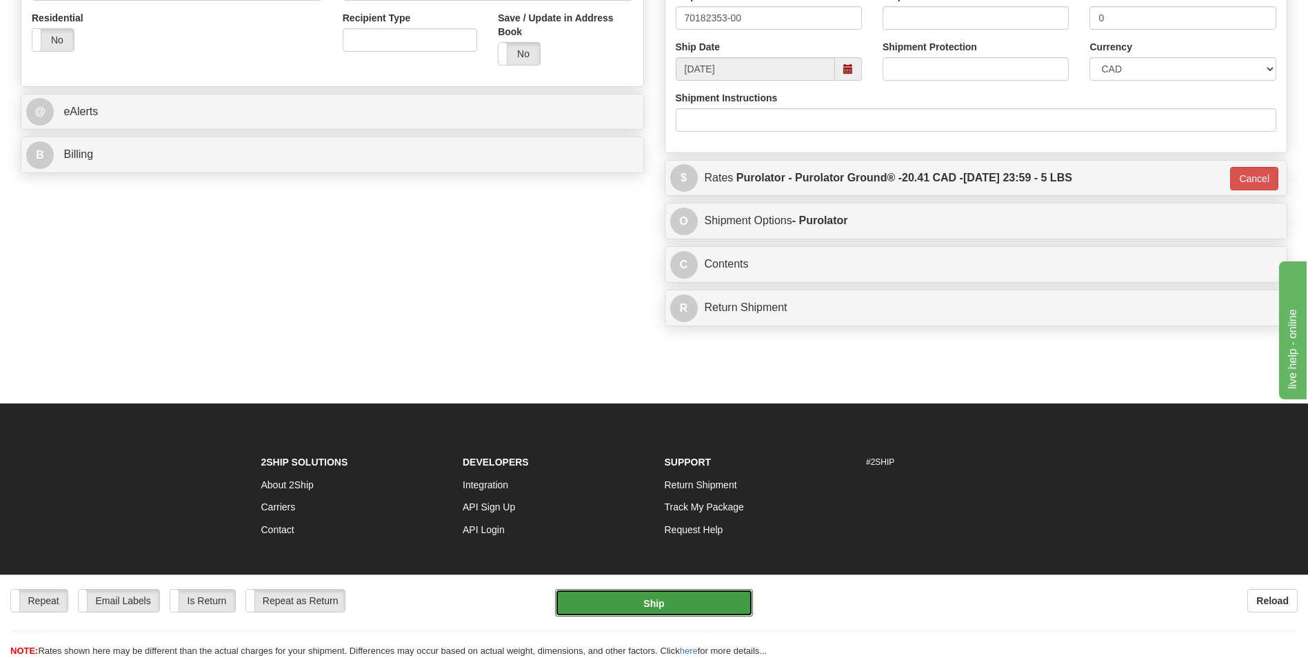
click at [624, 594] on button "Ship" at bounding box center [653, 603] width 197 height 28
